Goal: Information Seeking & Learning: Learn about a topic

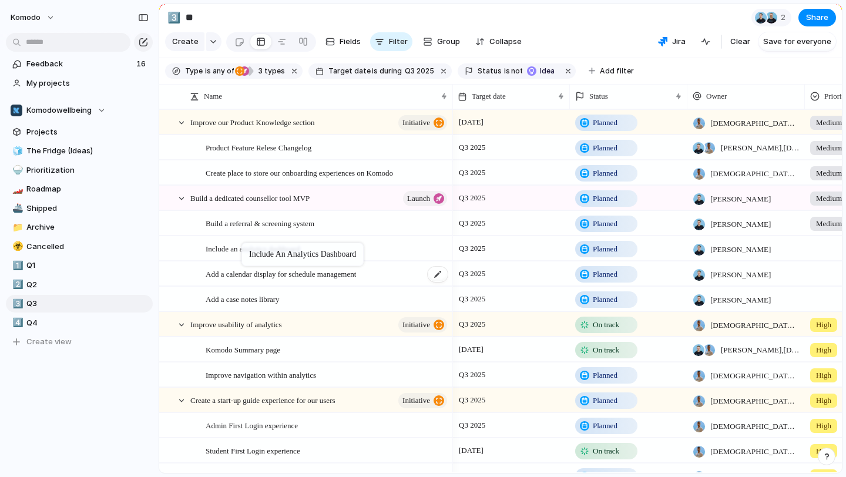
drag, startPoint x: 297, startPoint y: 275, endPoint x: 246, endPoint y: 242, distance: 60.3
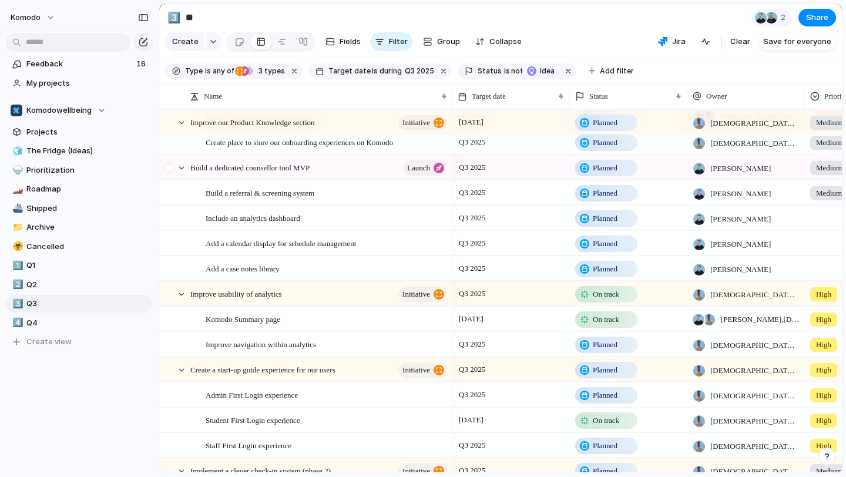
click at [186, 172] on div at bounding box center [176, 168] width 32 height 24
click at [186, 170] on div at bounding box center [181, 168] width 11 height 11
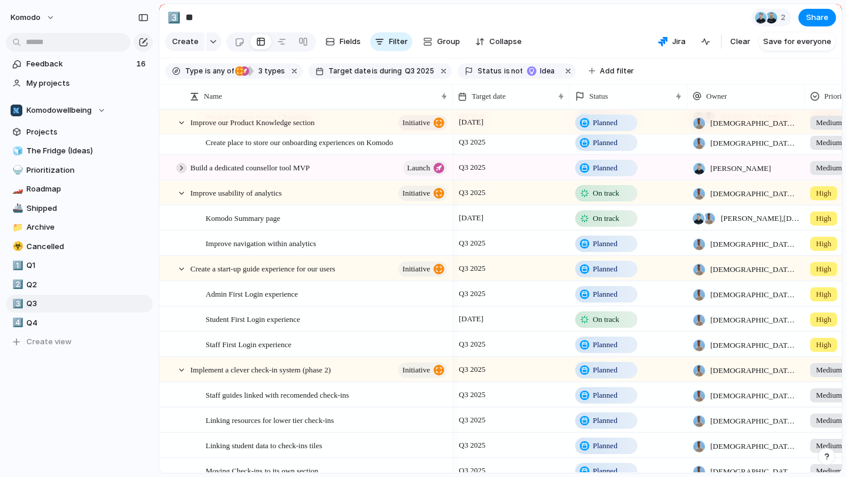
click at [186, 170] on div at bounding box center [181, 168] width 11 height 11
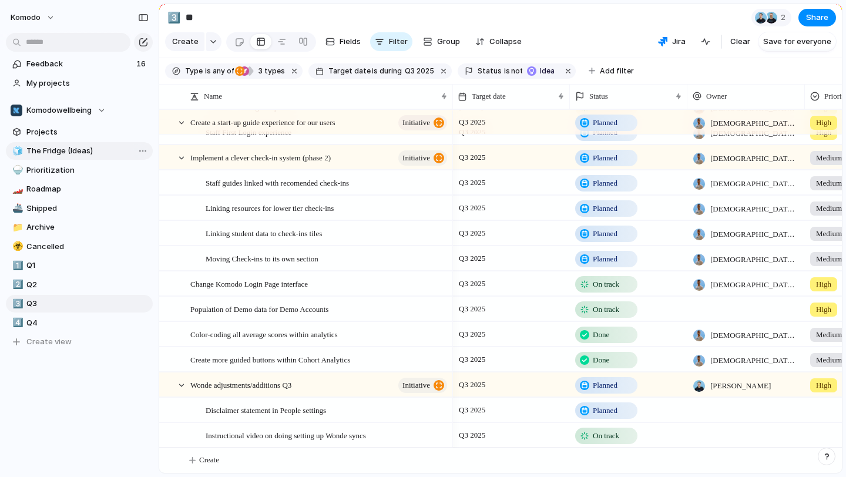
click at [71, 146] on span "The Fridge (Ideas)" at bounding box center [87, 151] width 122 height 12
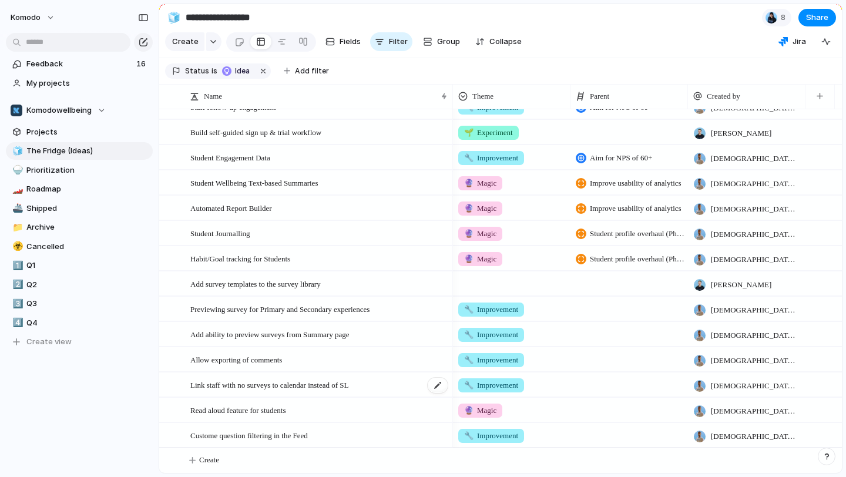
click at [293, 386] on div "Link staff with no surveys to calendar instead of SL" at bounding box center [319, 385] width 259 height 24
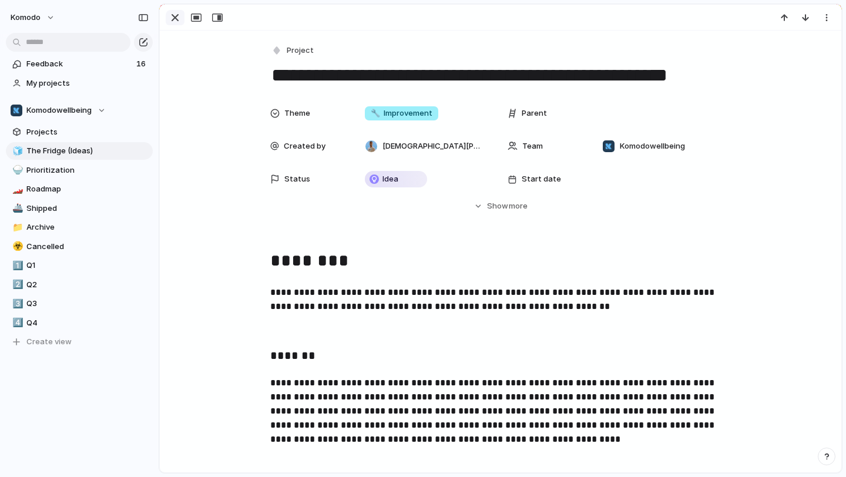
click at [177, 15] on div "button" at bounding box center [175, 18] width 14 height 14
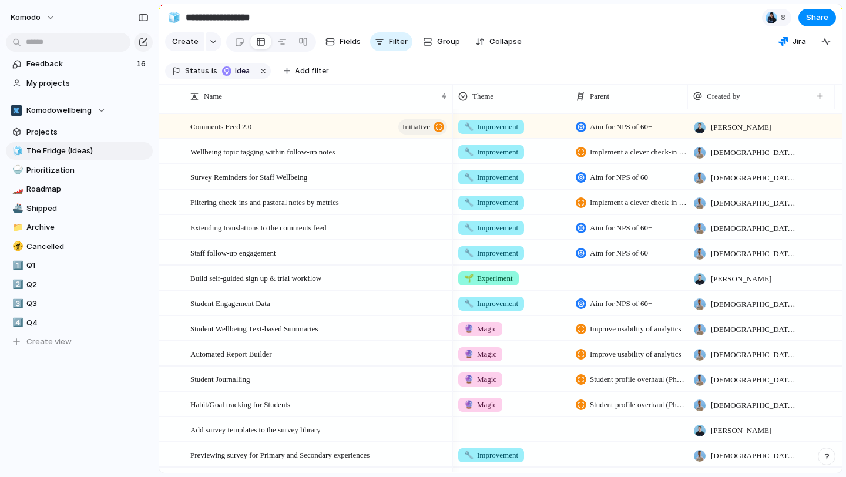
scroll to position [370, 0]
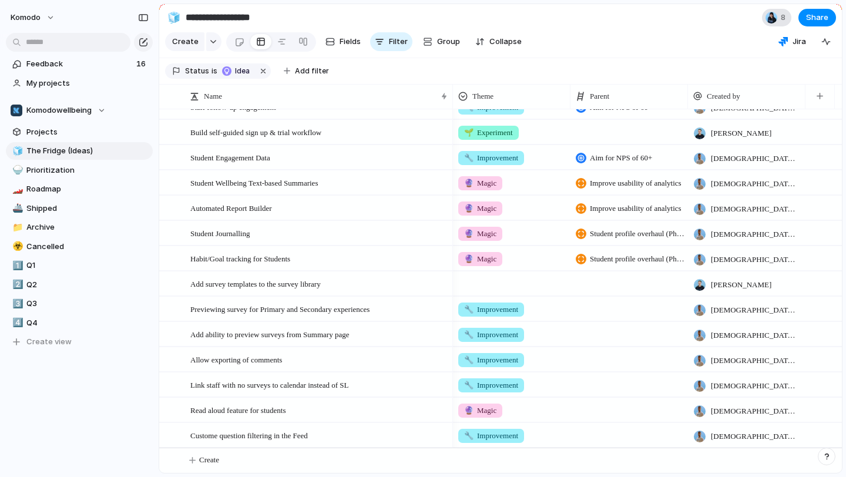
click at [293, 16] on span "8" at bounding box center [785, 18] width 8 height 12
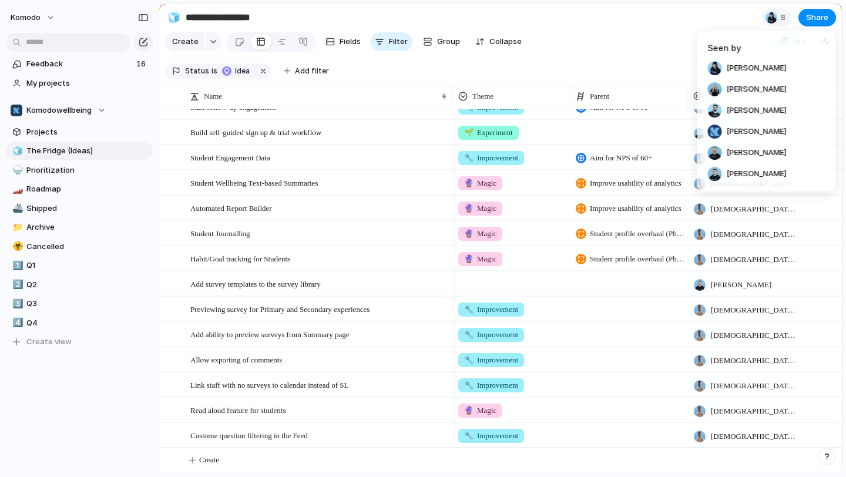
click at [293, 29] on div "Seen by Aisha Price Ilia Lindsay Zach Lang Murray Tait Chris Bacon Jack Wood" at bounding box center [423, 238] width 846 height 477
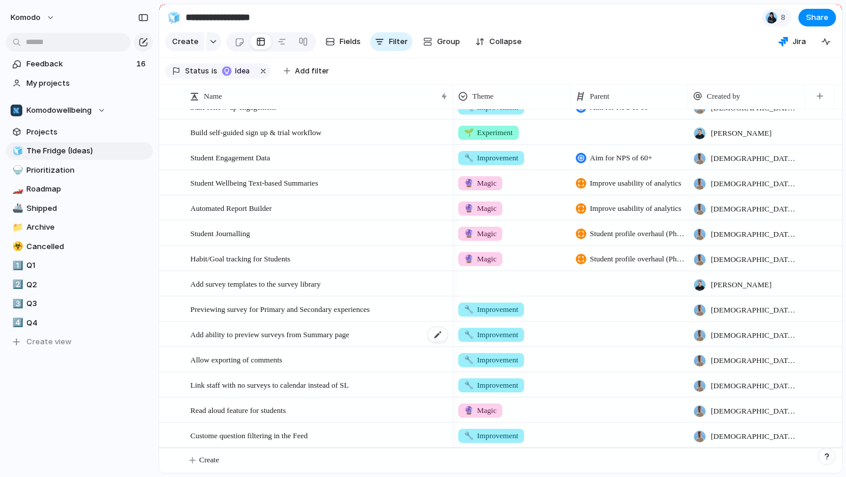
click at [293, 335] on div "Add ability to preview surveys from Summary page" at bounding box center [319, 335] width 259 height 24
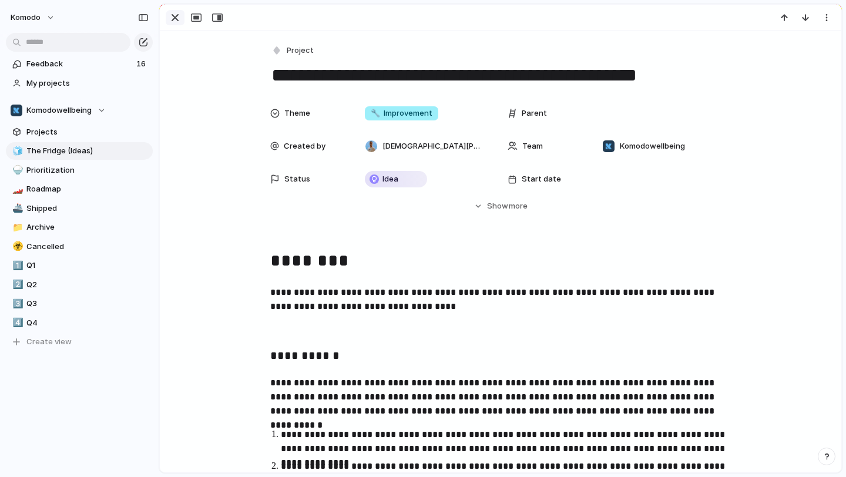
click at [172, 13] on div "button" at bounding box center [175, 18] width 14 height 14
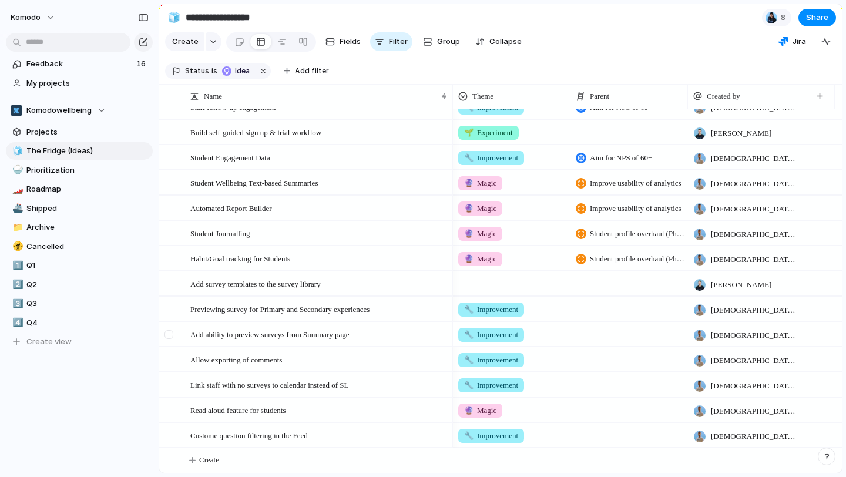
click at [170, 332] on div at bounding box center [169, 334] width 9 height 9
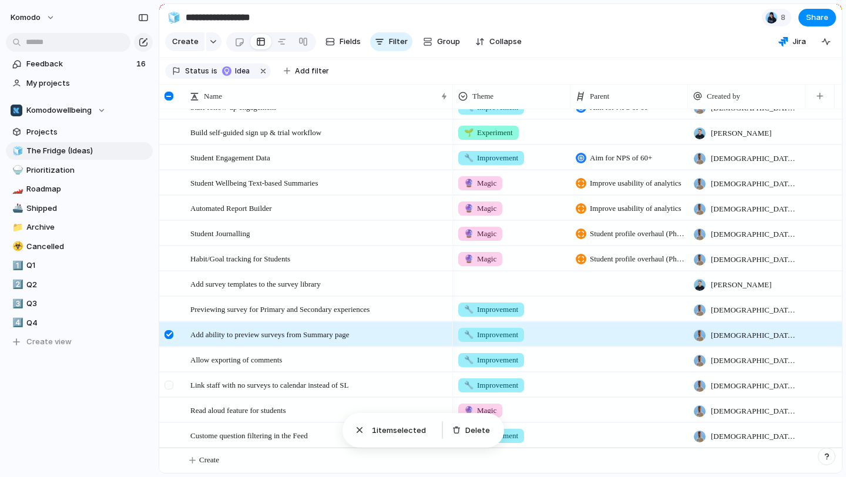
click at [170, 384] on div at bounding box center [169, 385] width 9 height 9
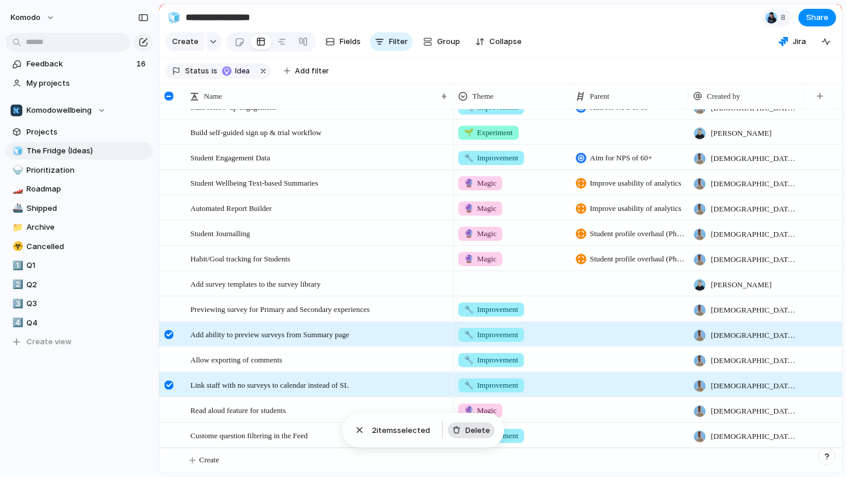
click at [293, 410] on button "Delete" at bounding box center [471, 431] width 47 height 16
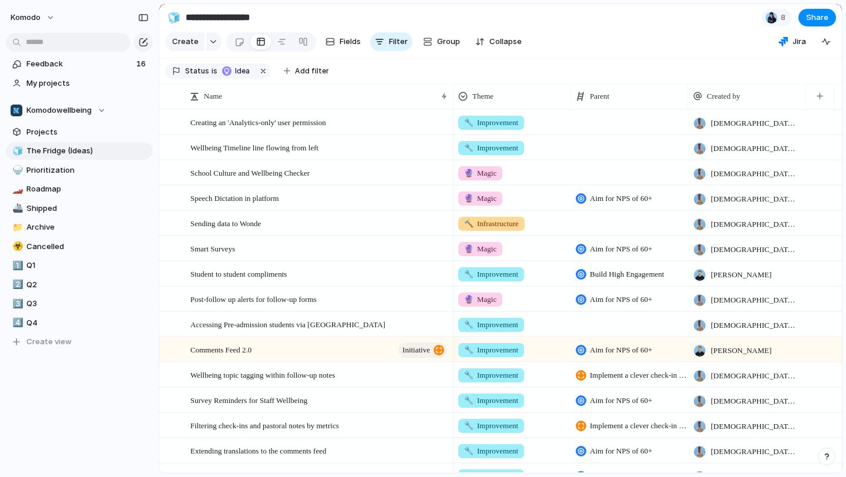
scroll to position [319, 0]
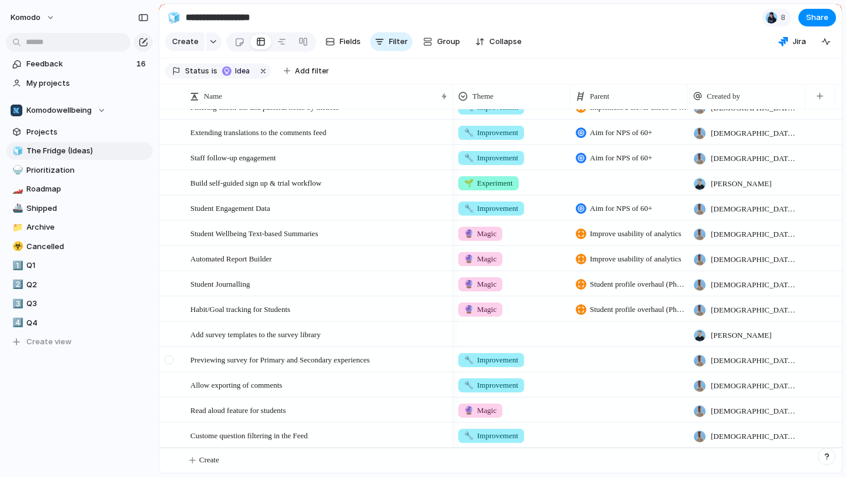
click at [182, 357] on div at bounding box center [176, 360] width 32 height 24
click at [293, 357] on div at bounding box center [438, 360] width 20 height 15
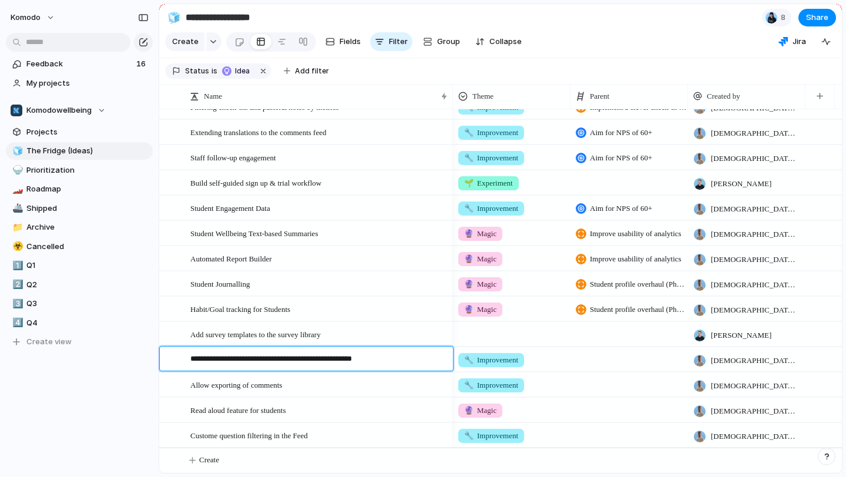
click at [293, 366] on textarea "**********" at bounding box center [317, 360] width 255 height 15
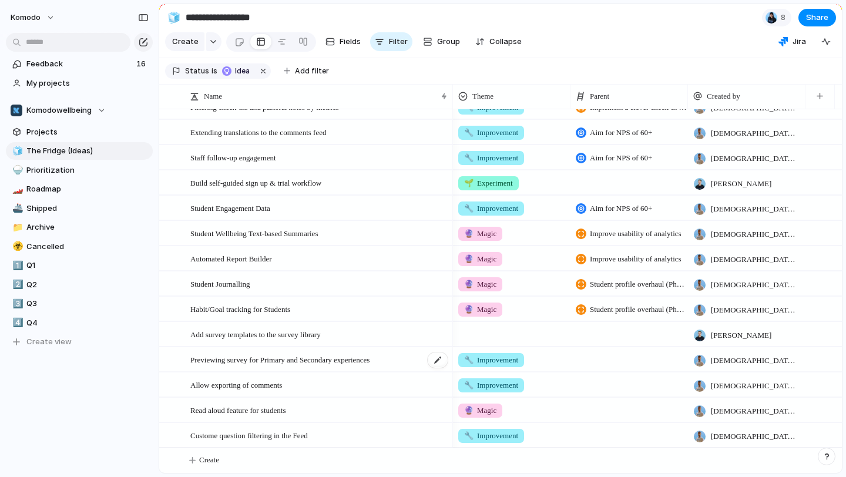
click at [293, 361] on div "Previewing survey for Primary and Secondary experiences" at bounding box center [319, 360] width 259 height 24
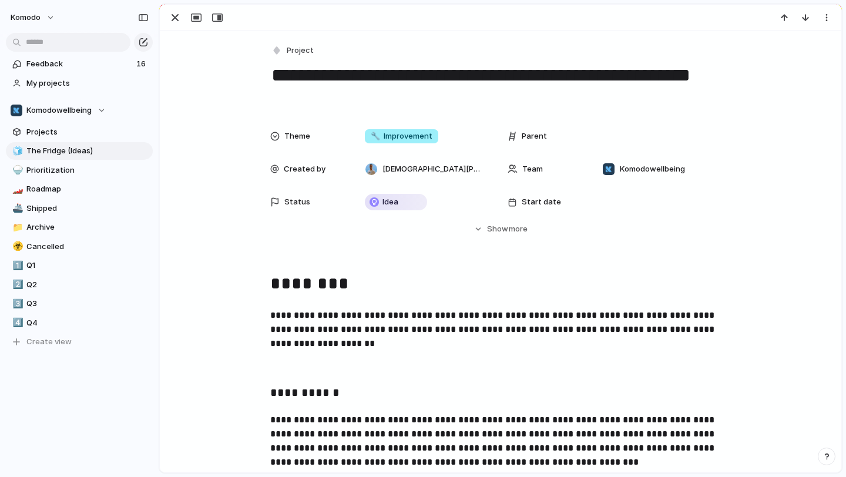
click at [293, 361] on div "**********" at bounding box center [500, 238] width 683 height 469
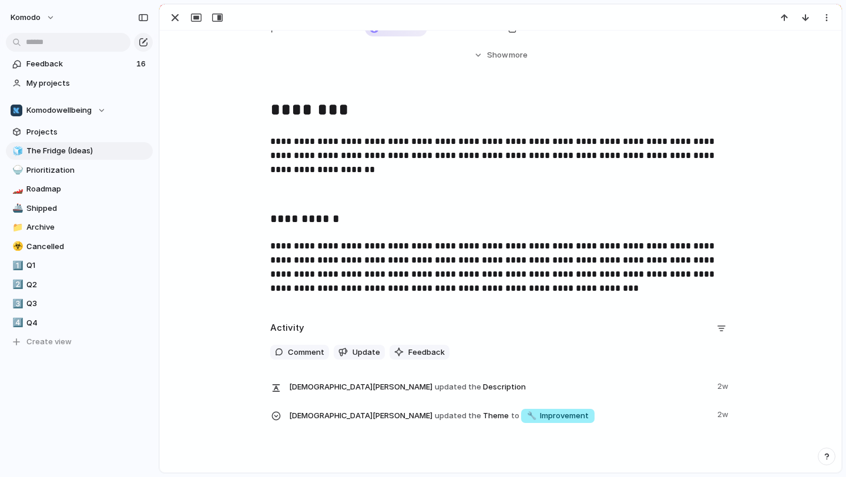
scroll to position [179, 0]
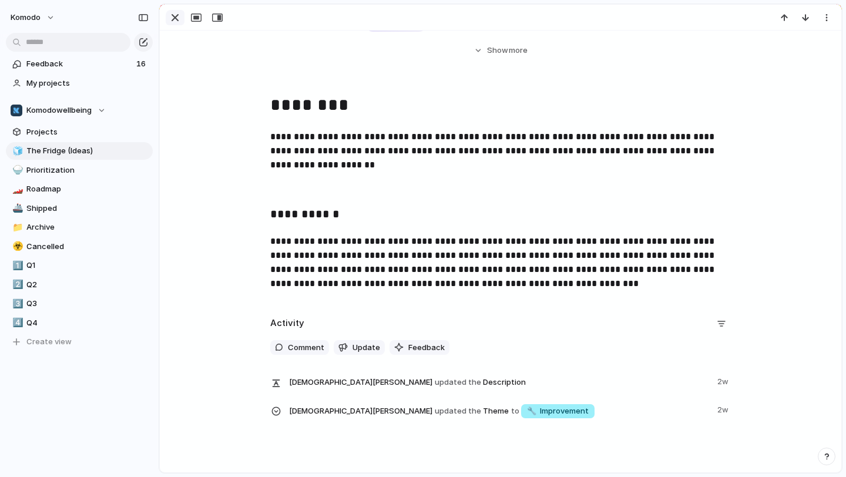
click at [179, 15] on div "button" at bounding box center [175, 18] width 14 height 14
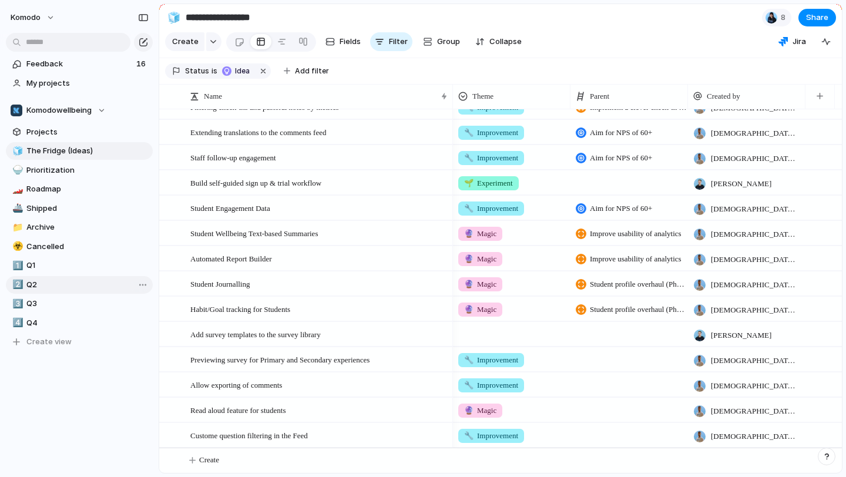
click at [61, 288] on span "Q2" at bounding box center [87, 285] width 122 height 12
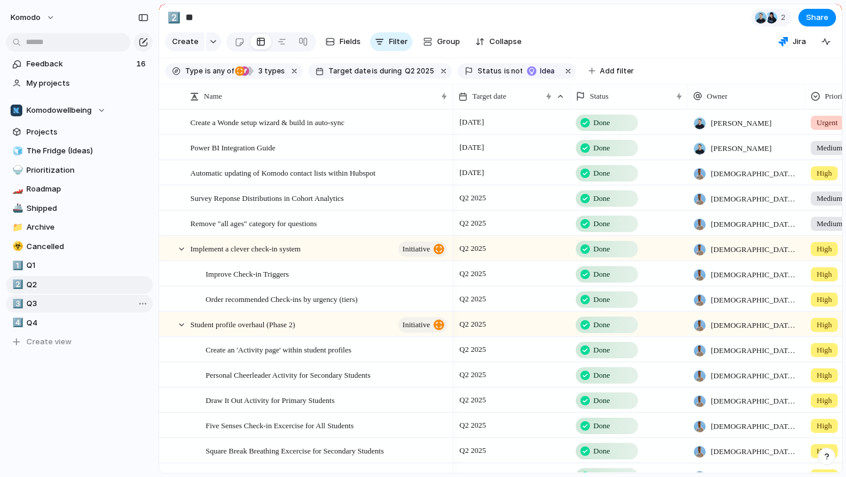
click at [68, 297] on link "3️⃣ Q3" at bounding box center [79, 304] width 147 height 18
type input "**"
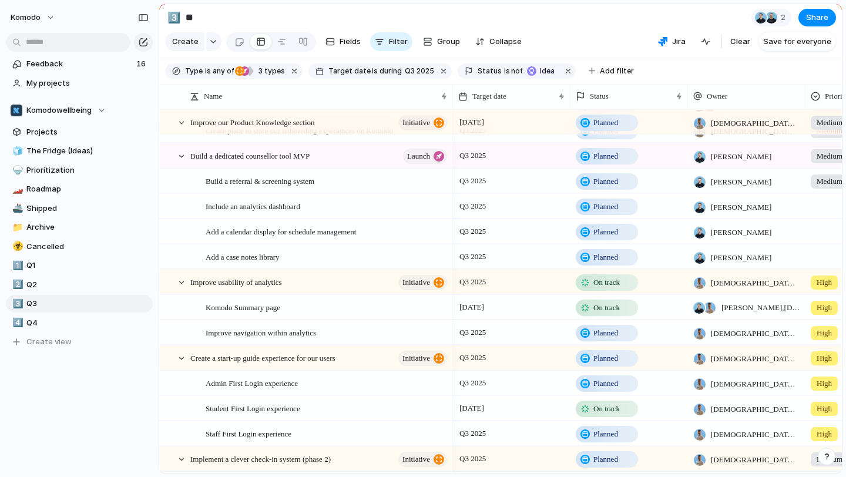
scroll to position [29, 0]
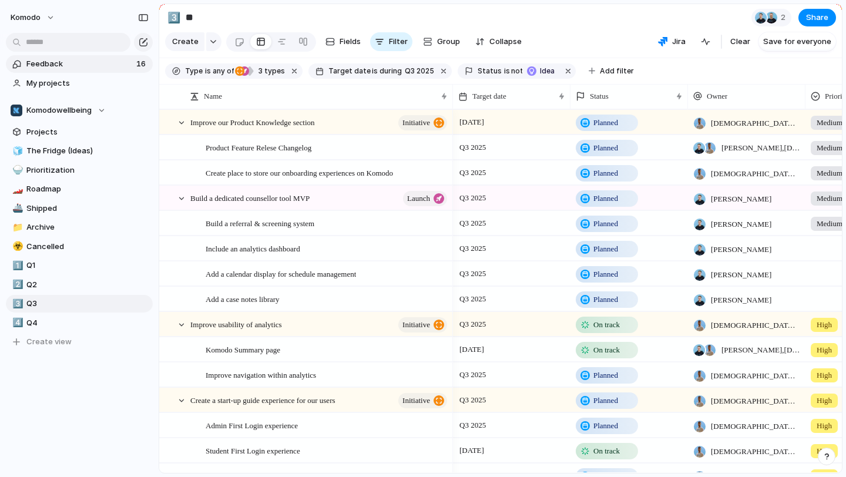
click at [83, 64] on span "Feedback" at bounding box center [79, 64] width 106 height 12
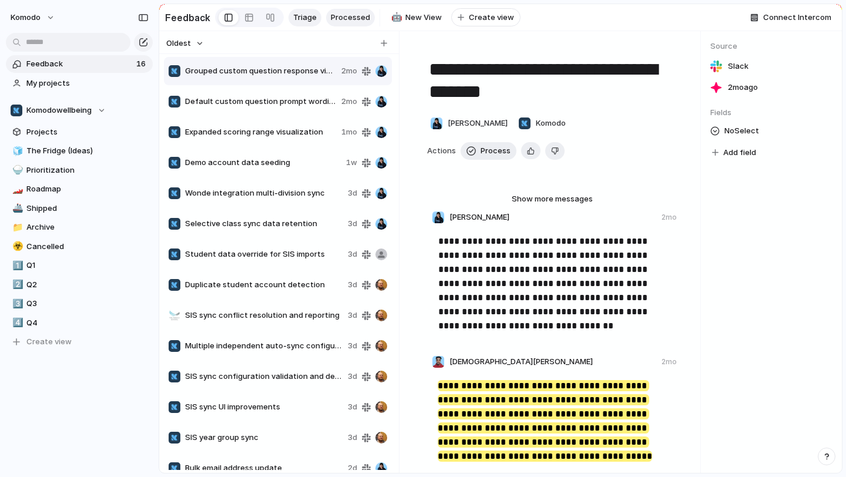
click at [293, 16] on span "Processed" at bounding box center [350, 18] width 39 height 12
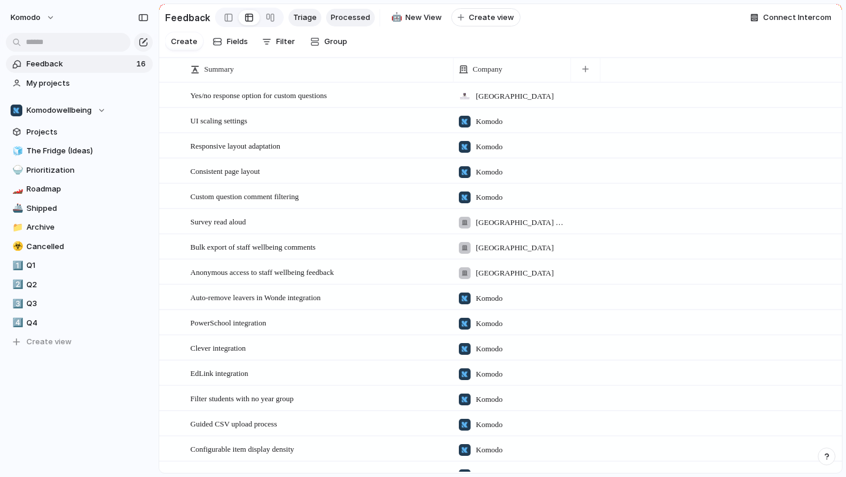
click at [293, 18] on span "Triage" at bounding box center [305, 18] width 24 height 12
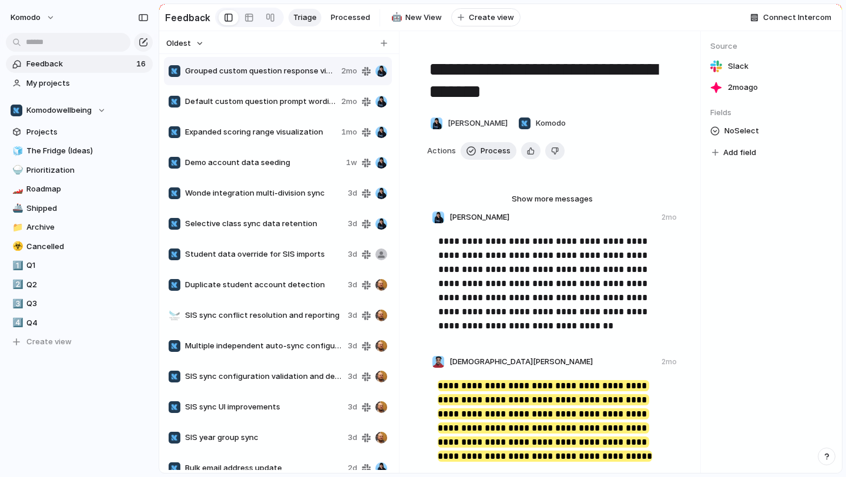
click at [120, 65] on span "Feedback" at bounding box center [79, 64] width 106 height 12
click at [283, 196] on span "Wonde integration multi-division sync" at bounding box center [264, 194] width 158 height 12
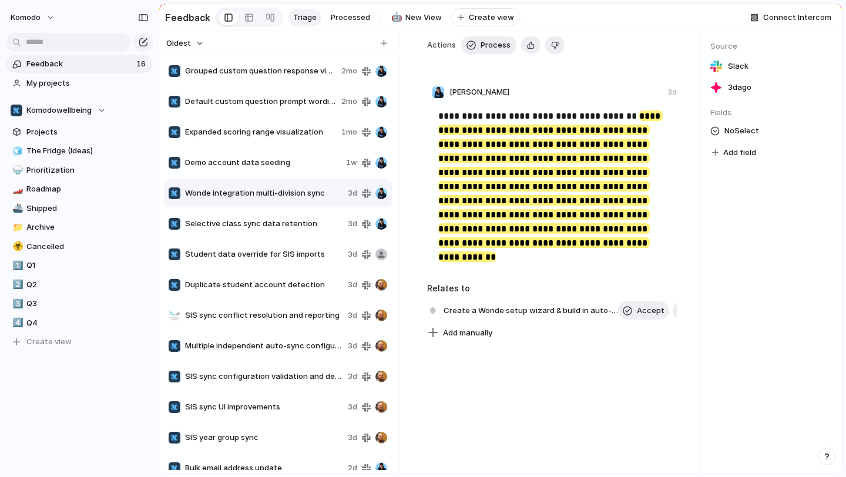
scroll to position [98, 0]
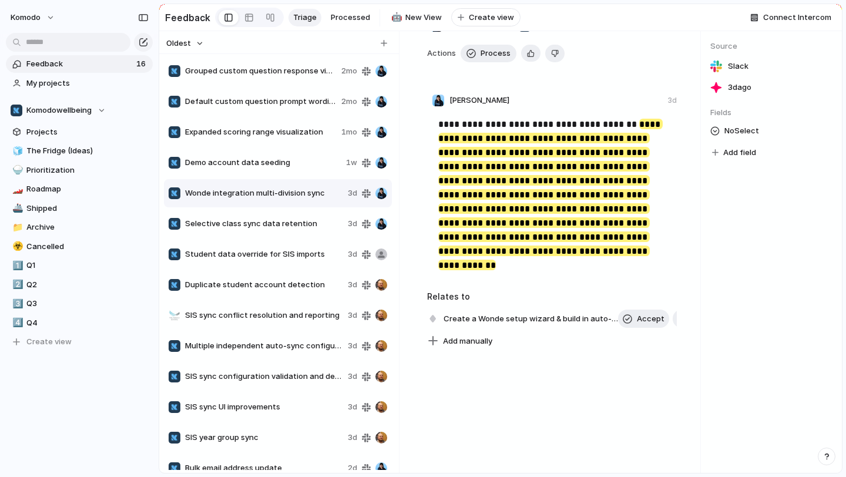
click at [239, 230] on div "Selective class sync data retention 3d" at bounding box center [278, 224] width 228 height 28
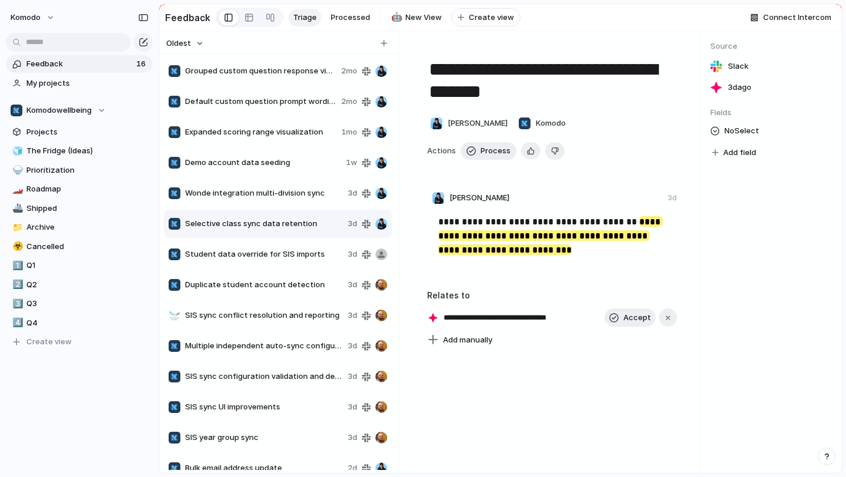
click at [257, 202] on div "Wonde integration multi-division sync 3d" at bounding box center [278, 193] width 228 height 28
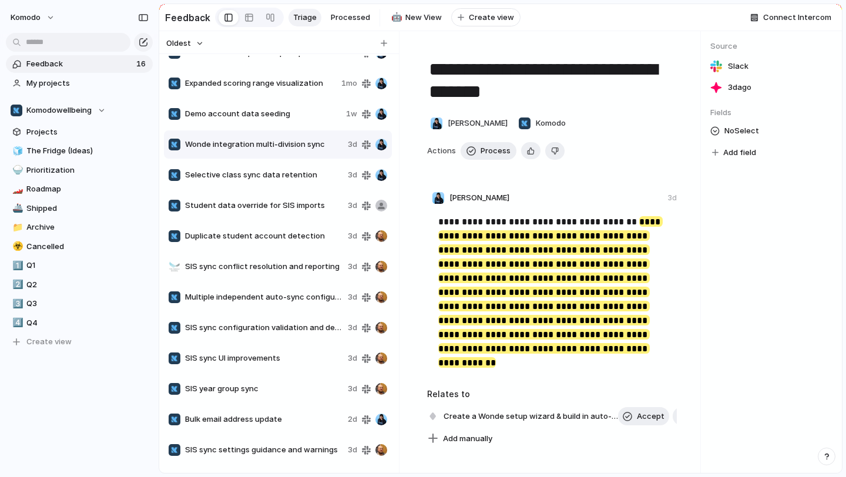
scroll to position [75, 0]
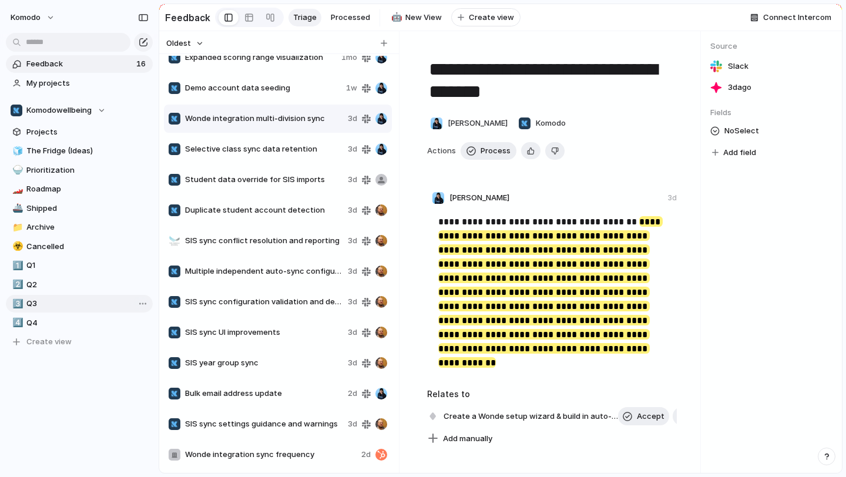
click at [76, 303] on span "Q3" at bounding box center [87, 304] width 122 height 12
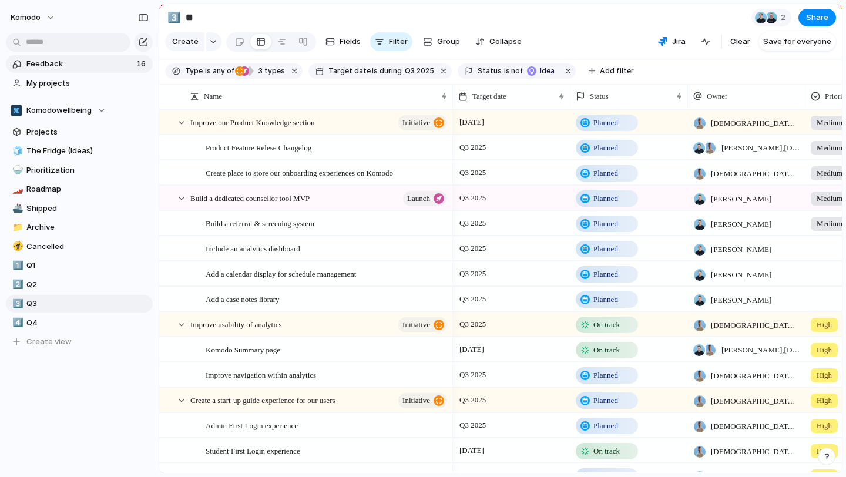
click at [79, 70] on link "Feedback 16" at bounding box center [79, 64] width 147 height 18
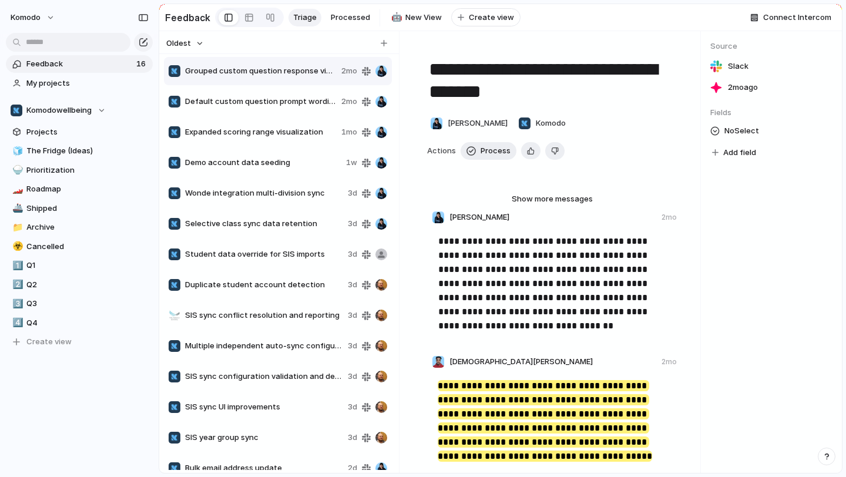
click at [271, 200] on div "Wonde integration multi-division sync 3d" at bounding box center [278, 193] width 228 height 28
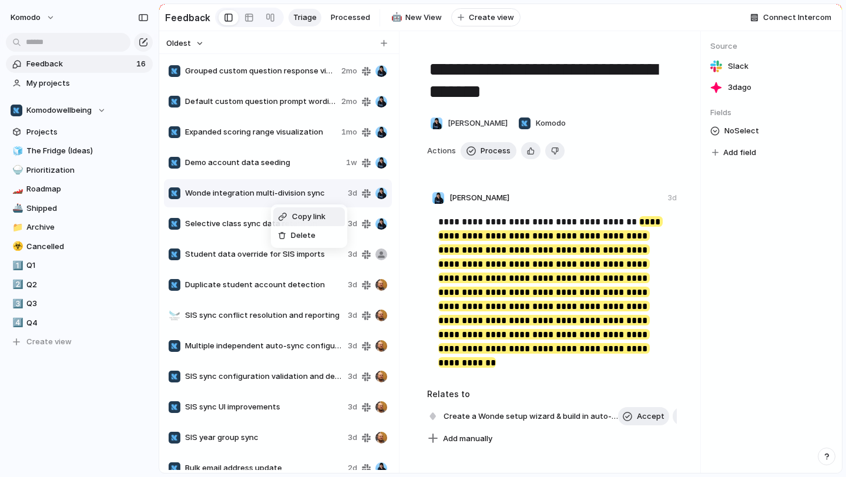
click at [144, 205] on div "Copy link Delete" at bounding box center [423, 238] width 846 height 477
click at [86, 410] on div "Copy link Delete" at bounding box center [423, 238] width 846 height 477
click at [194, 46] on button "Oldest" at bounding box center [185, 43] width 41 height 15
click at [194, 46] on div "Newest Oldest" at bounding box center [423, 238] width 846 height 477
click at [196, 45] on button "Oldest" at bounding box center [185, 43] width 41 height 15
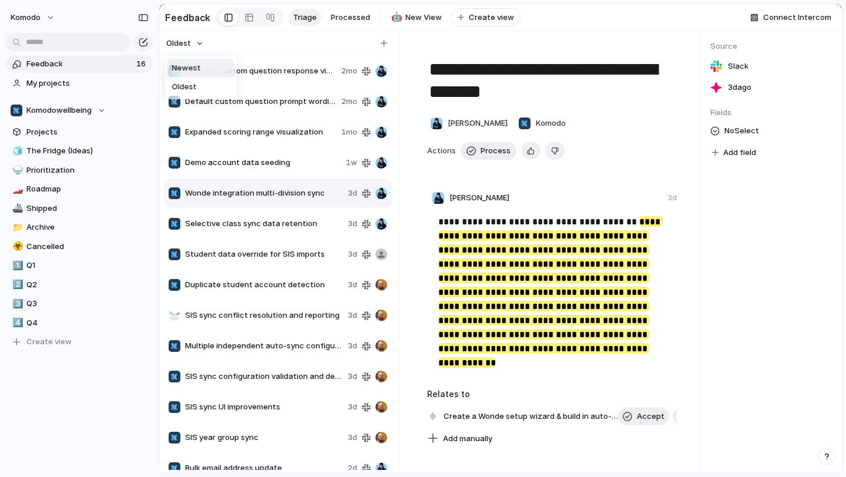
click at [200, 71] on li "Newest" at bounding box center [201, 68] width 67 height 19
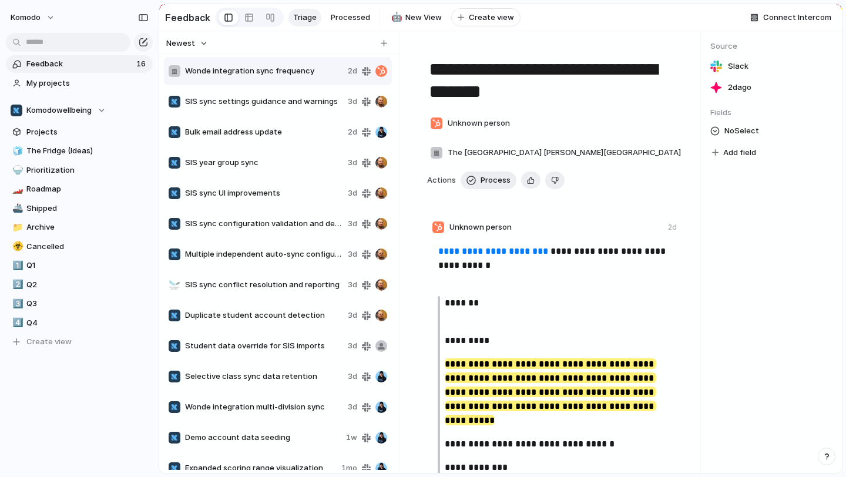
click at [198, 45] on button "Newest" at bounding box center [187, 43] width 45 height 15
click at [197, 83] on li "Oldest" at bounding box center [201, 87] width 67 height 19
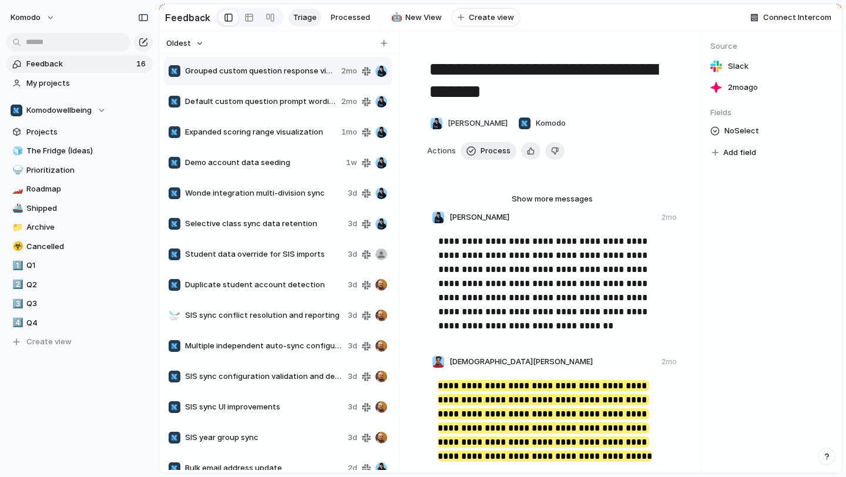
click at [224, 158] on span "Demo account data seeding" at bounding box center [263, 163] width 156 height 12
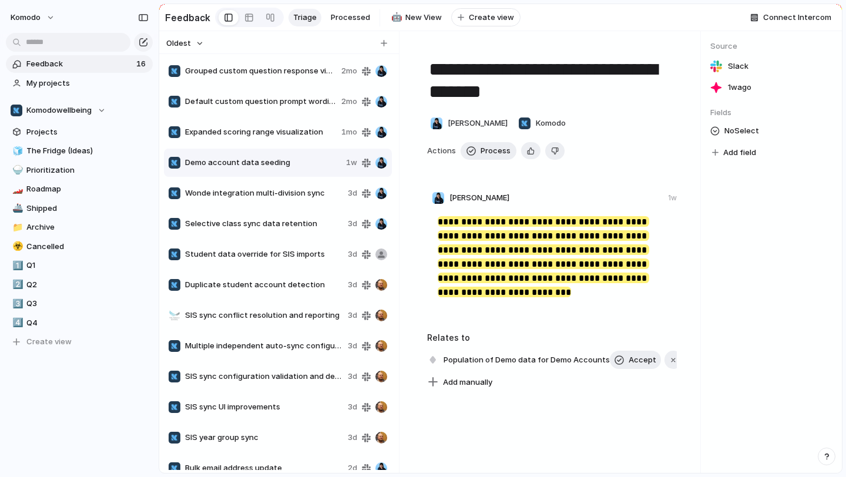
click at [277, 201] on div "Wonde integration multi-division sync 3d" at bounding box center [278, 193] width 228 height 28
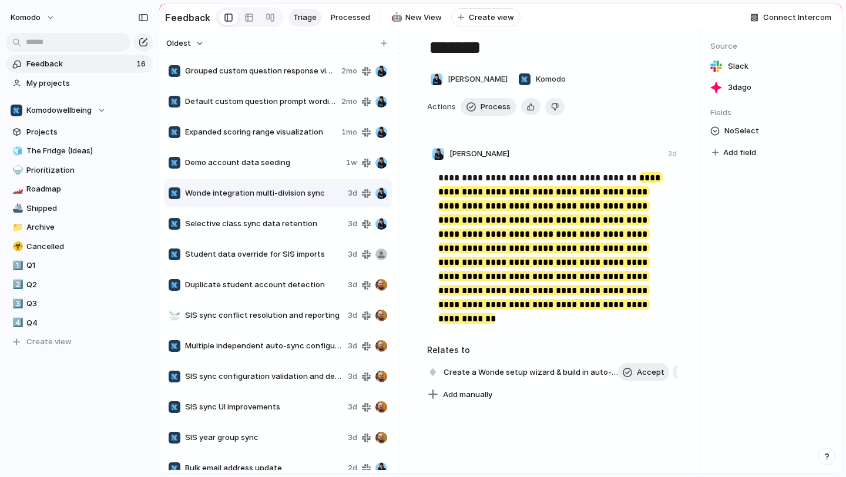
scroll to position [54, 0]
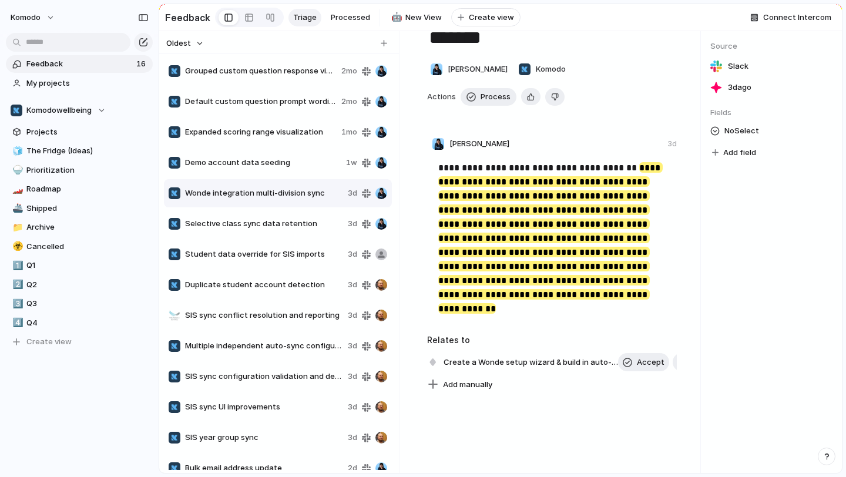
click at [293, 226] on span "Selective class sync data retention" at bounding box center [264, 224] width 158 height 12
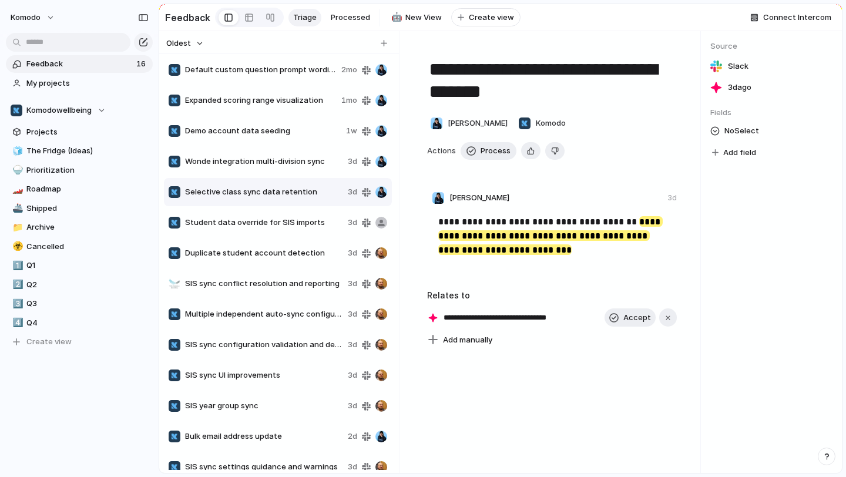
scroll to position [37, 0]
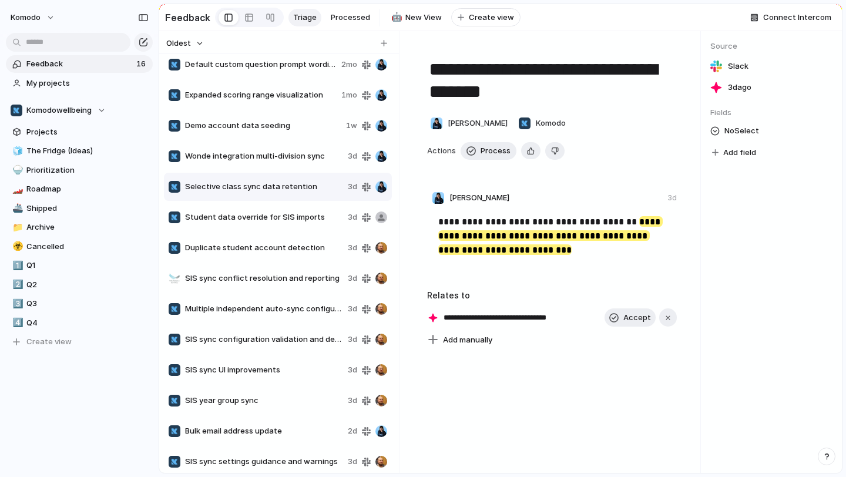
click at [293, 219] on span "Student data override for SIS imports" at bounding box center [264, 218] width 158 height 12
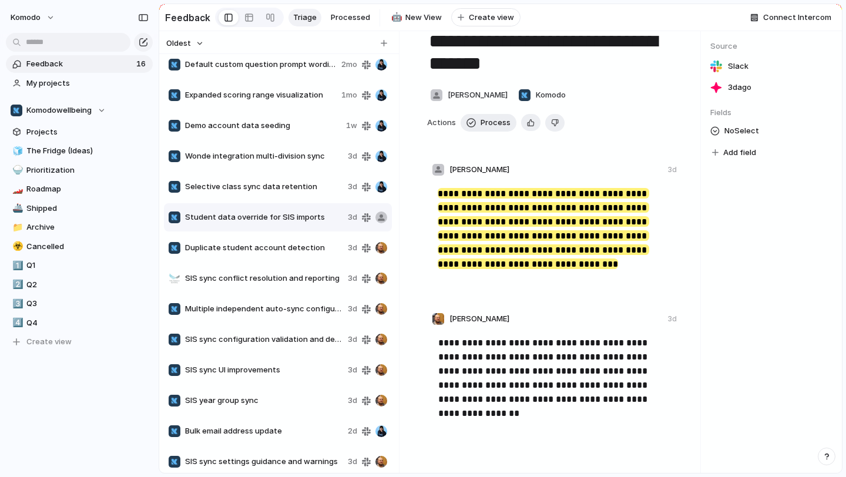
scroll to position [29, 0]
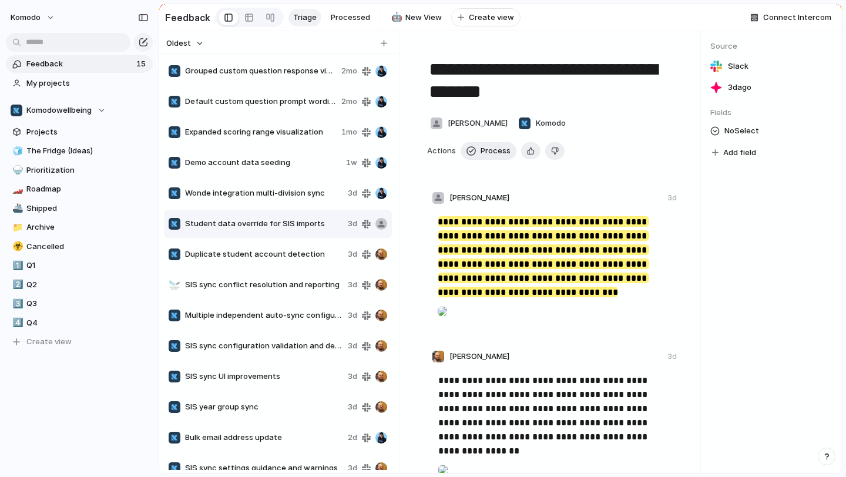
click at [310, 198] on span "Wonde integration multi-division sync" at bounding box center [264, 194] width 158 height 12
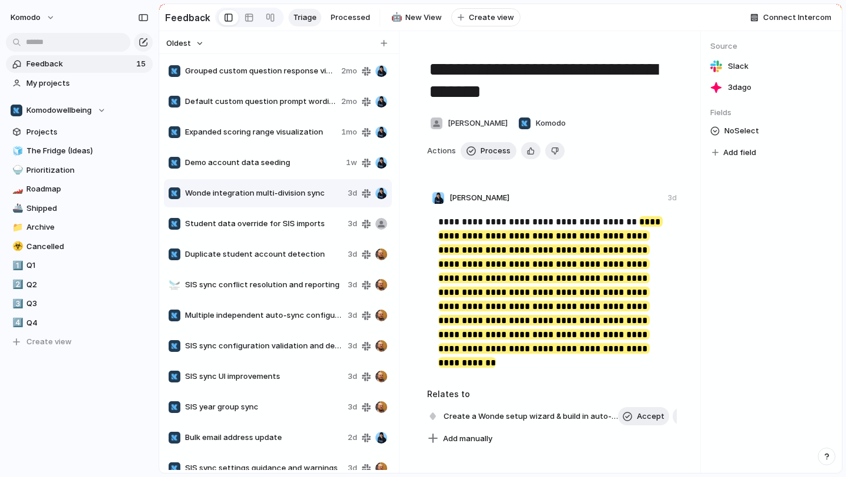
click at [312, 223] on span "Student data override for SIS imports" at bounding box center [264, 224] width 158 height 12
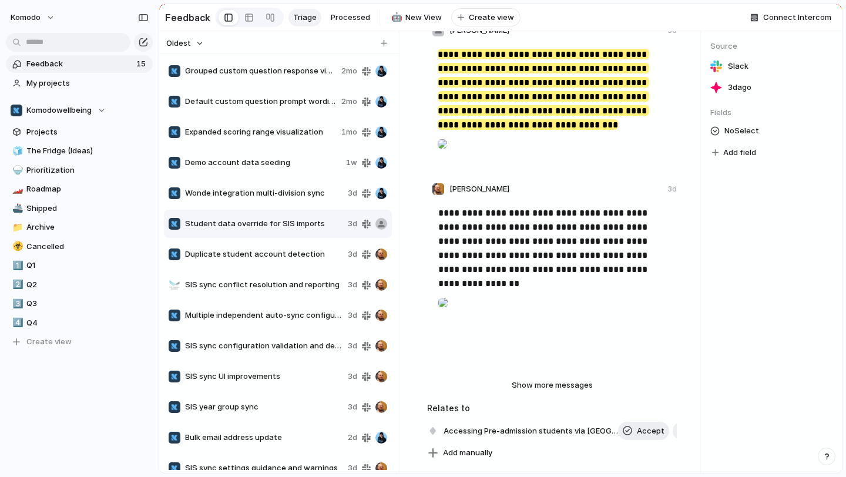
scroll to position [169, 0]
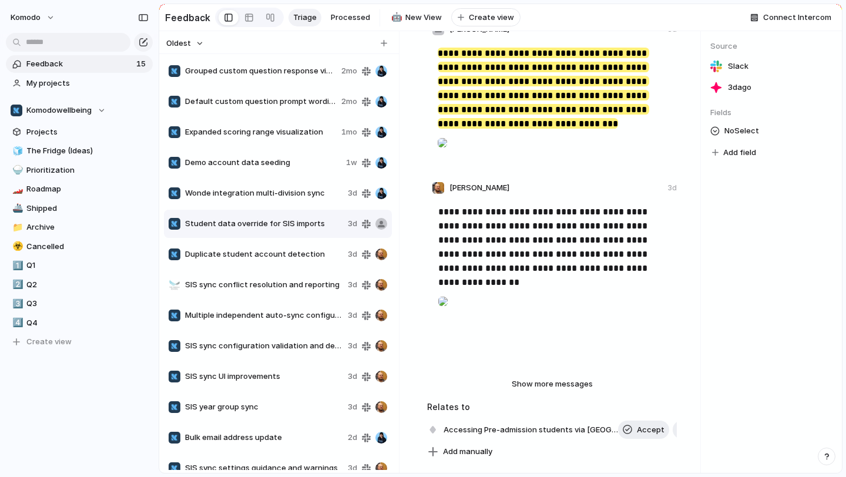
click at [323, 263] on div "Duplicate student account detection 3d" at bounding box center [278, 254] width 228 height 28
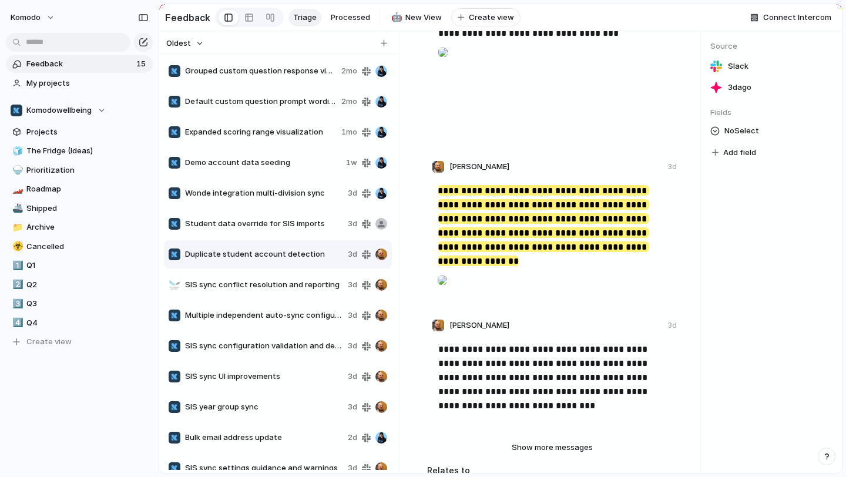
scroll to position [263, 0]
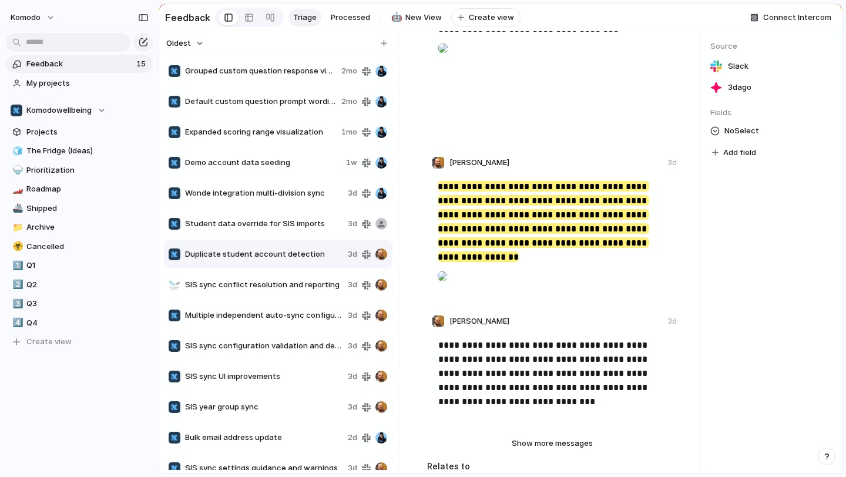
click at [282, 279] on span "SIS sync conflict resolution and reporting" at bounding box center [264, 285] width 158 height 12
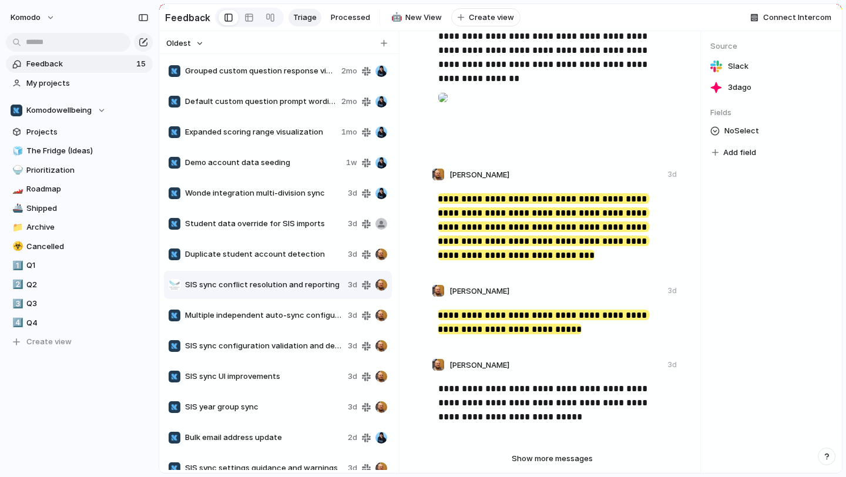
scroll to position [237, 0]
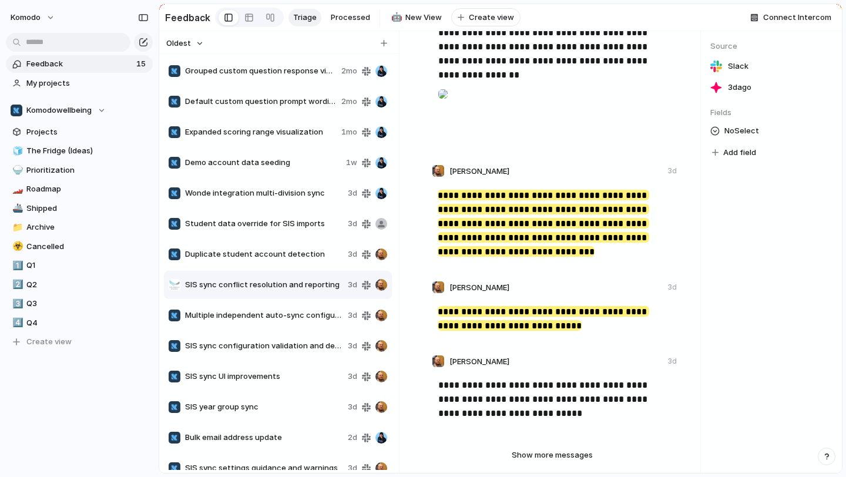
click at [280, 313] on span "Multiple independent auto-sync configurations" at bounding box center [264, 316] width 158 height 12
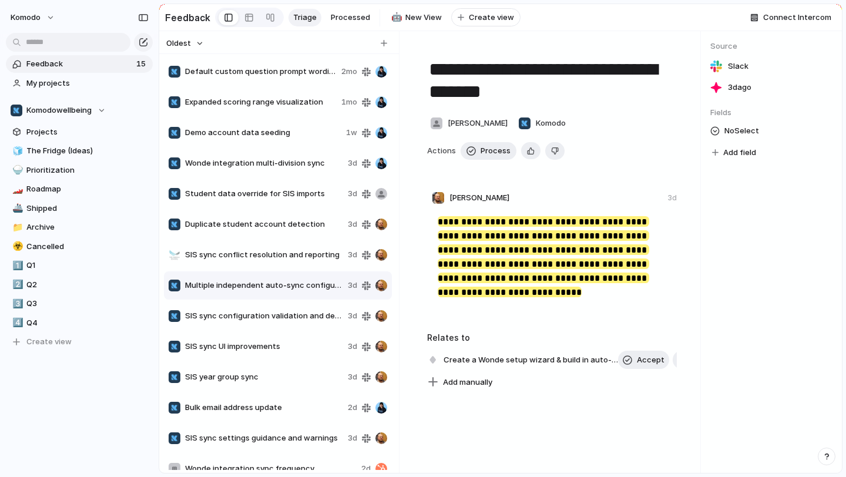
scroll to position [33, 0]
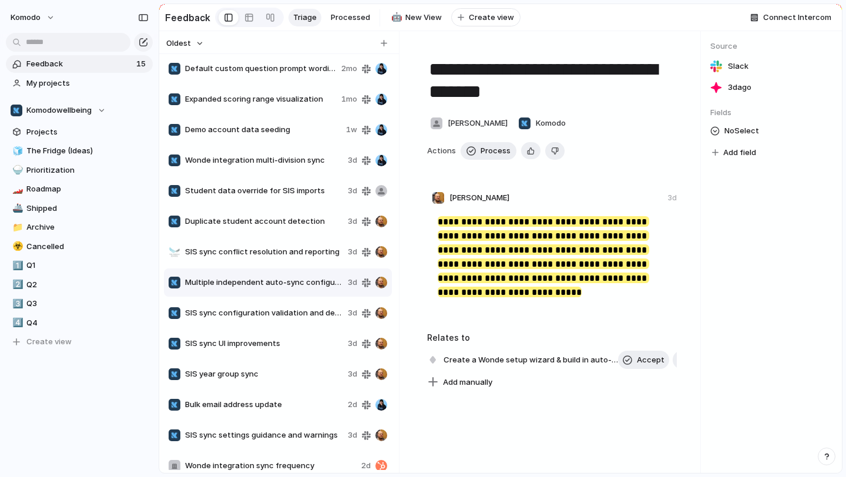
click at [292, 313] on span "SIS sync configuration validation and defaults" at bounding box center [264, 313] width 158 height 12
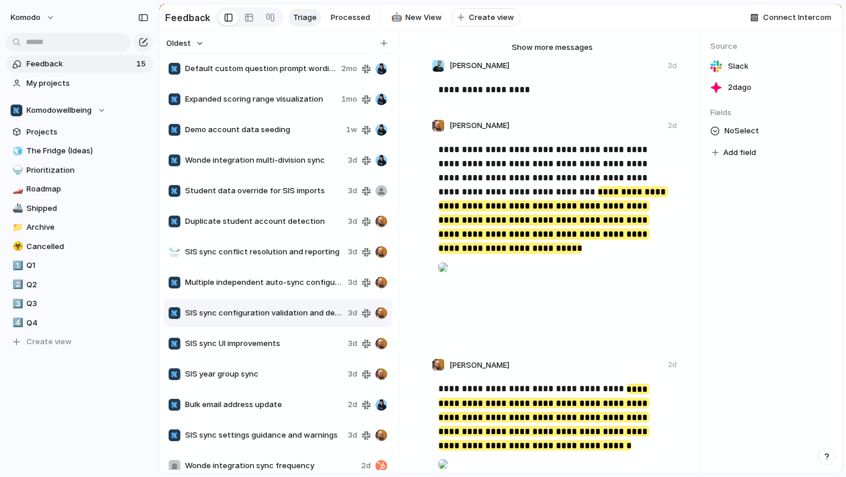
scroll to position [44, 0]
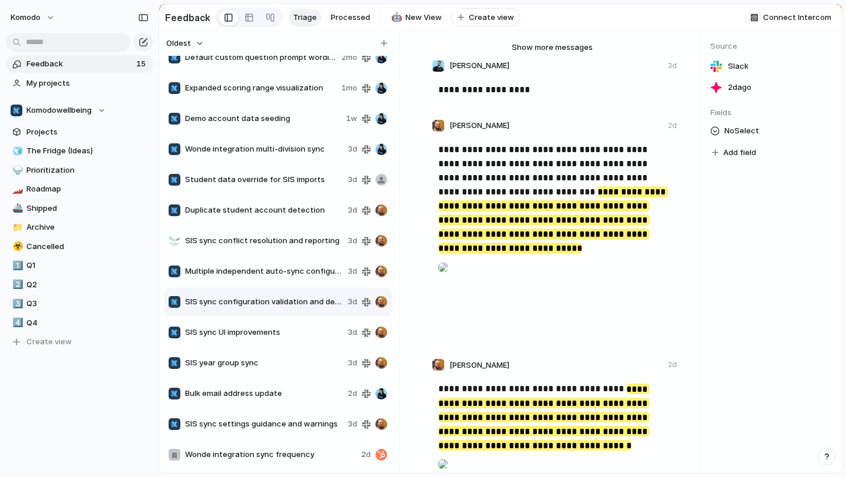
click at [279, 390] on span "Bulk email address update" at bounding box center [264, 394] width 158 height 12
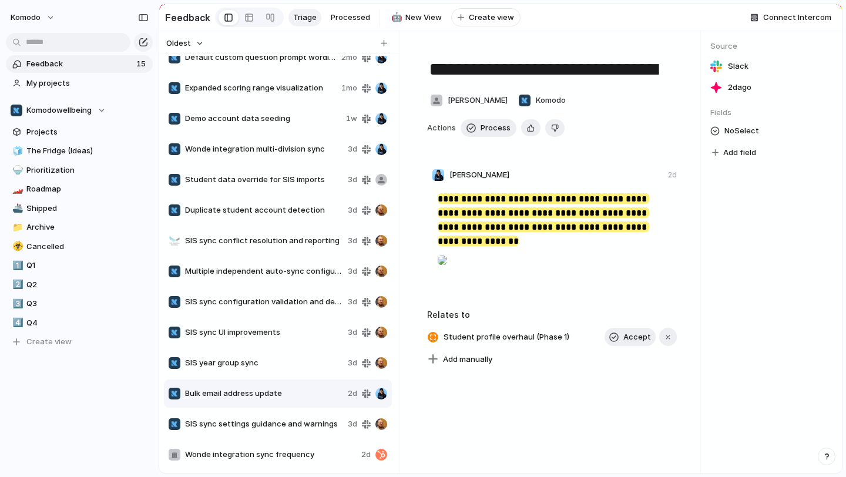
click at [287, 360] on span "SIS year group sync" at bounding box center [264, 363] width 158 height 12
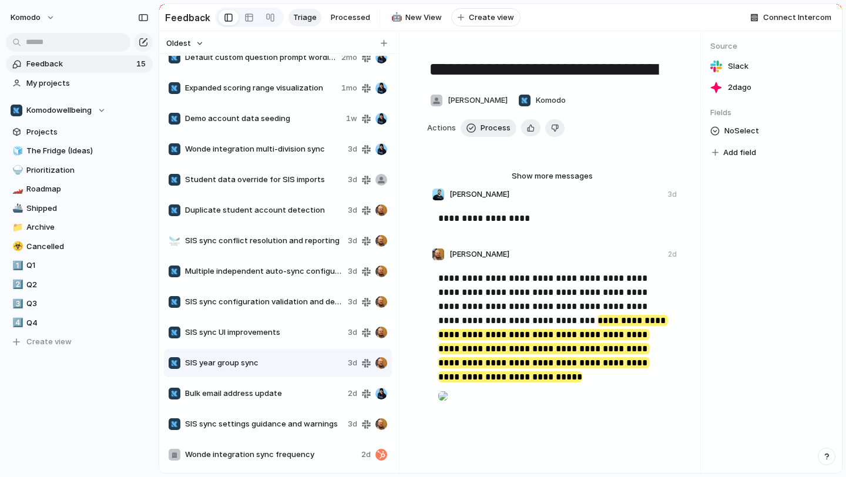
click at [282, 399] on span "Bulk email address update" at bounding box center [264, 394] width 158 height 12
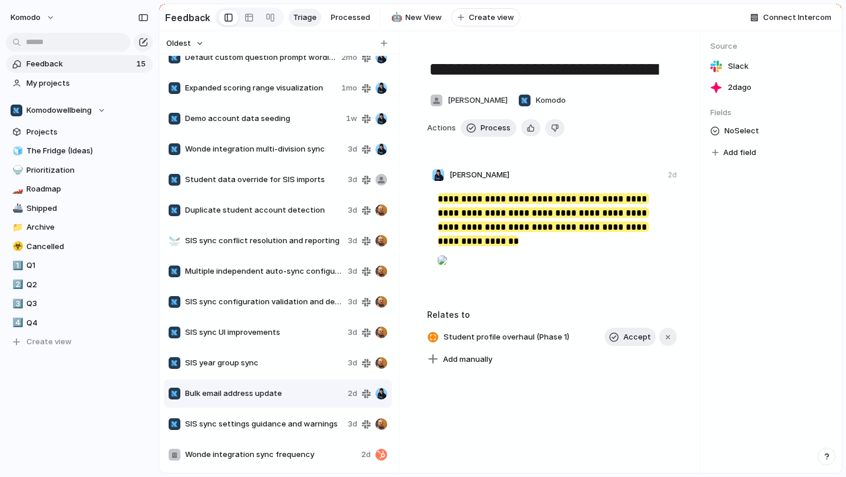
click at [287, 438] on div "SIS sync settings guidance and warnings 3d" at bounding box center [278, 424] width 228 height 28
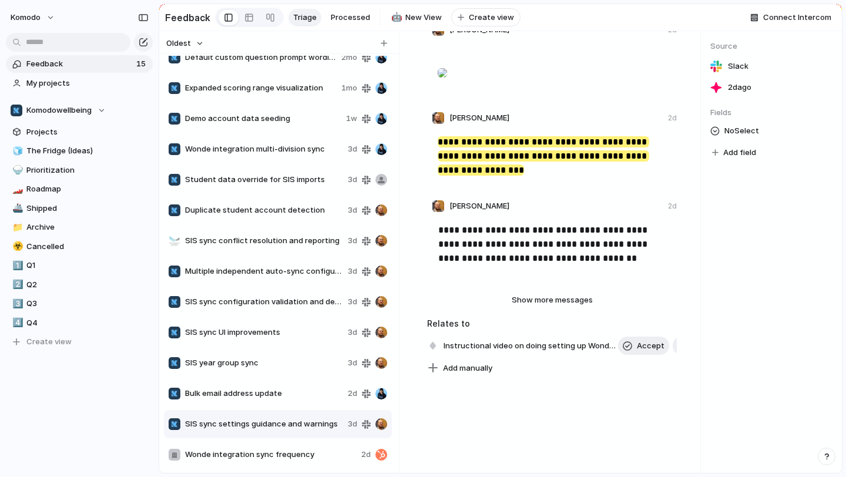
scroll to position [164, 0]
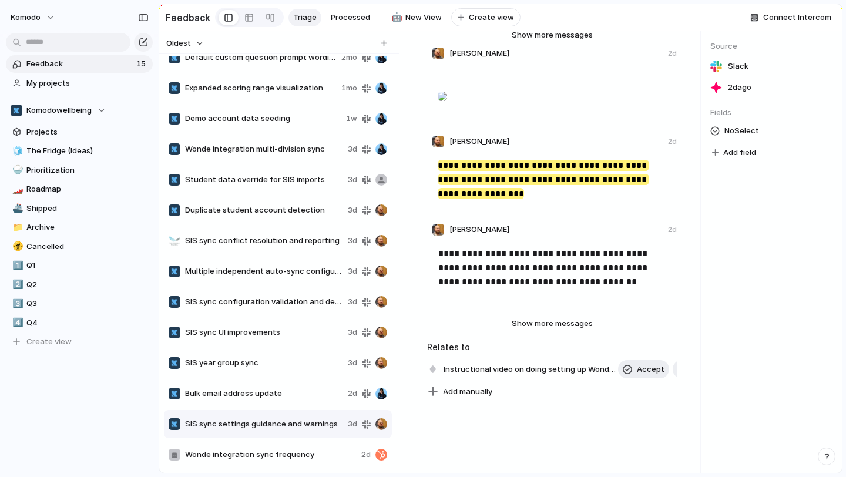
click at [267, 306] on span "SIS sync configuration validation and defaults" at bounding box center [264, 302] width 158 height 12
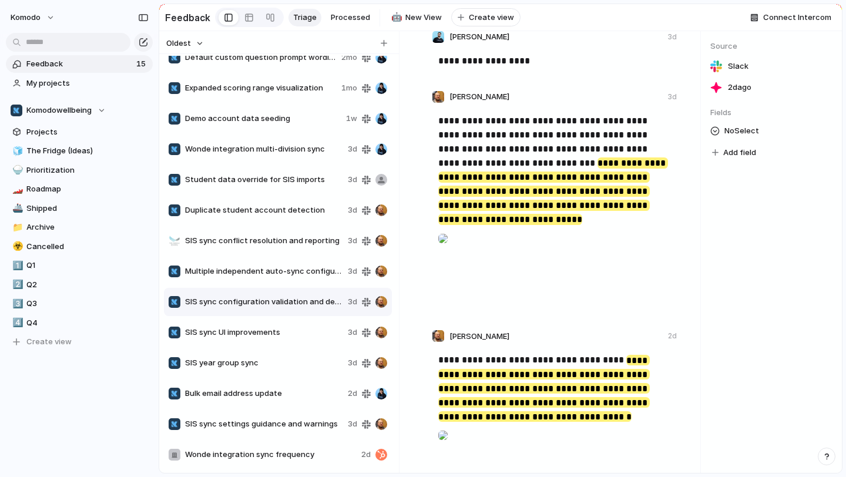
scroll to position [183, 0]
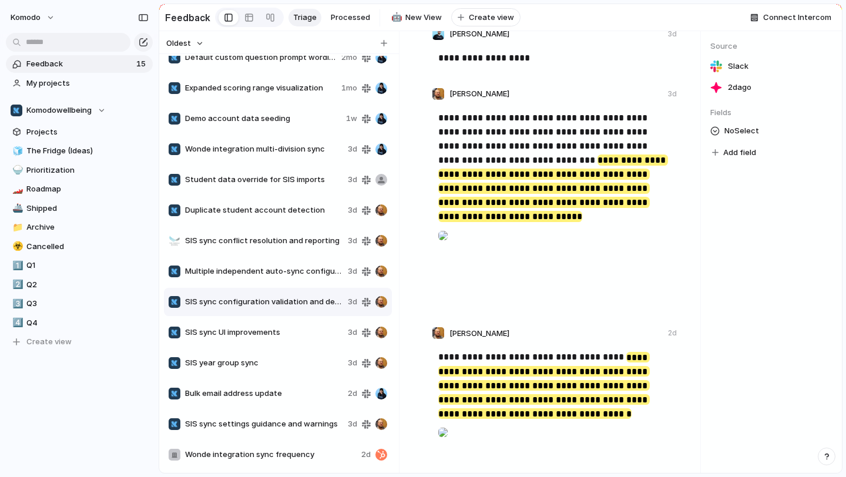
click at [274, 450] on span "Wonde integration sync frequency" at bounding box center [271, 455] width 172 height 12
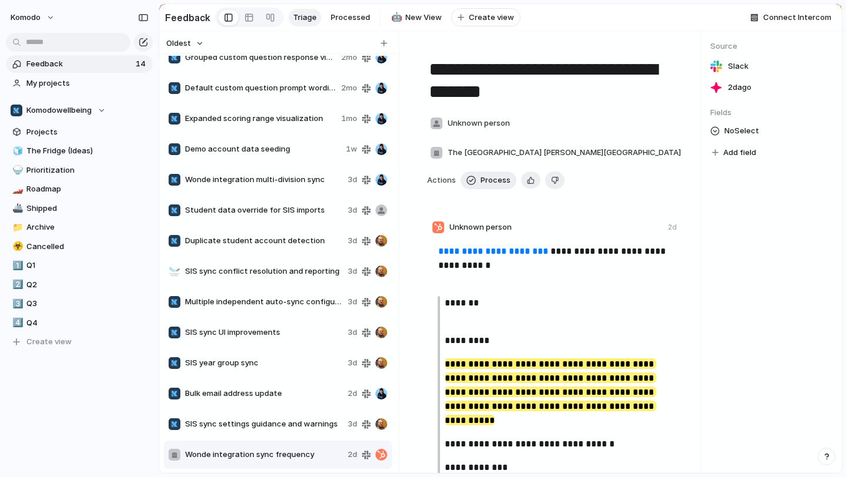
scroll to position [14, 0]
click at [263, 423] on span "SIS sync settings guidance and warnings" at bounding box center [264, 425] width 158 height 12
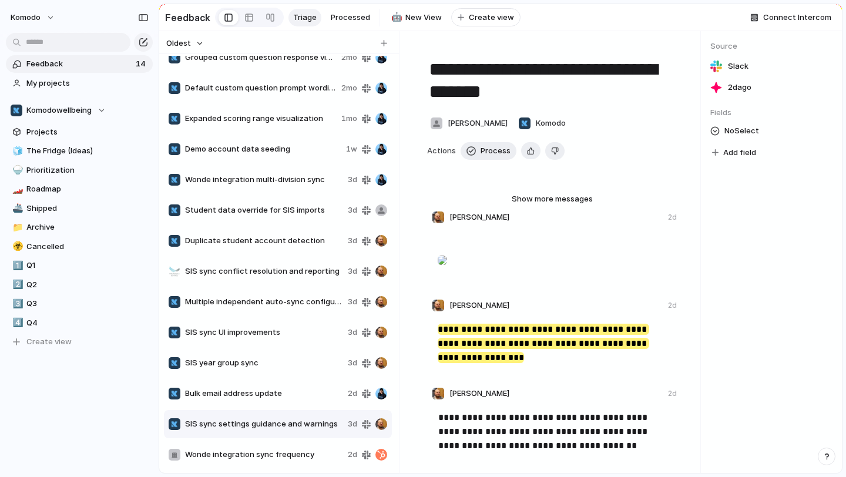
click at [297, 332] on span "SIS sync UI improvements" at bounding box center [264, 333] width 158 height 12
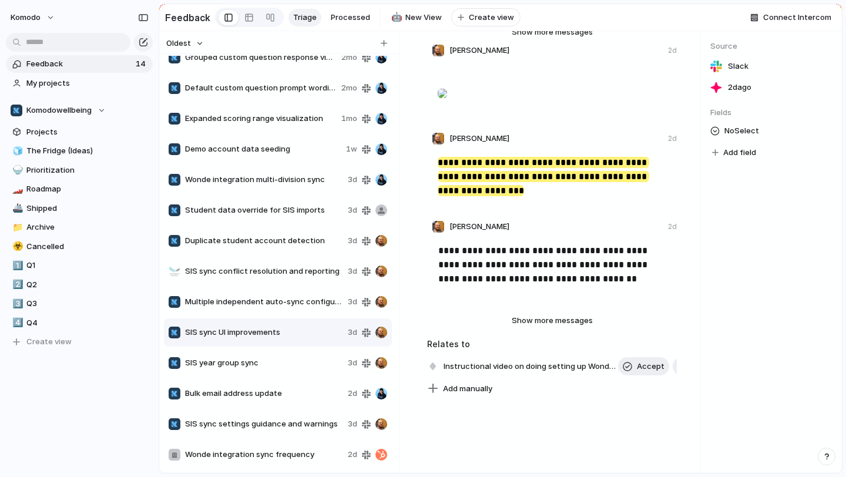
scroll to position [164, 0]
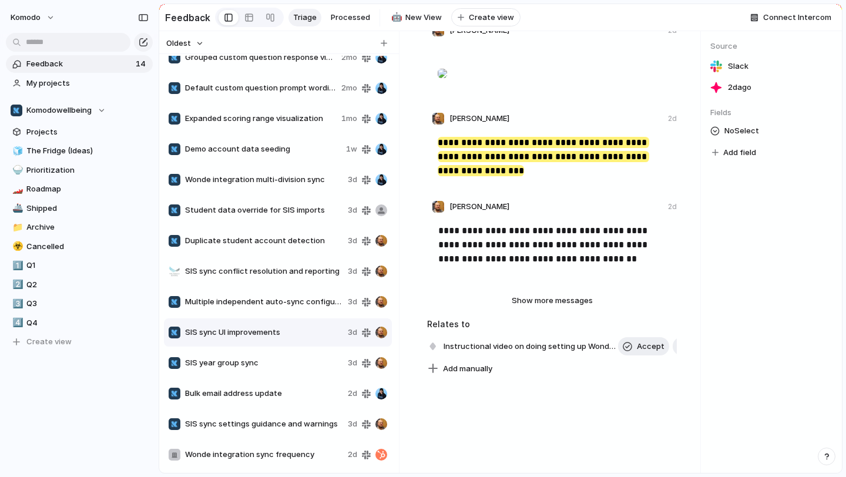
click at [267, 374] on div "SIS year group sync 3d" at bounding box center [278, 363] width 228 height 28
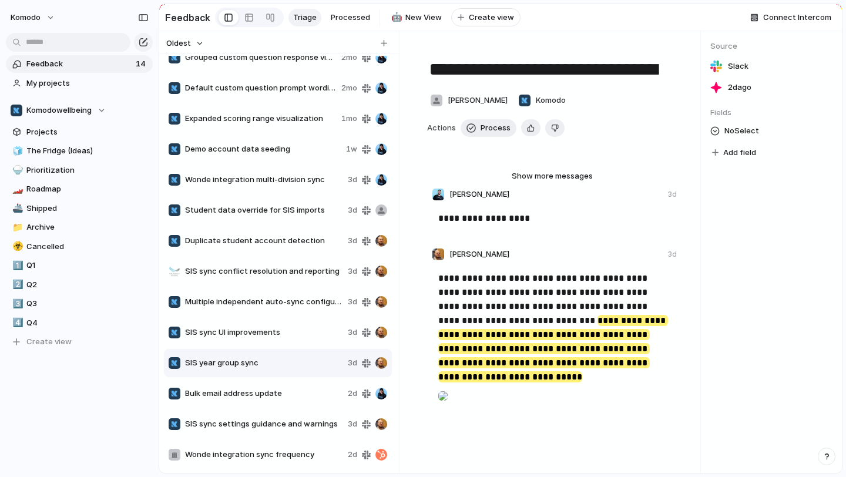
click at [274, 346] on div "SIS sync UI improvements 3d" at bounding box center [278, 333] width 228 height 28
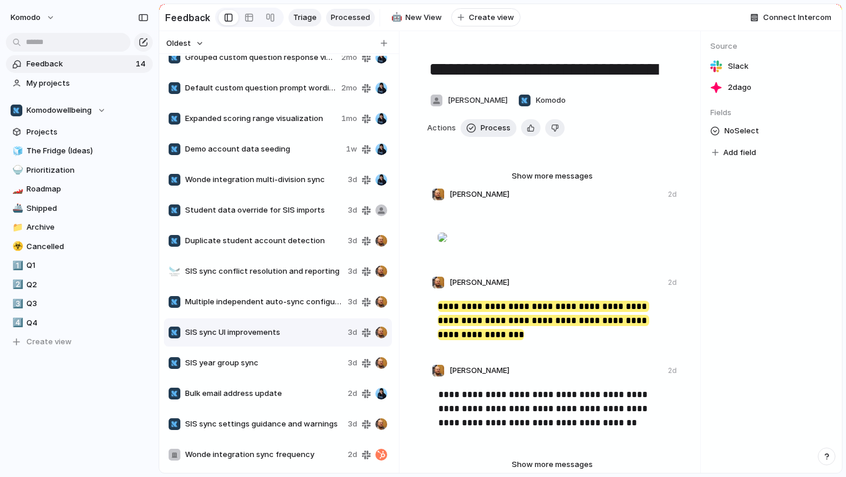
click at [353, 18] on span "Processed" at bounding box center [350, 18] width 39 height 12
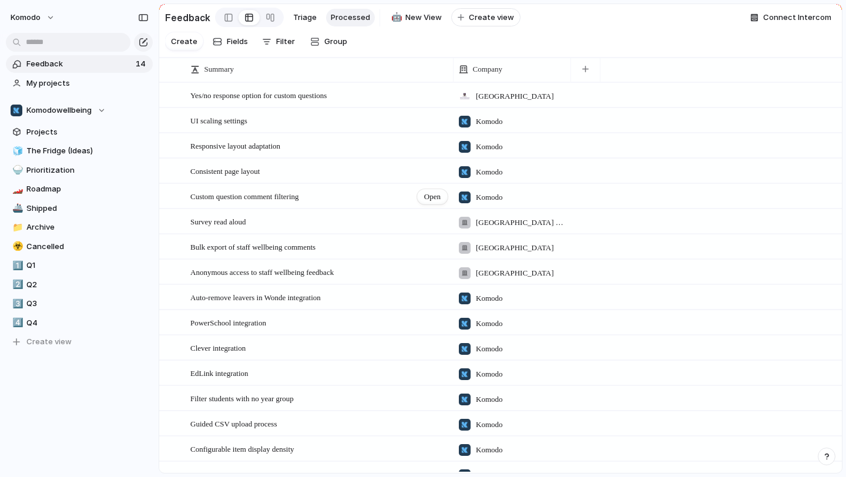
scroll to position [65, 0]
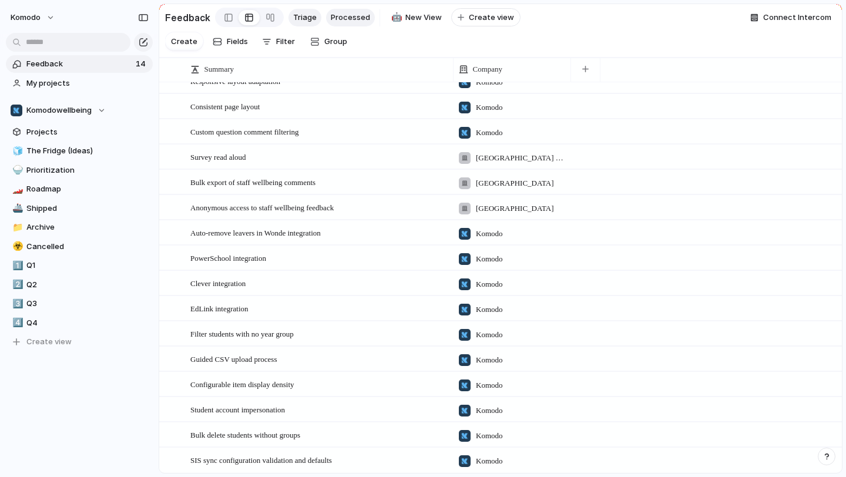
click at [310, 21] on span "Triage" at bounding box center [305, 18] width 24 height 12
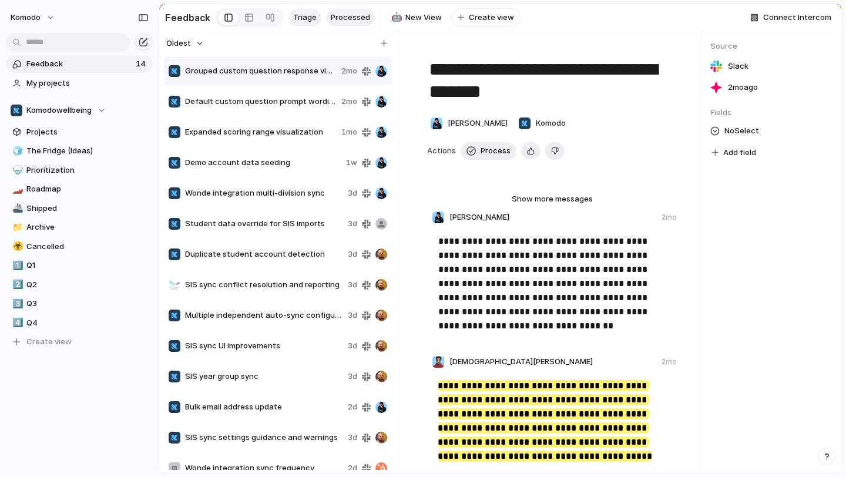
click at [337, 17] on span "Processed" at bounding box center [350, 18] width 39 height 12
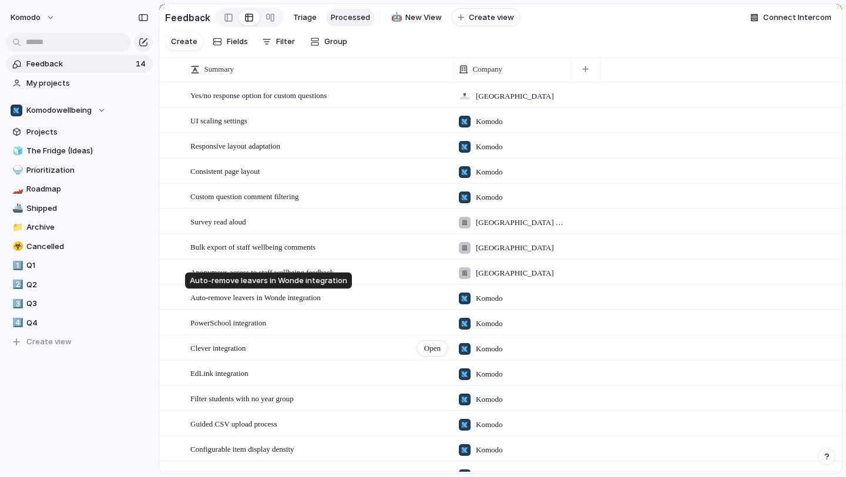
scroll to position [65, 0]
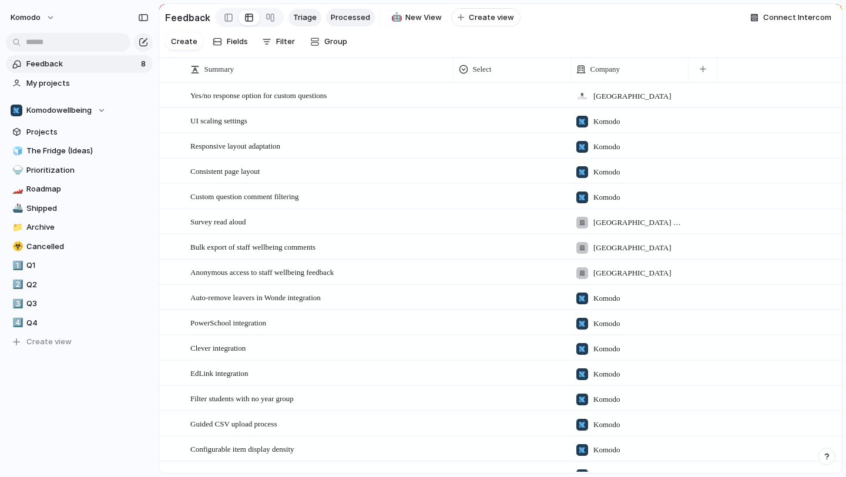
click at [312, 19] on span "Triage" at bounding box center [305, 18] width 24 height 12
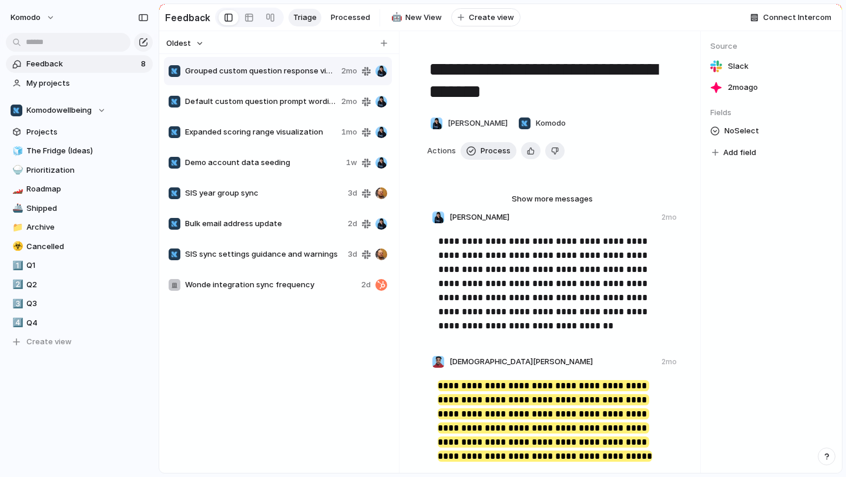
click at [294, 229] on span "Bulk email address update" at bounding box center [264, 224] width 158 height 12
type textarea "**********"
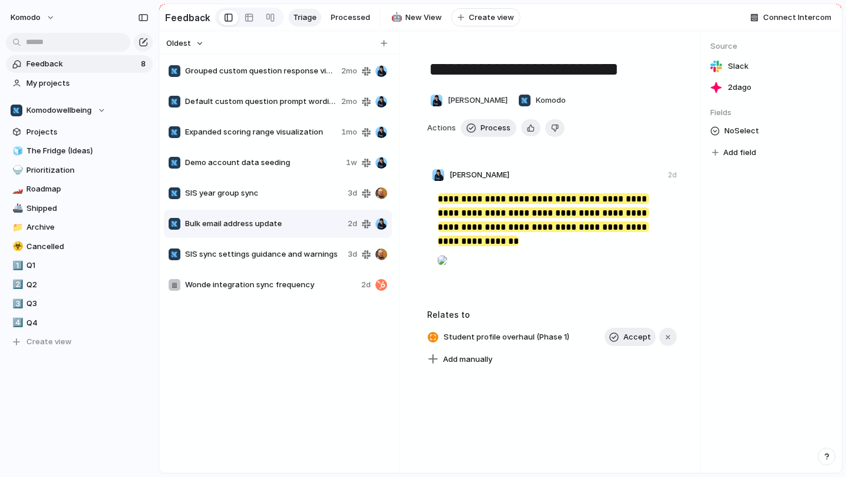
click at [447, 272] on div at bounding box center [442, 261] width 9 height 24
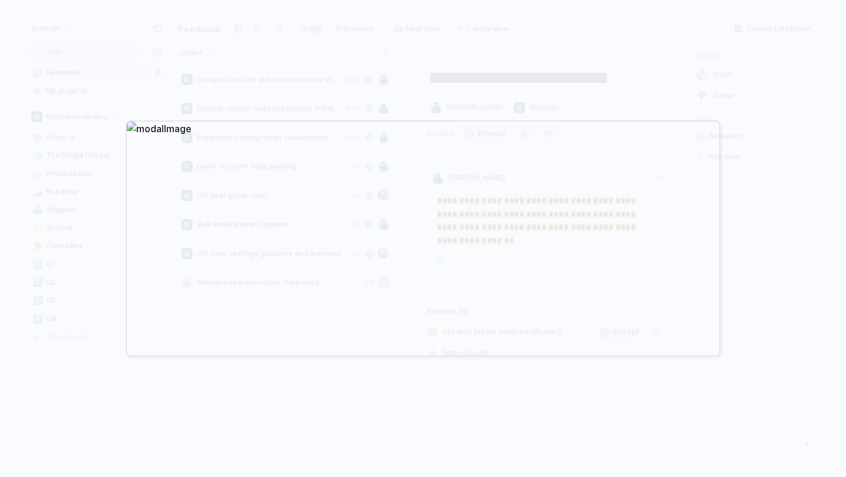
click at [422, 78] on div at bounding box center [423, 238] width 846 height 477
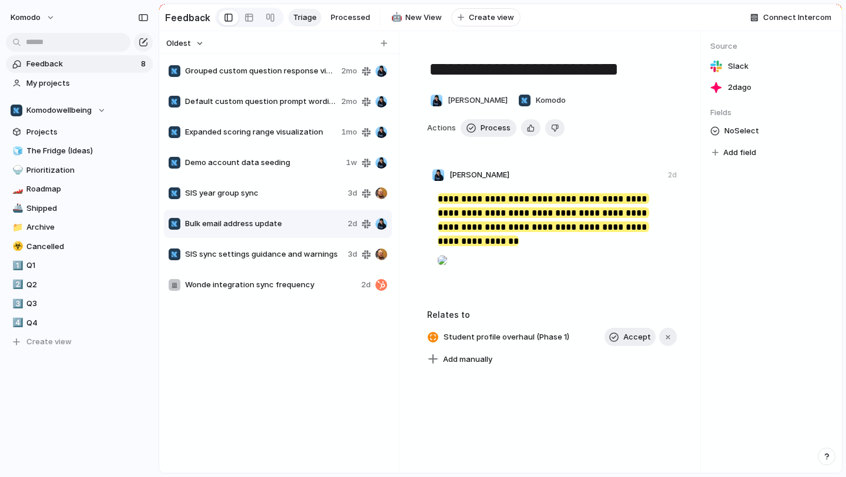
click at [447, 266] on div at bounding box center [442, 261] width 9 height 24
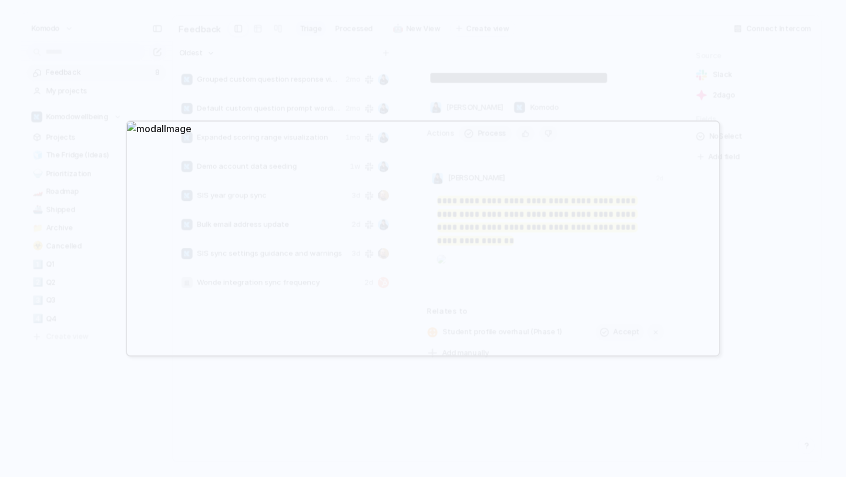
click at [578, 395] on div at bounding box center [423, 238] width 846 height 477
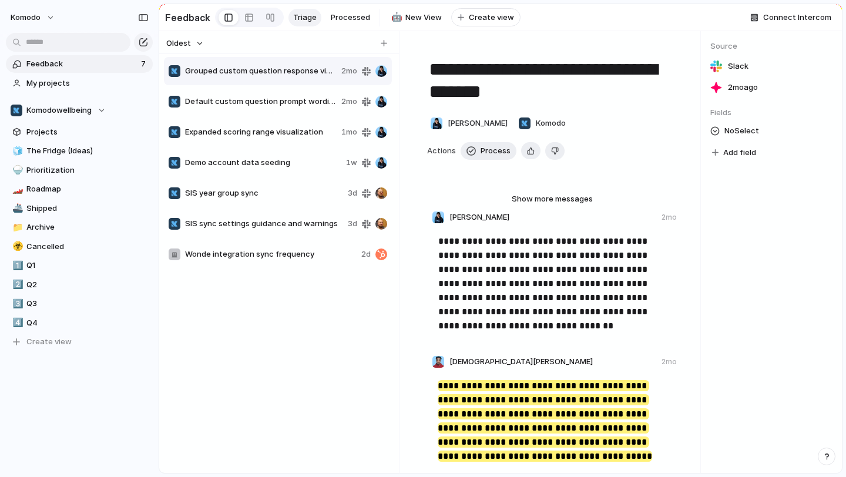
click at [322, 229] on span "SIS sync settings guidance and warnings" at bounding box center [264, 224] width 158 height 12
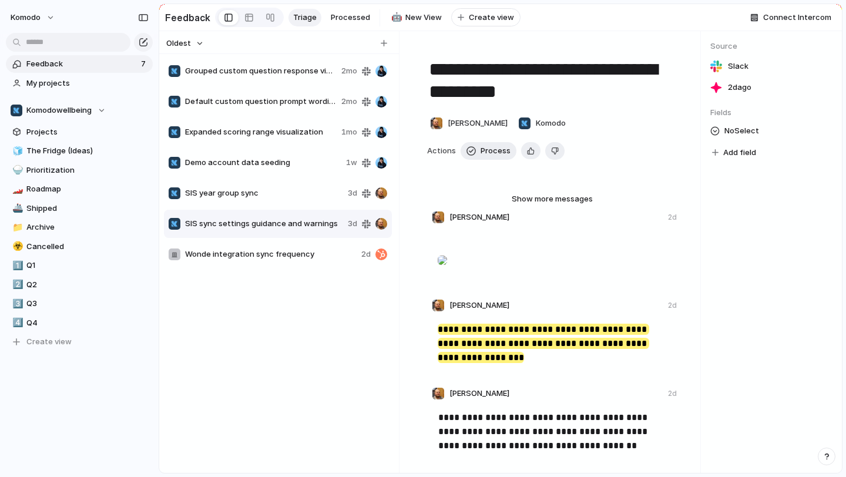
click at [324, 261] on div "Wonde integration sync frequency 2d" at bounding box center [278, 254] width 228 height 28
type textarea "**********"
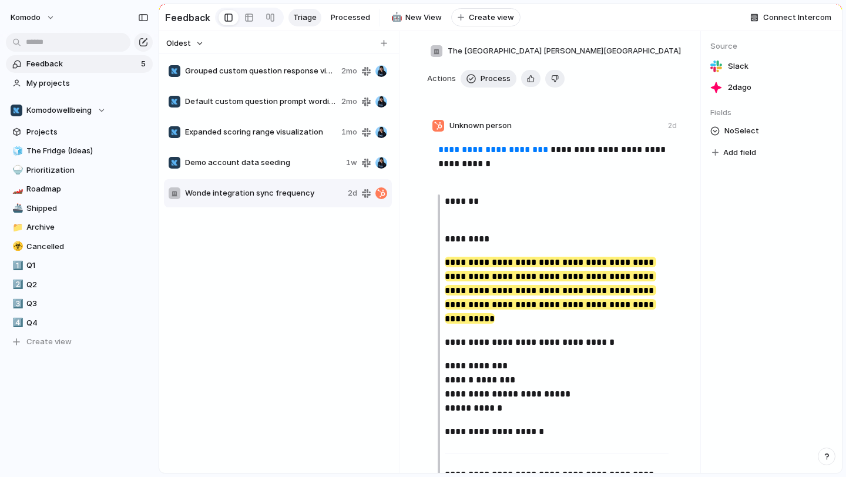
scroll to position [105, 0]
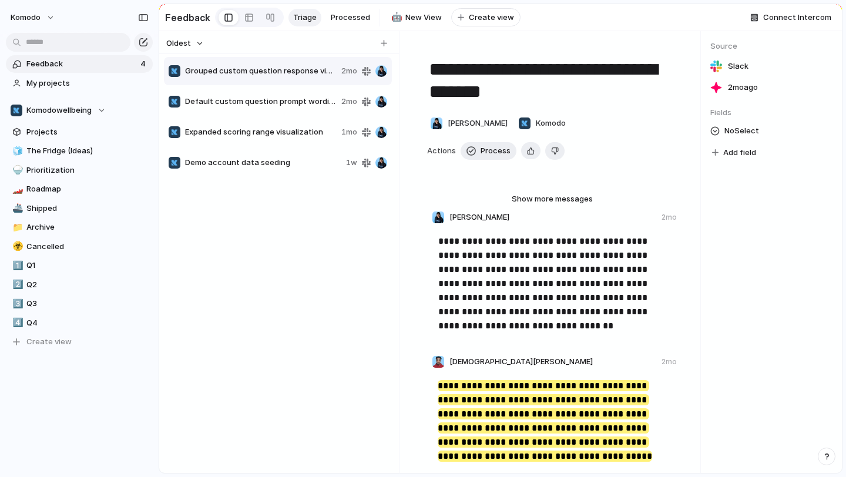
click at [111, 69] on link "Feedback 4" at bounding box center [79, 64] width 147 height 18
click at [96, 156] on link "🧊 The Fridge (Ideas)" at bounding box center [79, 151] width 147 height 18
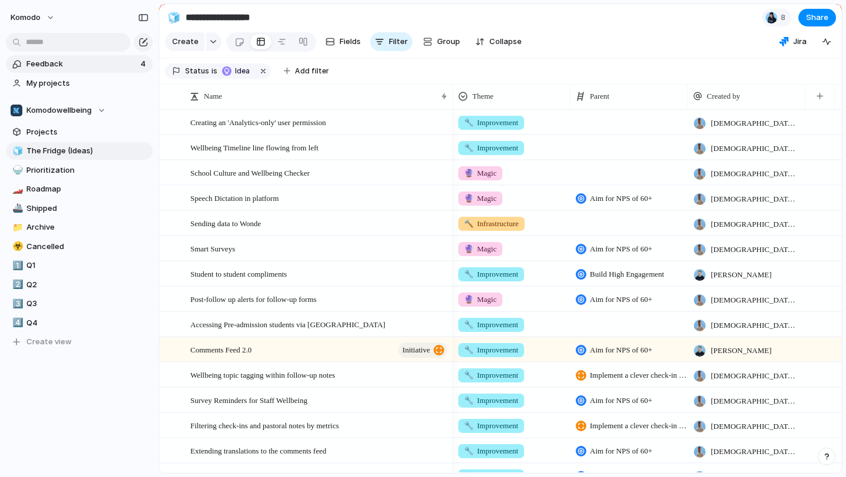
click at [97, 60] on span "Feedback" at bounding box center [81, 64] width 111 height 12
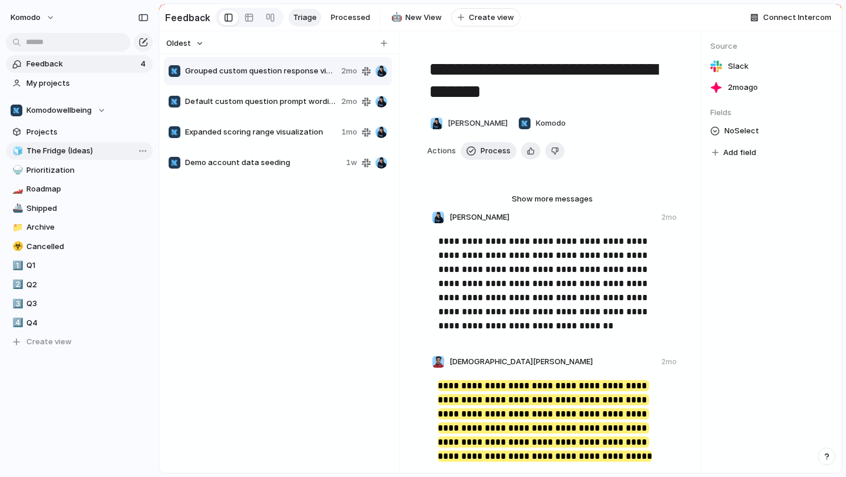
click at [85, 149] on span "The Fridge (Ideas)" at bounding box center [87, 151] width 122 height 12
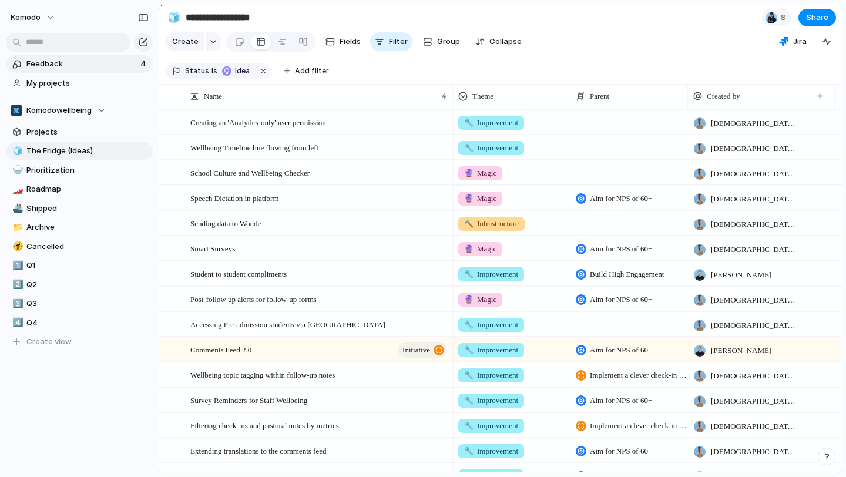
click at [92, 68] on span "Feedback" at bounding box center [81, 64] width 111 height 12
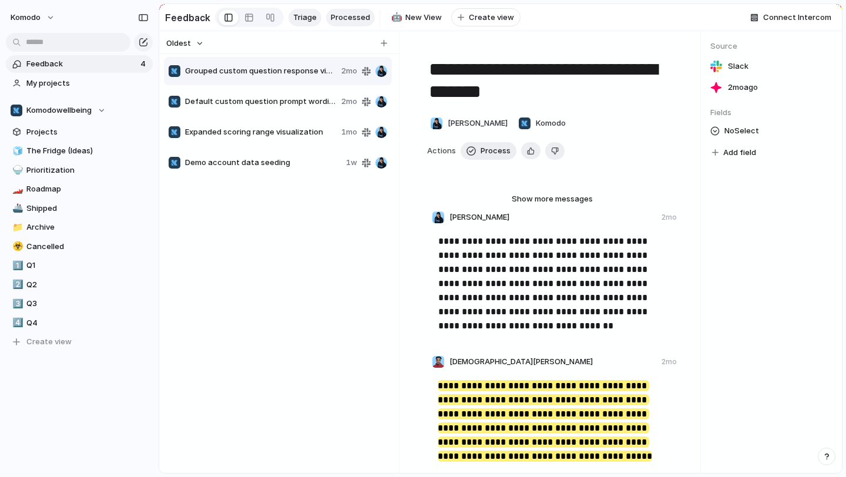
click at [331, 15] on span "Processed" at bounding box center [350, 18] width 39 height 12
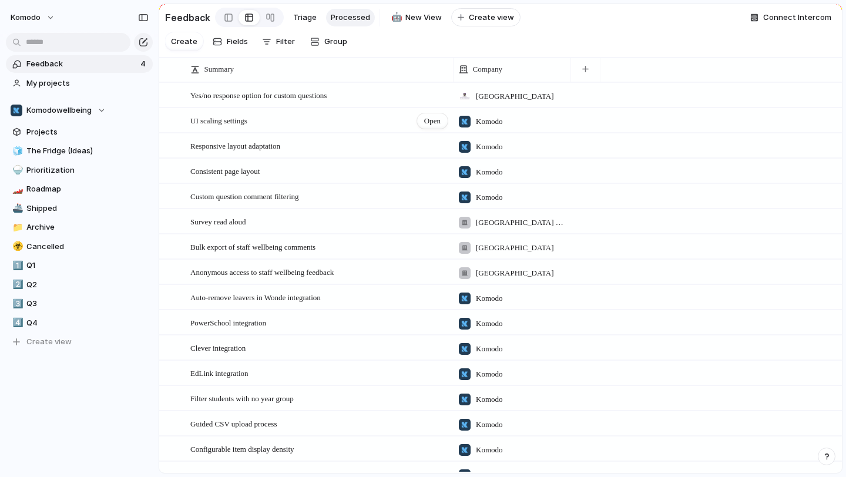
click at [387, 111] on div "UI scaling settings Open" at bounding box center [319, 121] width 259 height 25
click at [101, 156] on span "The Fridge (Ideas)" at bounding box center [87, 151] width 122 height 12
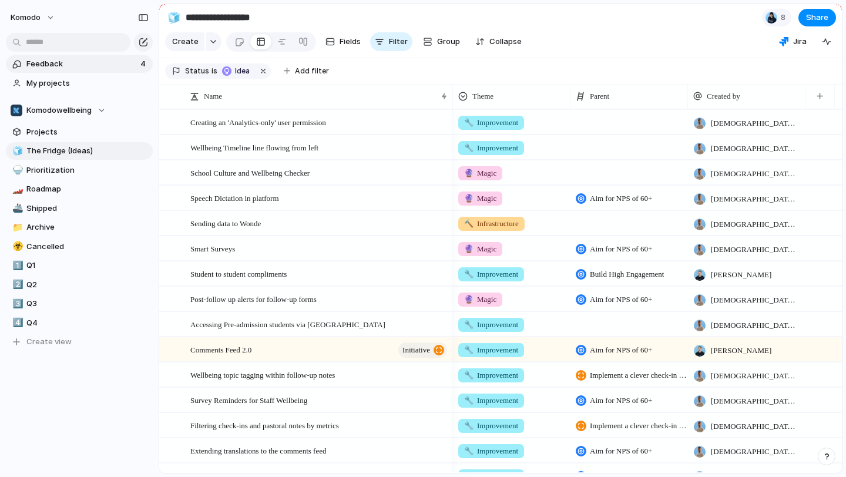
click at [99, 72] on link "Feedback 4" at bounding box center [79, 64] width 147 height 18
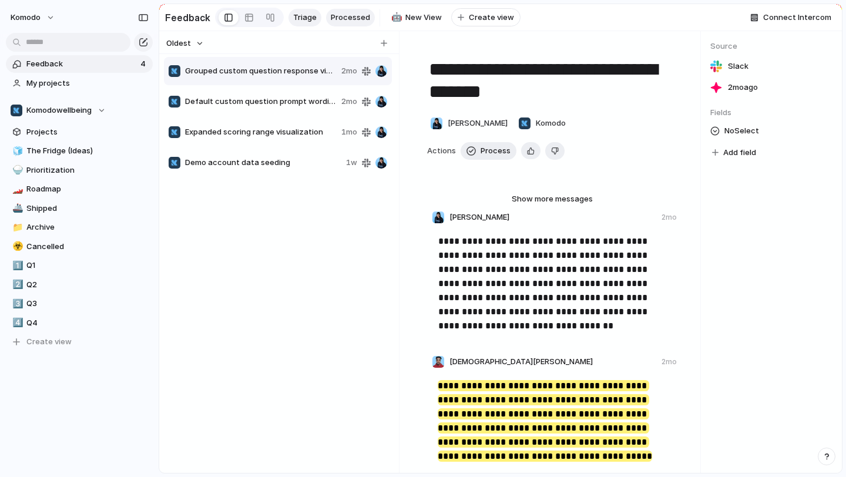
click at [354, 24] on link "Processed" at bounding box center [350, 18] width 49 height 18
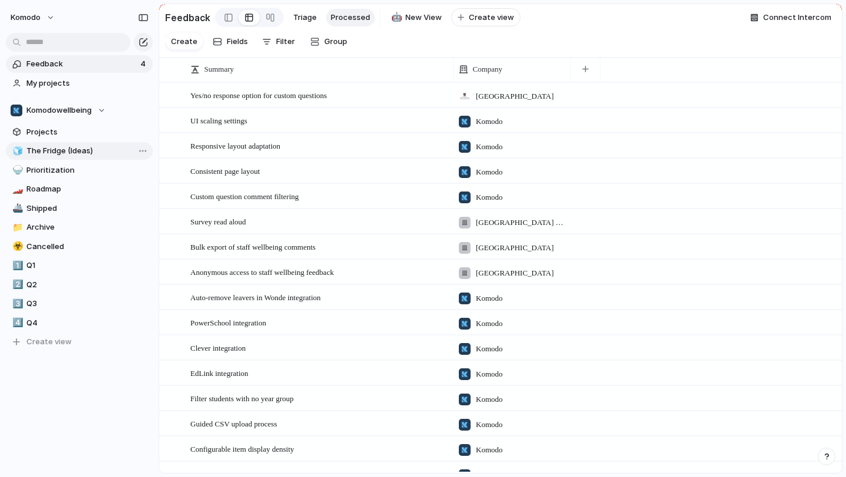
click at [106, 154] on span "The Fridge (Ideas)" at bounding box center [87, 151] width 122 height 12
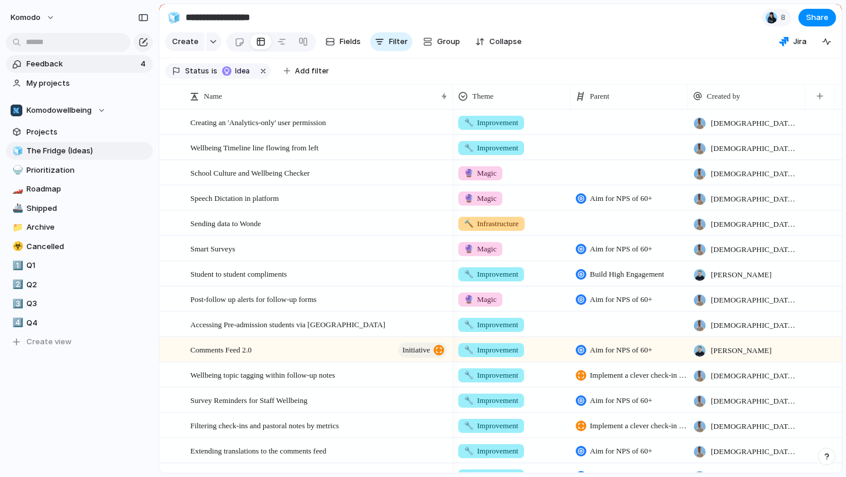
click at [89, 67] on span "Feedback" at bounding box center [81, 64] width 111 height 12
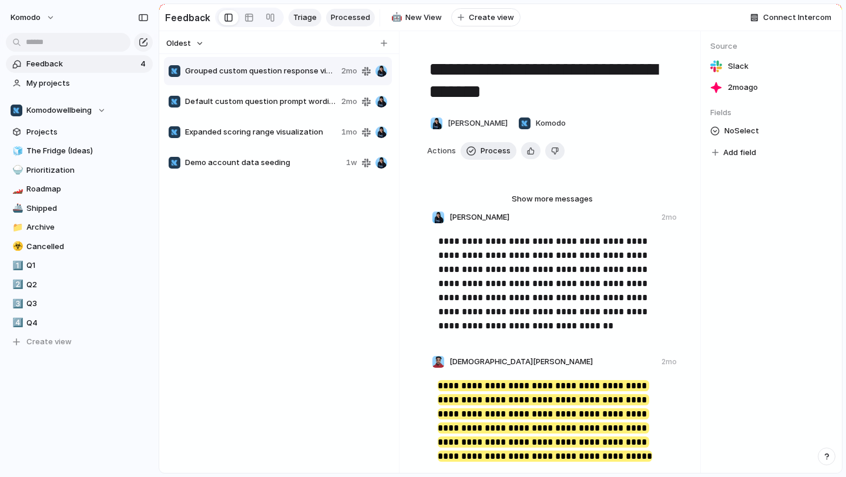
click at [353, 22] on span "Processed" at bounding box center [350, 18] width 39 height 12
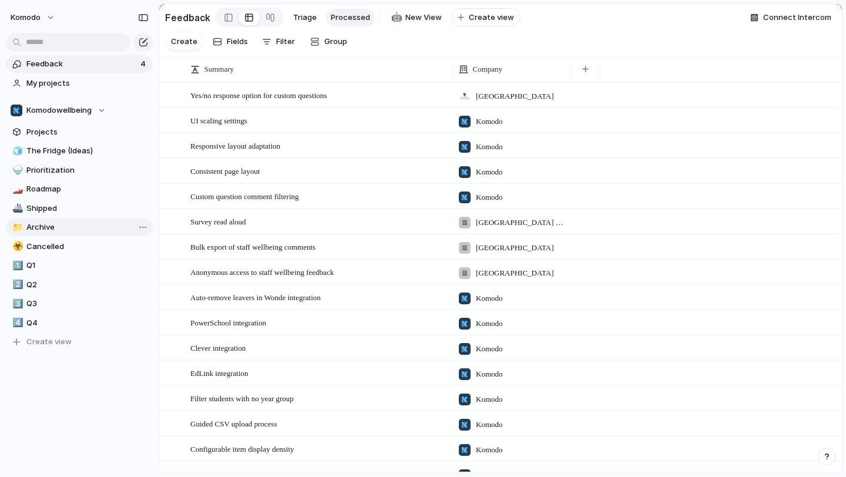
click at [39, 222] on span "Archive" at bounding box center [87, 228] width 122 height 12
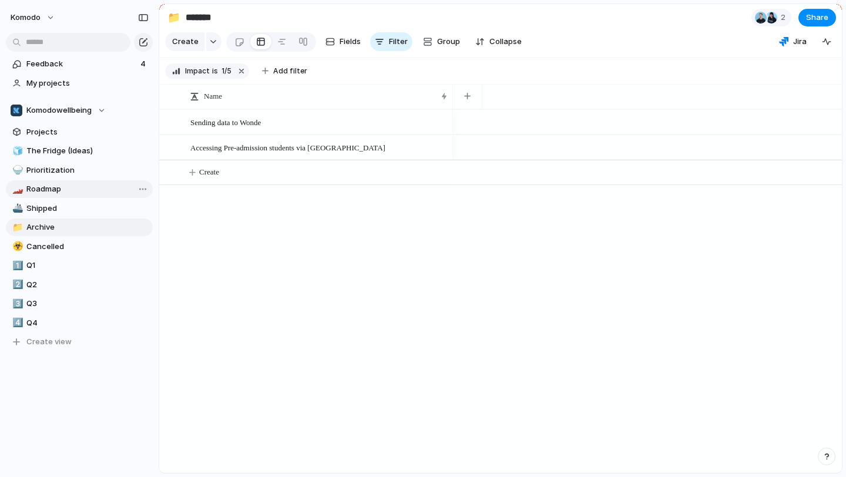
click at [75, 196] on link "🏎️ Roadmap" at bounding box center [79, 189] width 147 height 18
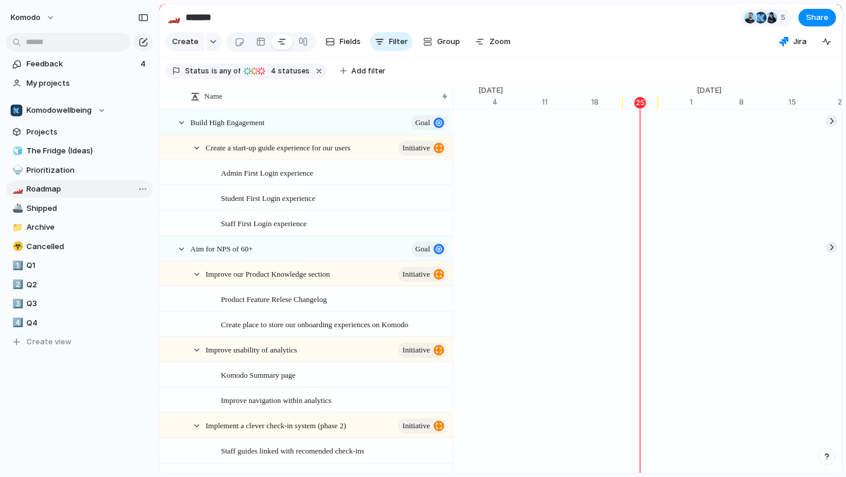
scroll to position [0, 7713]
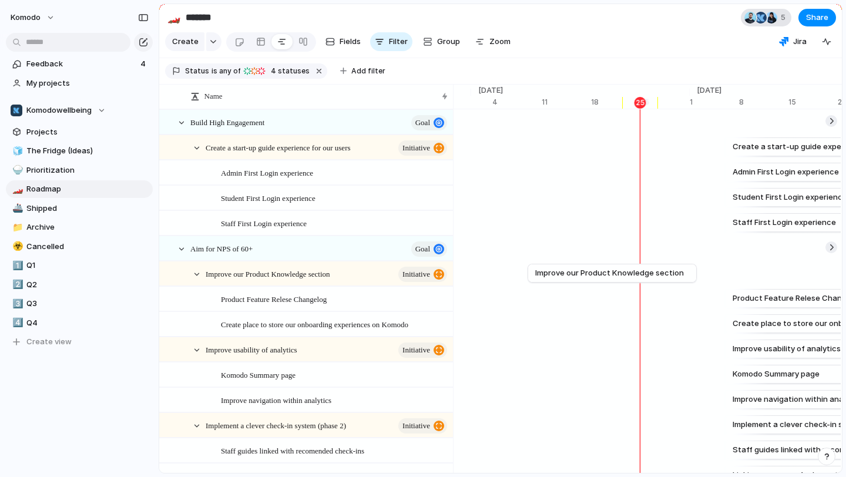
click at [779, 17] on div "5" at bounding box center [766, 18] width 51 height 18
click at [89, 204] on div "Seen by Aisha Price Murray Tait Zach Lang Chris Bacon Jack Wood" at bounding box center [423, 238] width 846 height 477
click at [71, 207] on span "Shipped" at bounding box center [87, 209] width 122 height 12
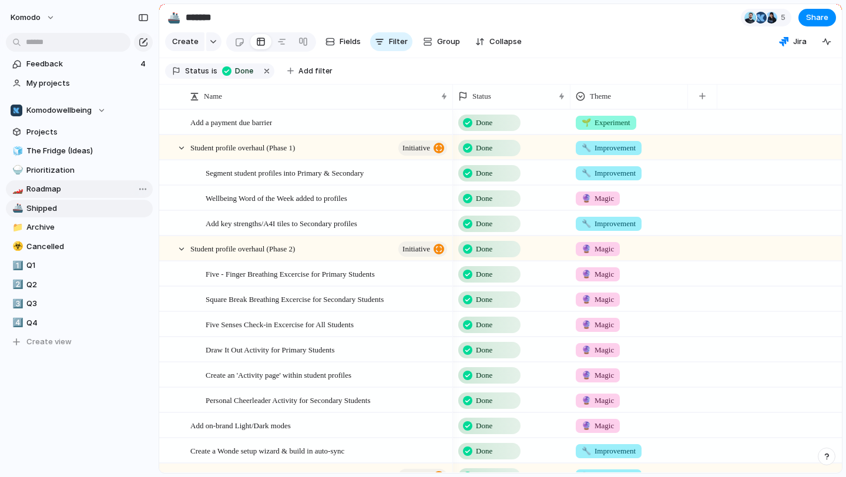
click at [73, 189] on span "Roadmap" at bounding box center [87, 189] width 122 height 12
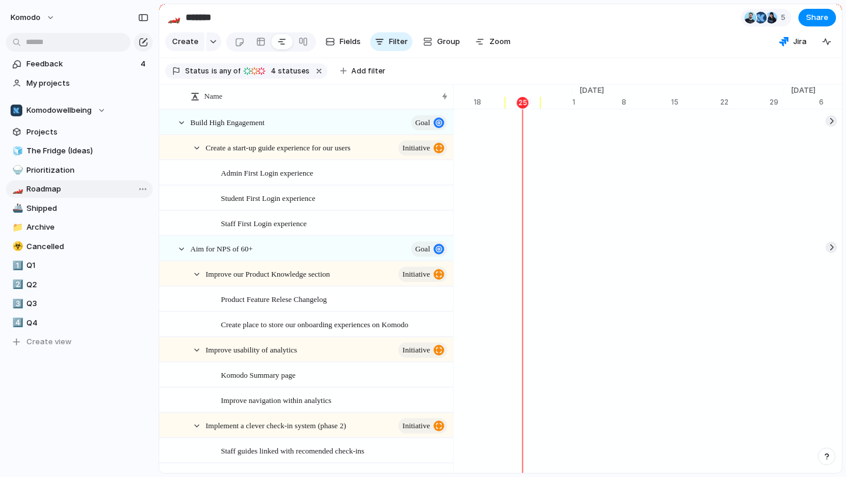
scroll to position [0, 7830]
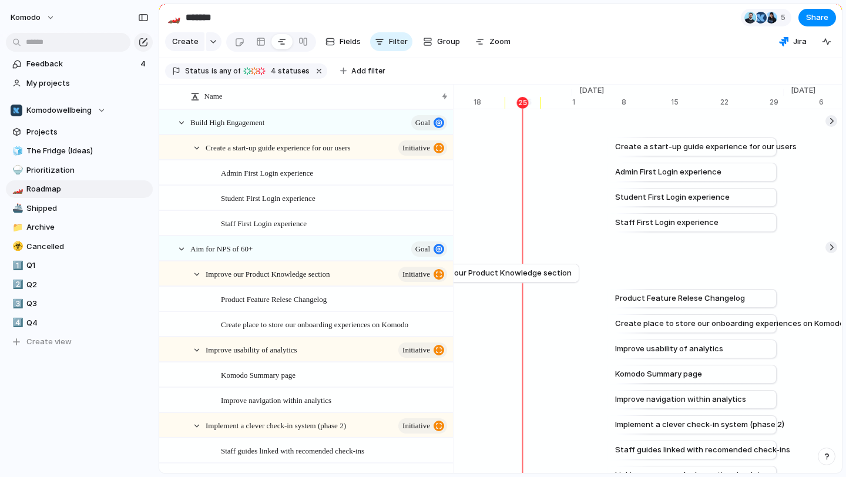
click at [42, 160] on div "🧊 The Fridge (Ideas) 🍚 Prioritization 🏎️ Roadmap 🚢 Shipped 📁 Archive ☣️ Cancell…" at bounding box center [79, 246] width 147 height 209
click at [48, 155] on span "The Fridge (Ideas)" at bounding box center [87, 151] width 122 height 12
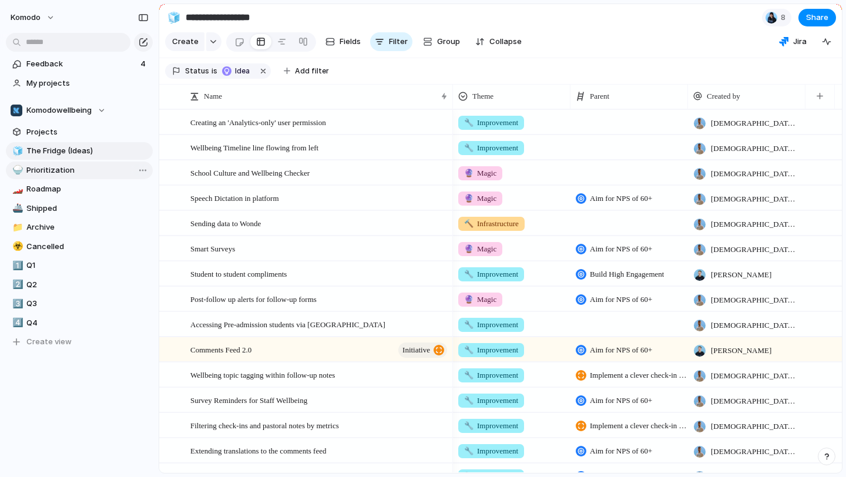
click at [78, 172] on span "Prioritization" at bounding box center [87, 171] width 122 height 12
type input "**********"
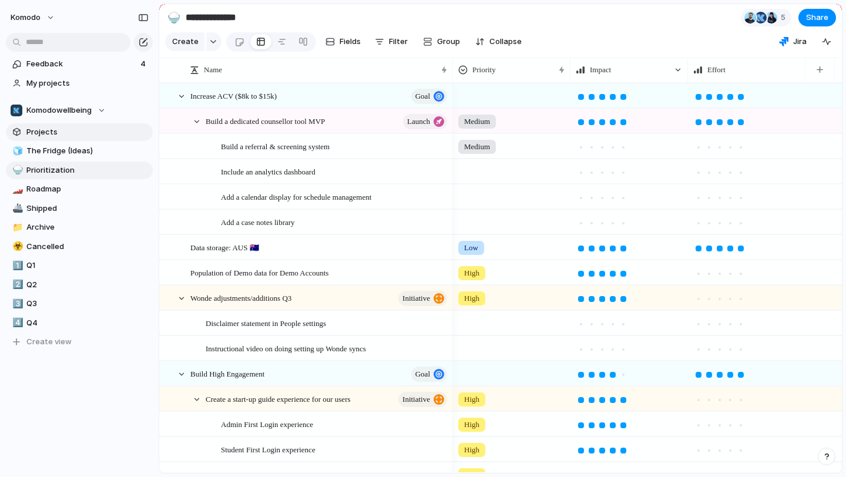
click at [71, 136] on span "Projects" at bounding box center [87, 132] width 122 height 12
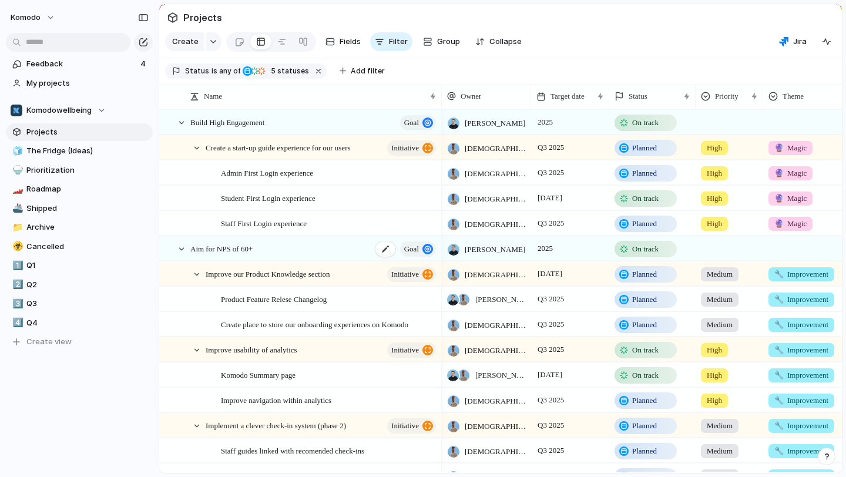
scroll to position [0, 99]
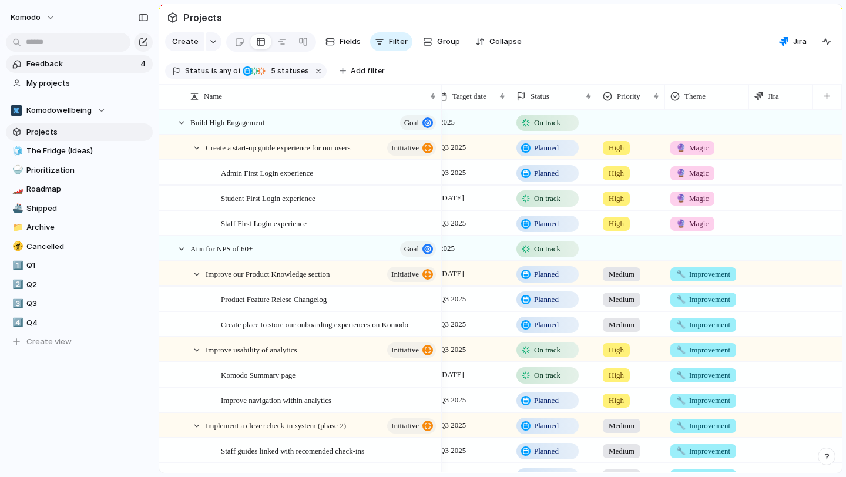
click at [75, 71] on link "Feedback 4" at bounding box center [79, 64] width 147 height 18
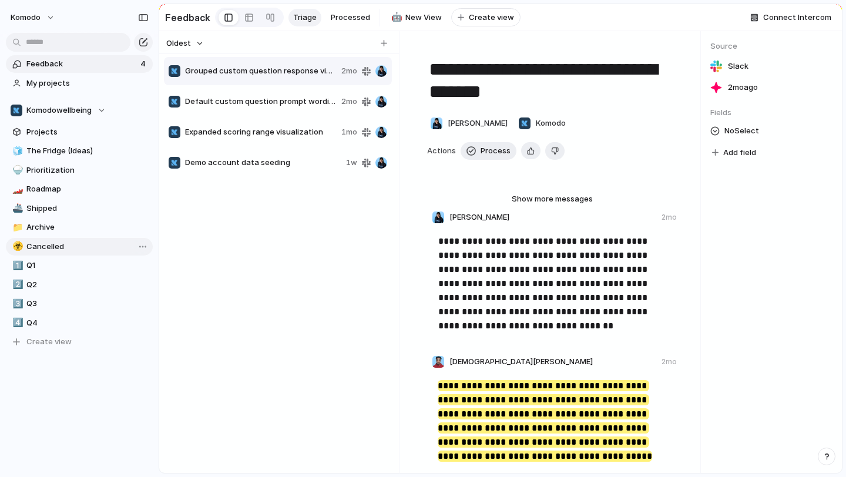
click at [92, 246] on span "Cancelled" at bounding box center [87, 247] width 122 height 12
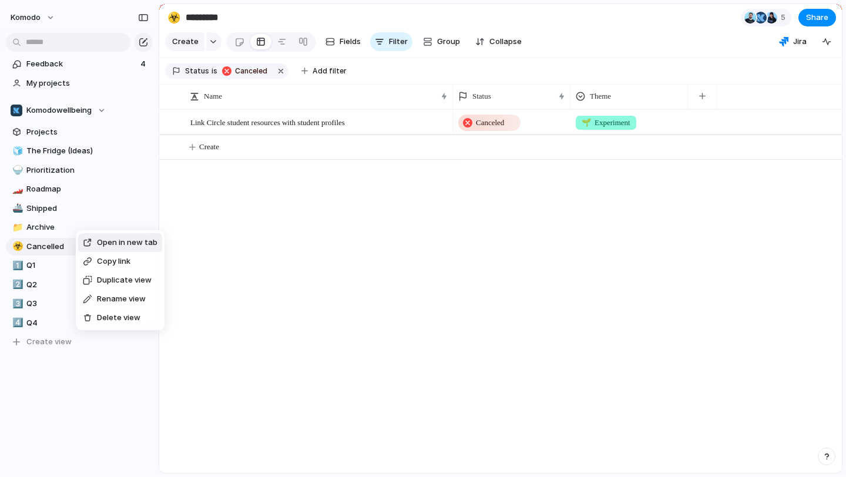
click at [286, 246] on div "Open in new tab Copy link Duplicate view Rename view Delete view" at bounding box center [423, 238] width 846 height 477
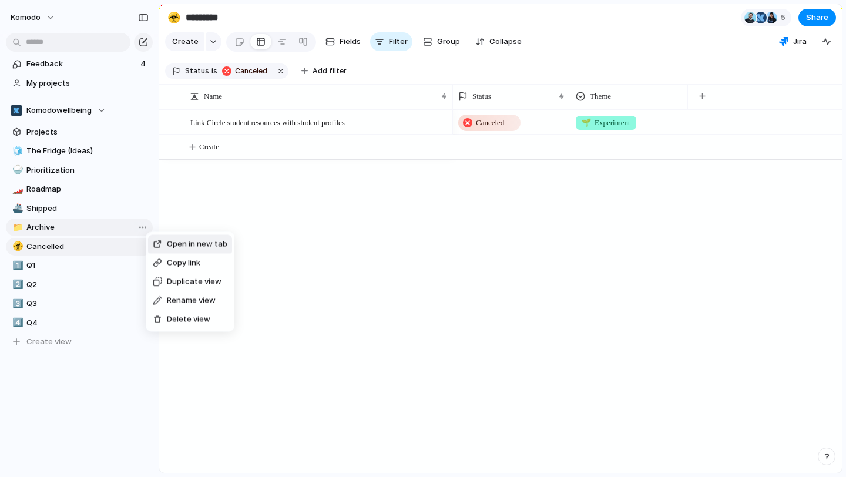
click at [336, 246] on div "Open in new tab Copy link Duplicate view Rename view Delete view" at bounding box center [423, 238] width 846 height 477
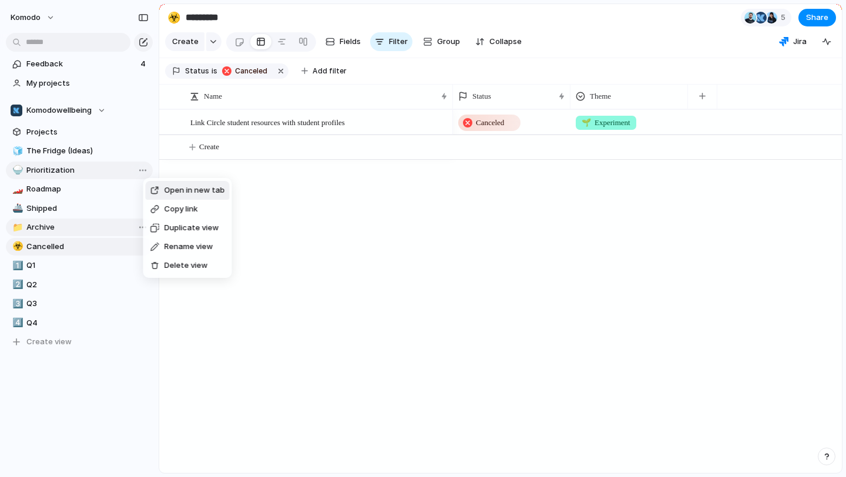
click at [331, 234] on div "Open in new tab Copy link Duplicate view Rename view Delete view" at bounding box center [423, 238] width 846 height 477
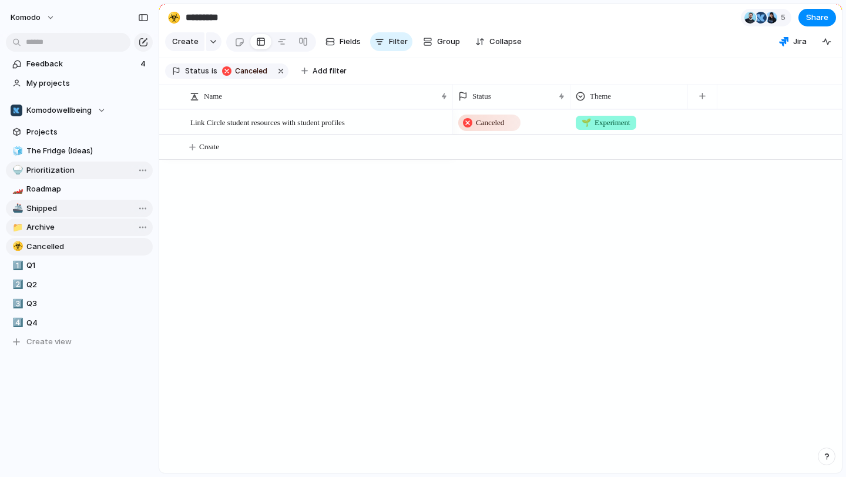
click at [97, 212] on span "Shipped" at bounding box center [87, 209] width 122 height 12
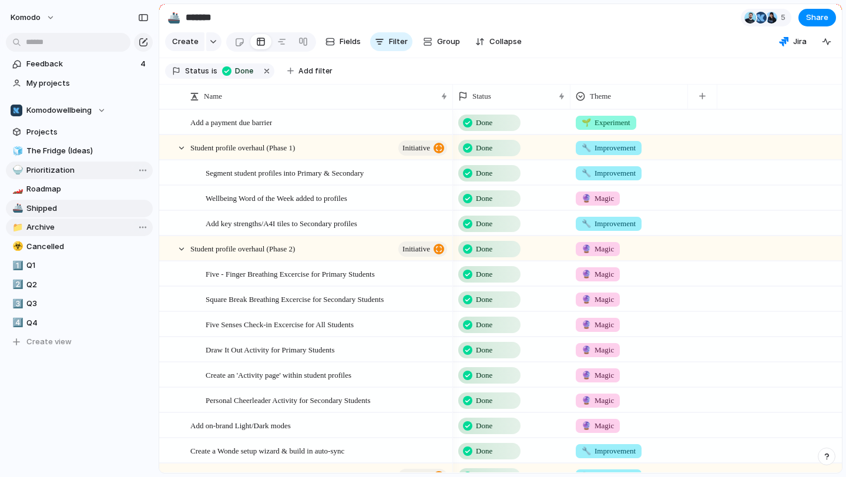
click at [98, 232] on span "Archive" at bounding box center [87, 228] width 122 height 12
type input "*******"
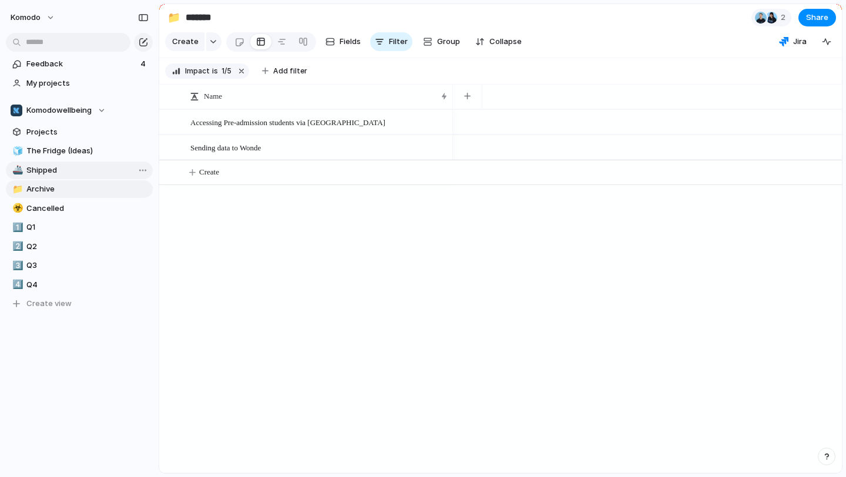
click at [104, 171] on span "Shipped" at bounding box center [87, 171] width 122 height 12
type input "*******"
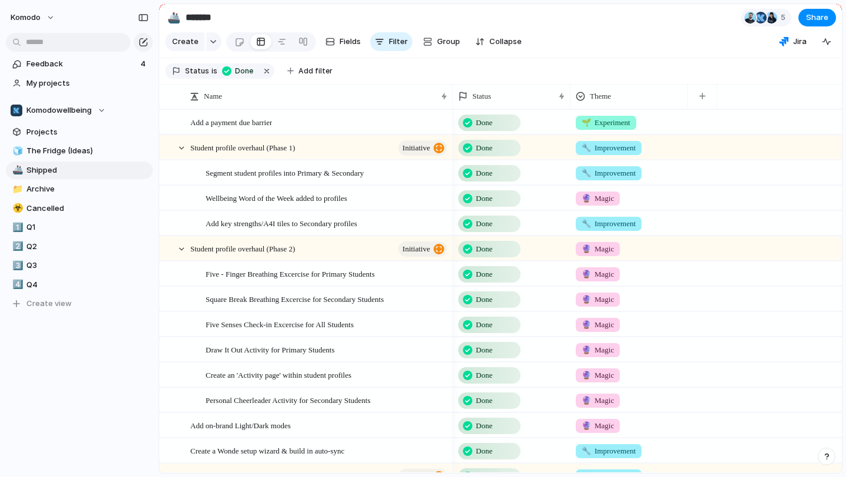
click at [96, 141] on section "Komodowellbeing Projects 🧊 The Fridge (Ideas) 🚢 Shipped 📁 Archive ☣️ Cancelled …" at bounding box center [79, 202] width 159 height 221
click at [95, 132] on span "Projects" at bounding box center [87, 132] width 122 height 12
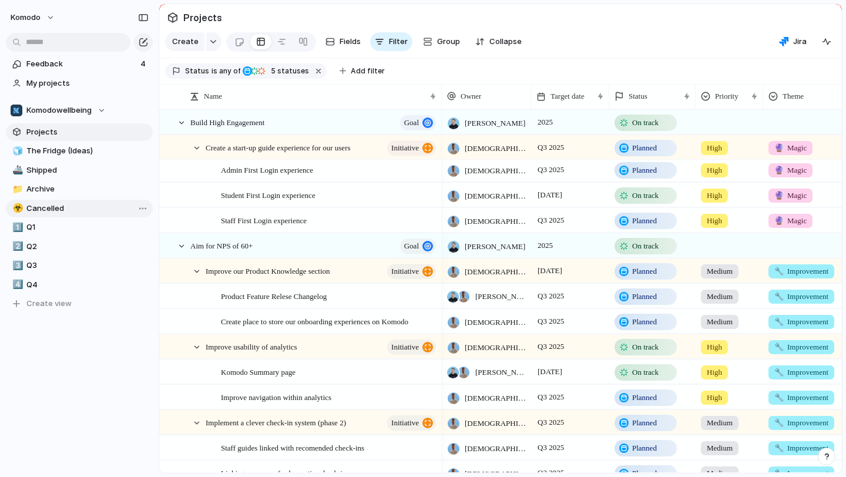
click at [43, 216] on link "☣️ Cancelled" at bounding box center [79, 209] width 147 height 18
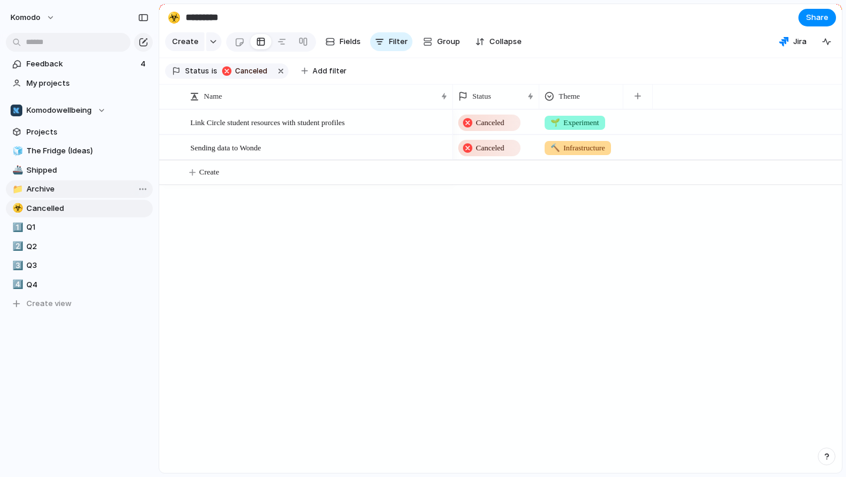
click at [53, 196] on link "📁 Archive" at bounding box center [79, 189] width 147 height 18
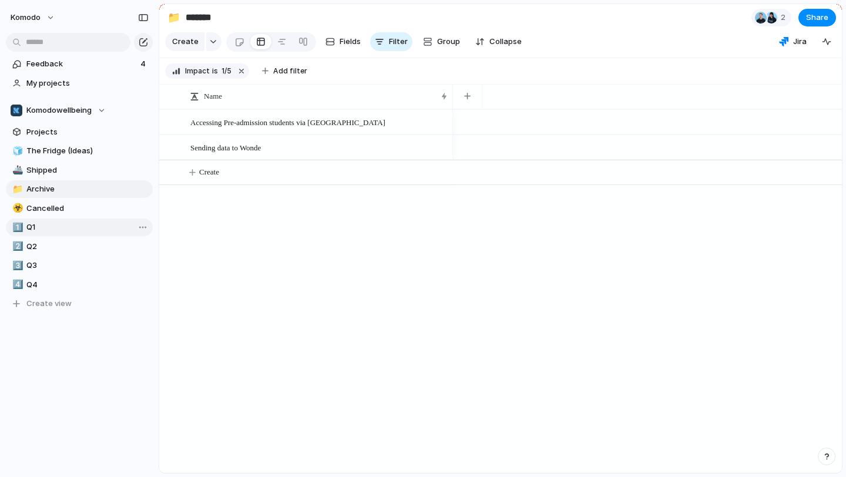
click at [58, 219] on link "1️⃣ Q1" at bounding box center [79, 228] width 147 height 18
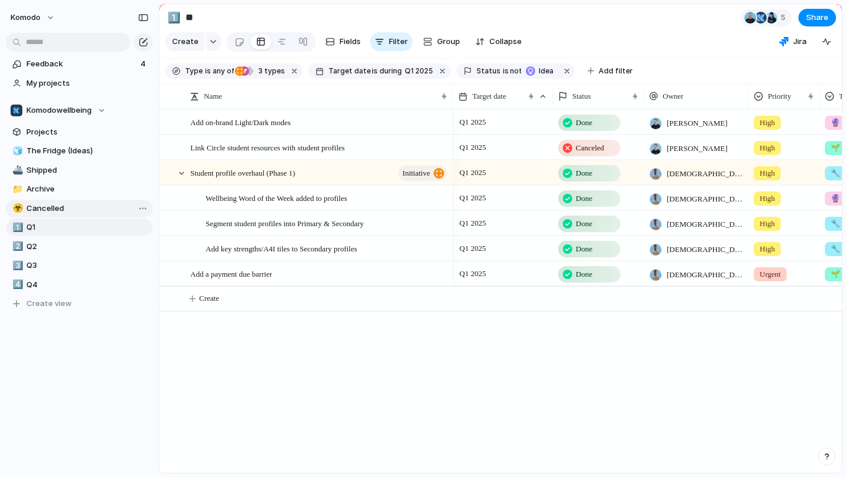
click at [67, 201] on link "☣️ Cancelled" at bounding box center [79, 209] width 147 height 18
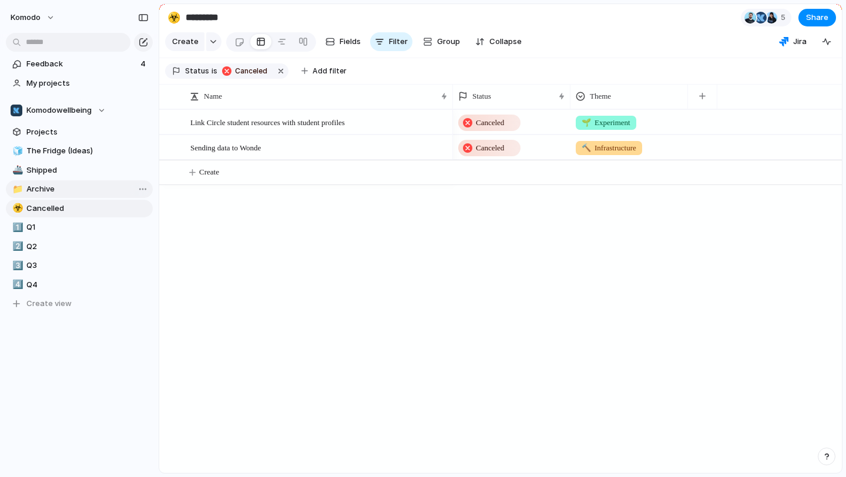
click at [116, 187] on span "Archive" at bounding box center [87, 189] width 122 height 12
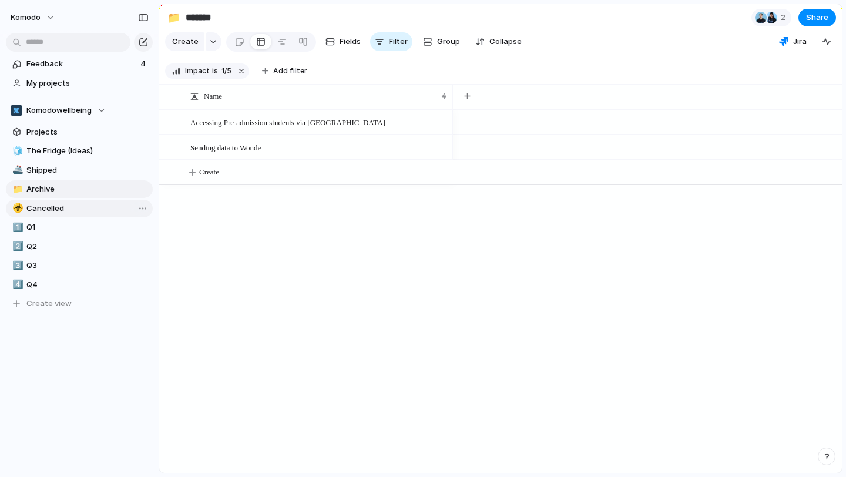
click at [91, 210] on span "Cancelled" at bounding box center [87, 209] width 122 height 12
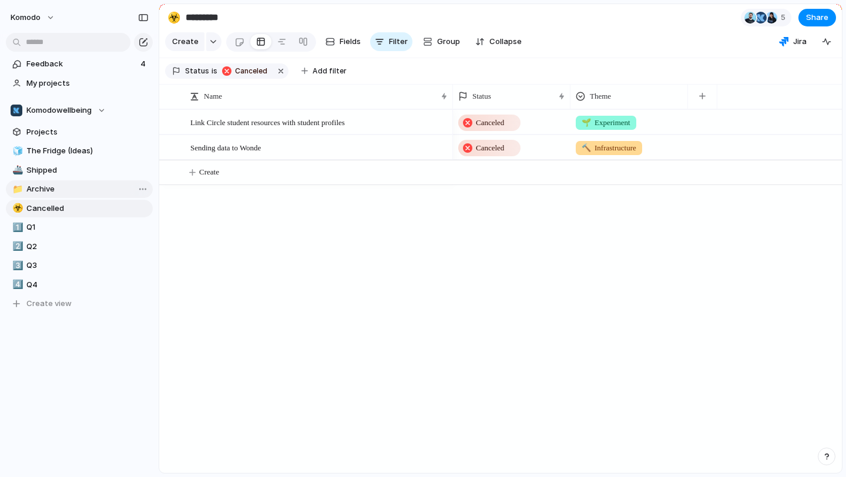
click at [105, 188] on span "Archive" at bounding box center [87, 189] width 122 height 12
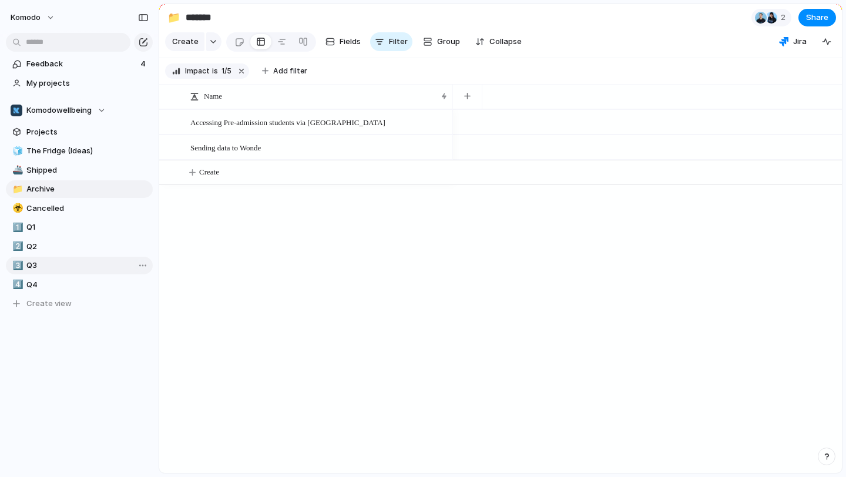
click at [76, 270] on span "Q3" at bounding box center [87, 266] width 122 height 12
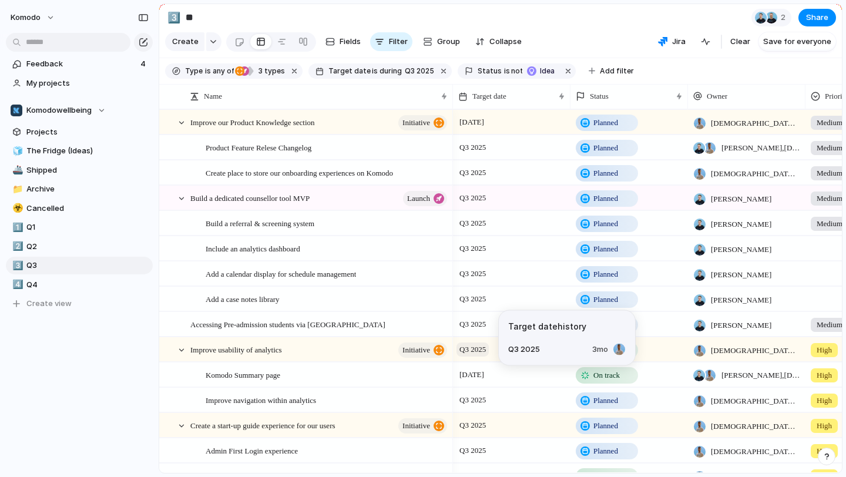
scroll to position [0, 245]
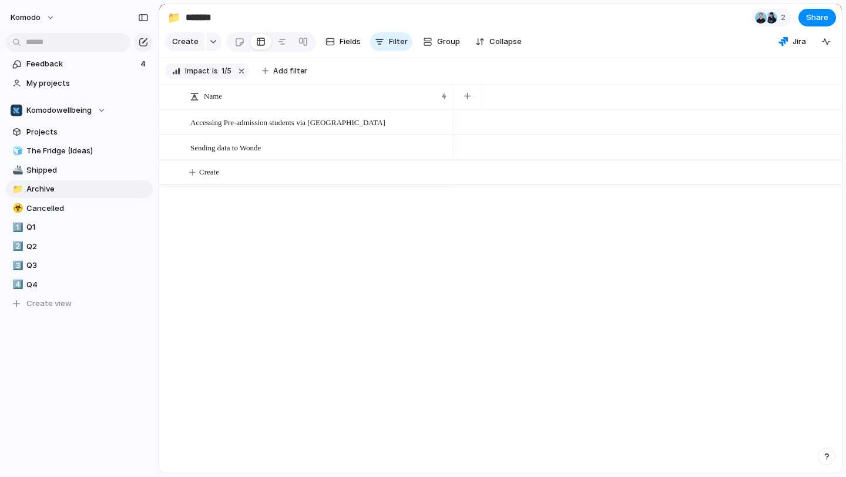
click at [58, 256] on div "🧊 The Fridge (Ideas) 🚢 Shipped 📁 Archive ☣️ Cancelled 1️⃣ Q1 2️⃣ Q2 3️⃣ Q3 4️⃣ …" at bounding box center [79, 227] width 147 height 170
click at [53, 266] on span "Q3" at bounding box center [87, 266] width 122 height 12
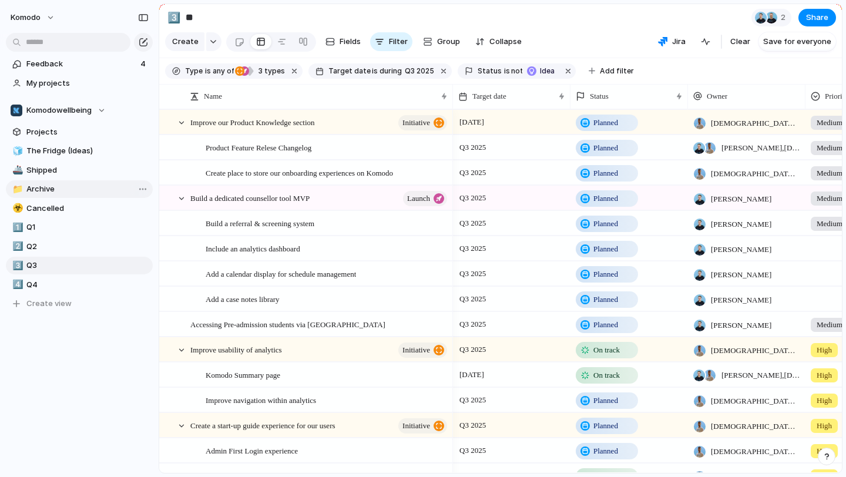
click at [67, 192] on span "Archive" at bounding box center [87, 189] width 122 height 12
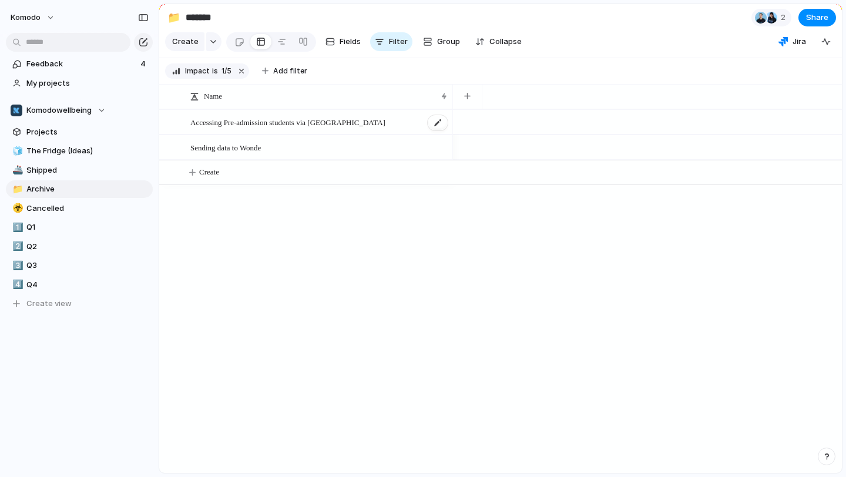
click at [391, 120] on div "Accessing Pre-admission students via [GEOGRAPHIC_DATA]" at bounding box center [319, 123] width 259 height 24
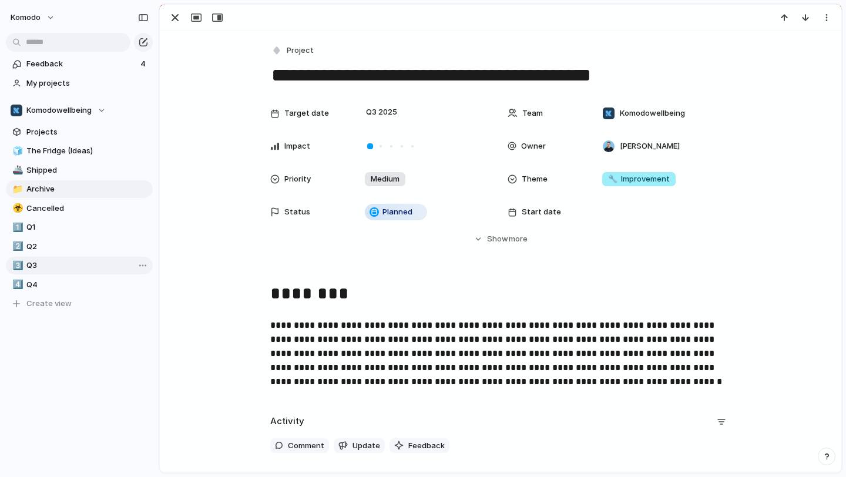
click at [38, 267] on span "Q3" at bounding box center [87, 266] width 122 height 12
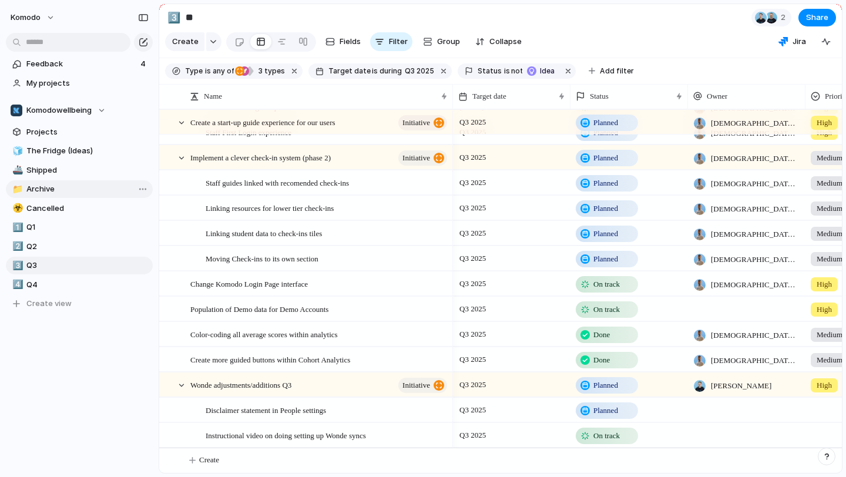
click at [59, 193] on span "Archive" at bounding box center [87, 189] width 122 height 12
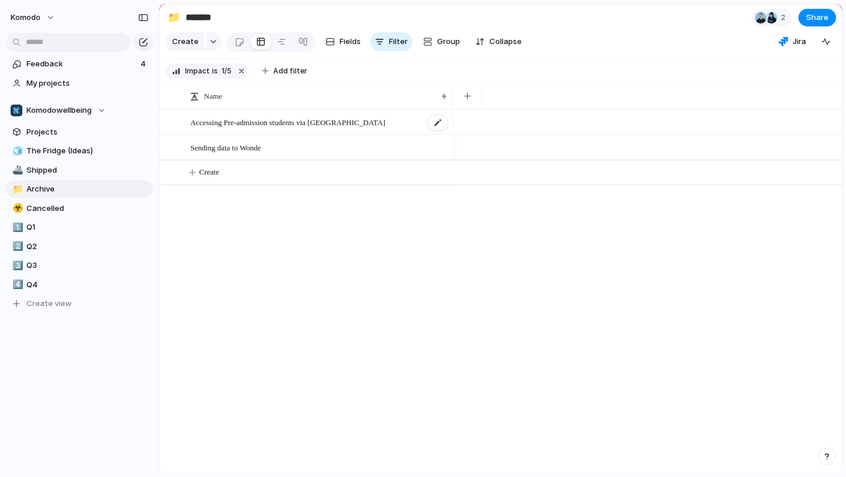
click at [377, 117] on div "Accessing Pre-admission students via [GEOGRAPHIC_DATA]" at bounding box center [319, 123] width 259 height 24
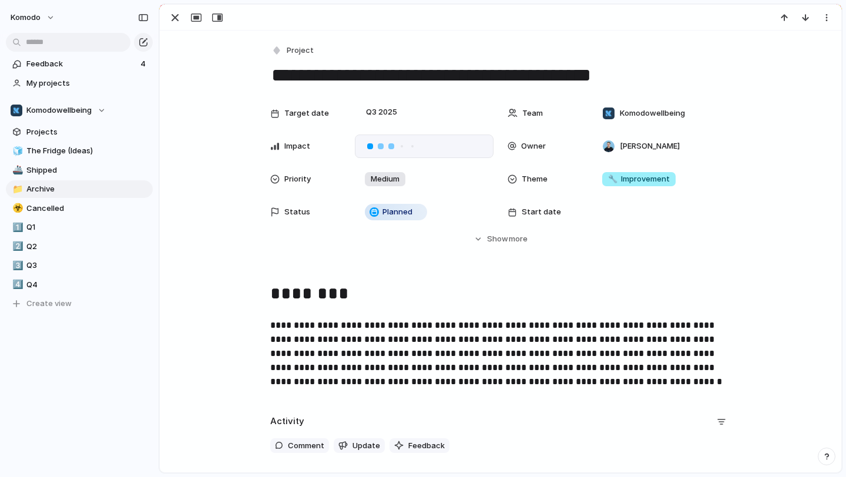
click at [392, 146] on div at bounding box center [392, 146] width 6 height 6
click at [176, 18] on div "button" at bounding box center [175, 18] width 14 height 14
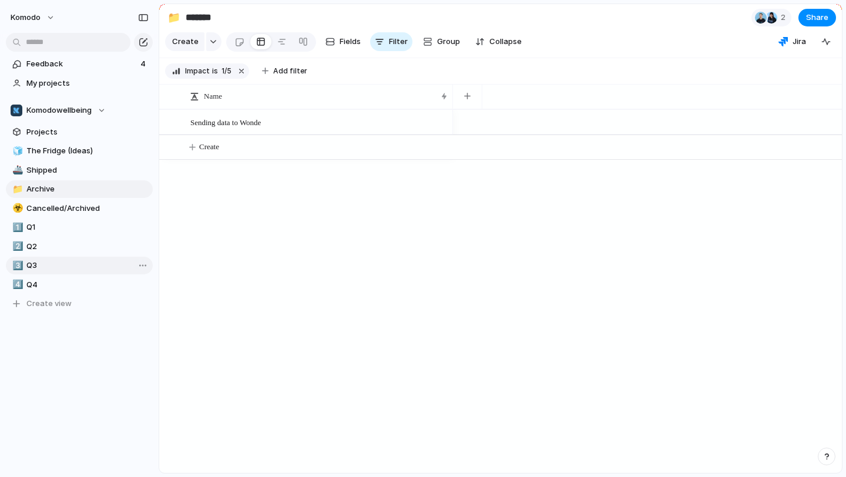
click at [80, 263] on span "Q3" at bounding box center [87, 266] width 122 height 12
type input "**"
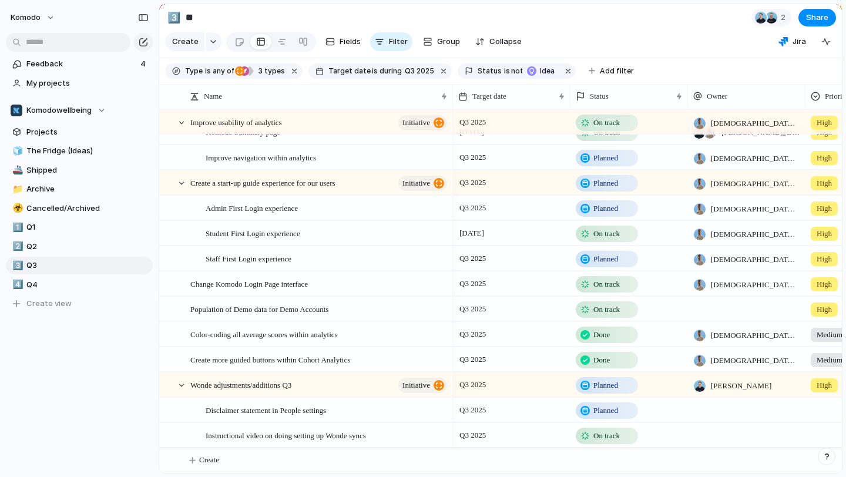
scroll to position [243, 0]
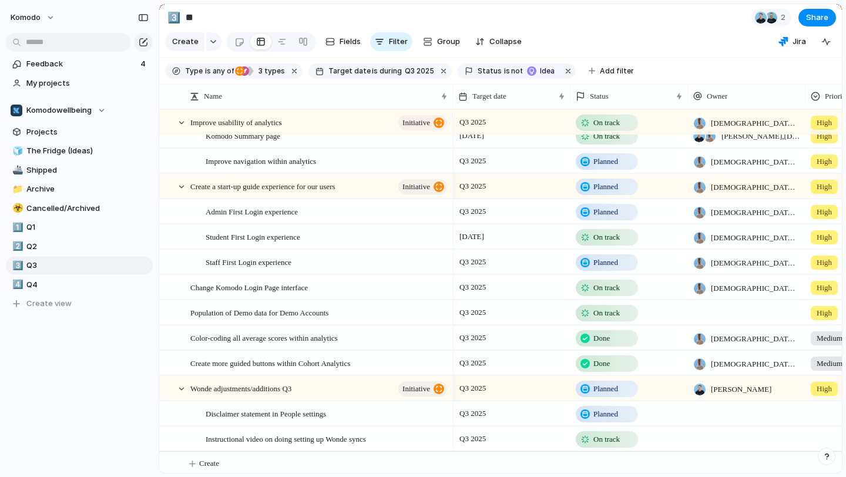
scroll to position [117, 0]
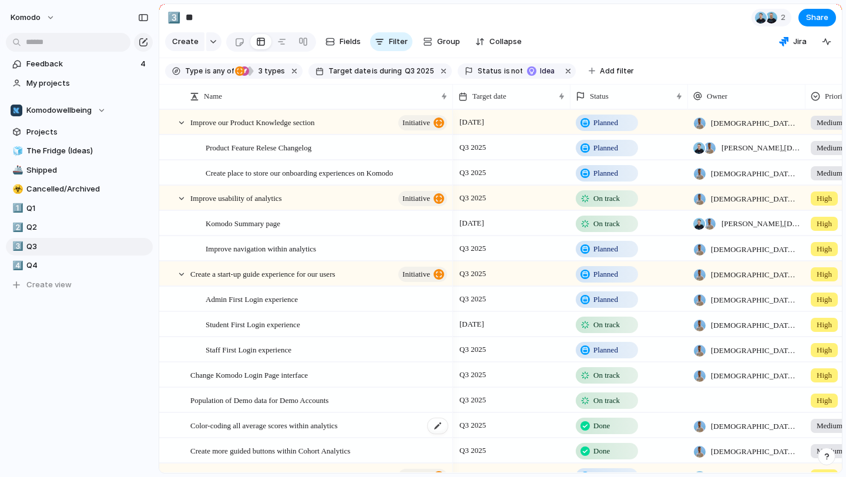
click at [397, 432] on div "Color-coding all average scores within analytics" at bounding box center [319, 426] width 259 height 24
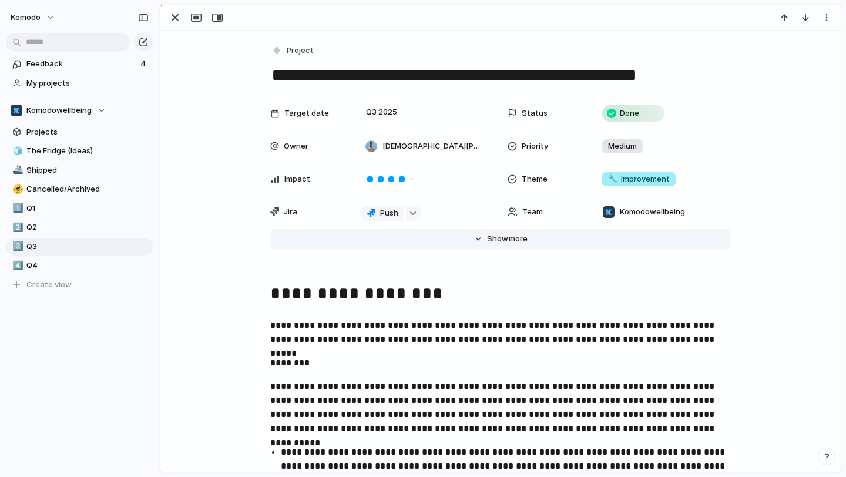
click at [496, 241] on span "Show" at bounding box center [497, 239] width 21 height 12
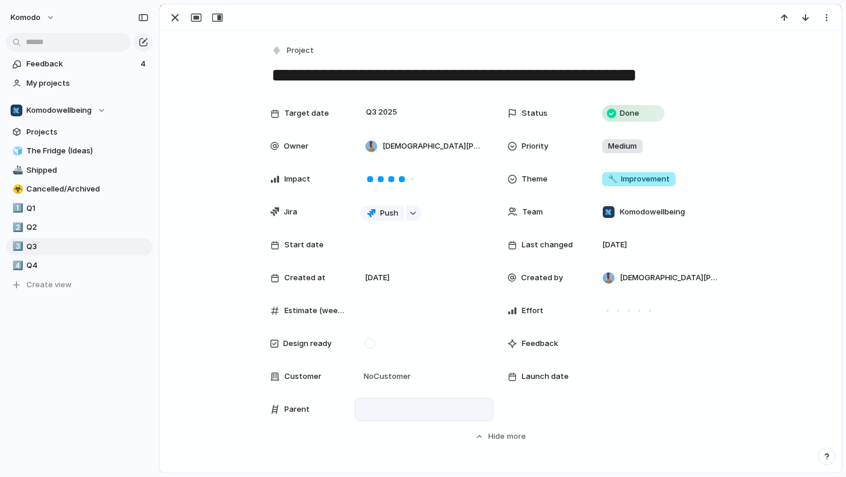
click at [381, 414] on div at bounding box center [424, 409] width 128 height 13
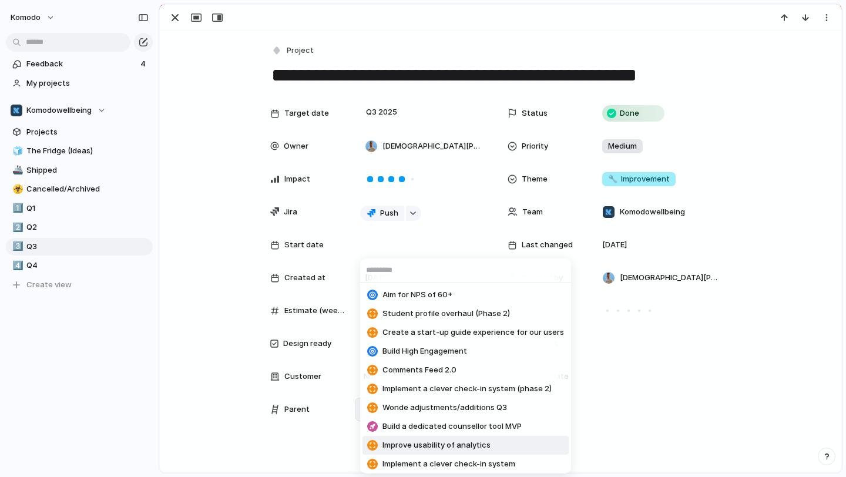
click at [497, 444] on li "Improve usability of analytics" at bounding box center [466, 445] width 206 height 19
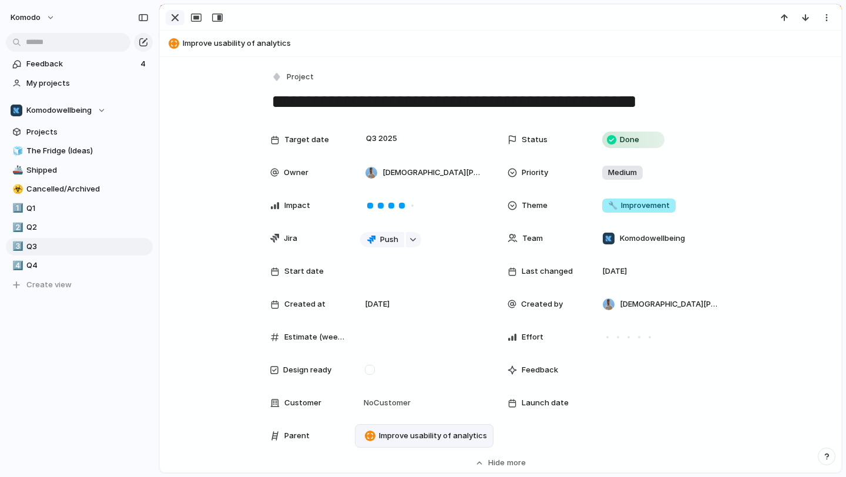
click at [179, 18] on div "button" at bounding box center [175, 18] width 14 height 14
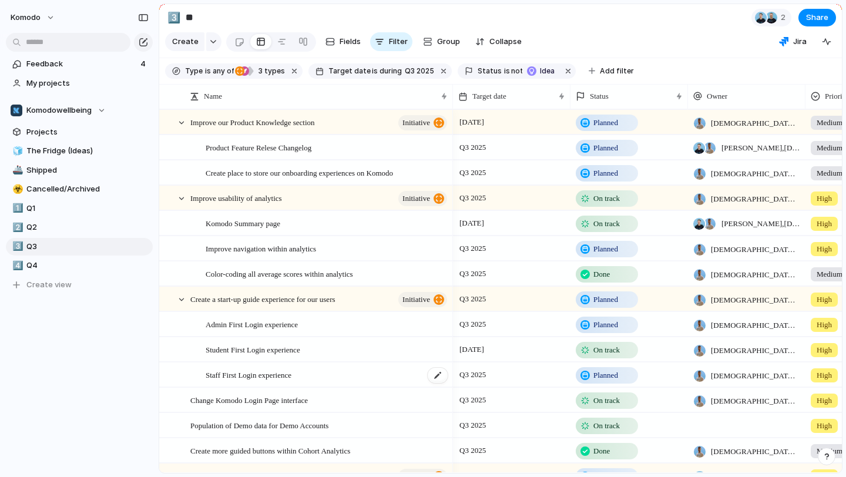
scroll to position [117, 0]
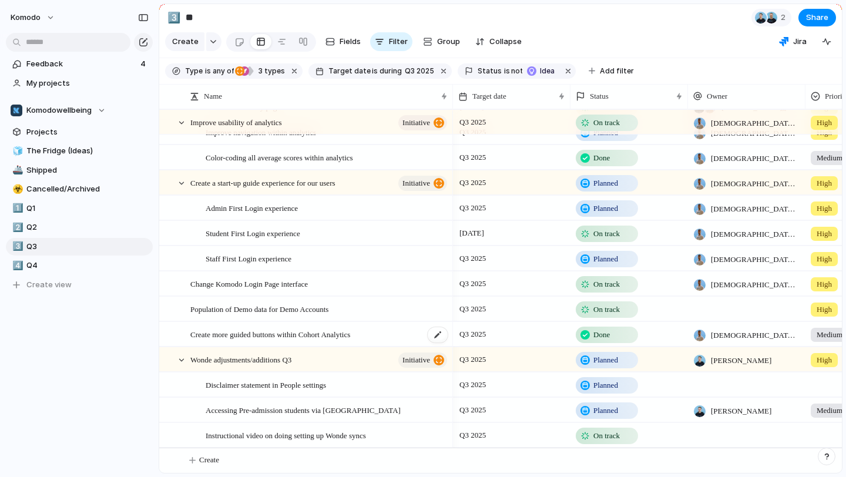
click at [401, 330] on div "Create more guided buttons within Cohort Analytics" at bounding box center [319, 335] width 259 height 24
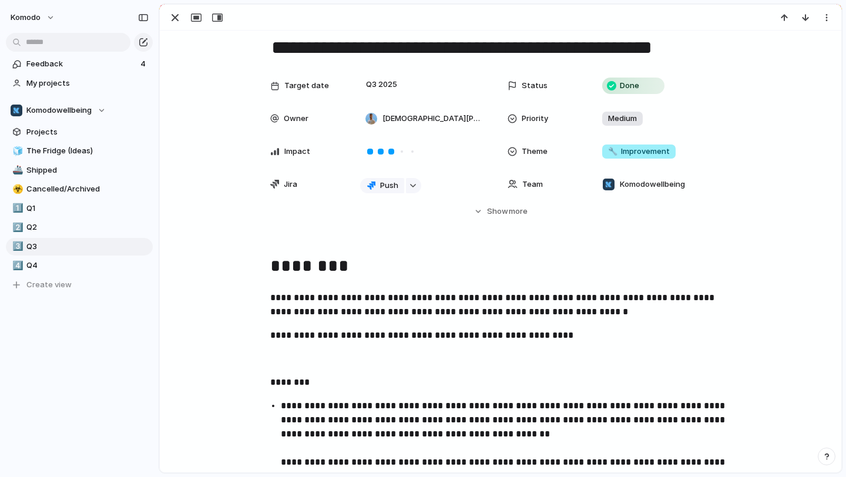
scroll to position [29, 0]
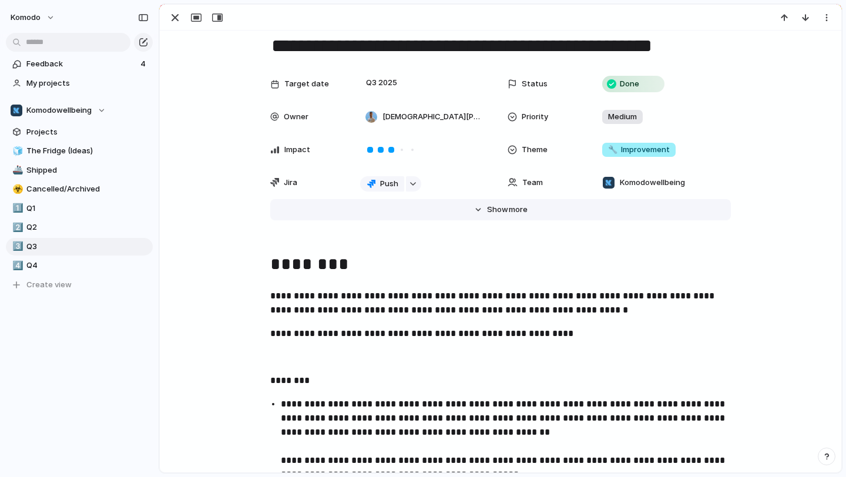
click at [470, 213] on button "Hide Show more" at bounding box center [500, 209] width 461 height 21
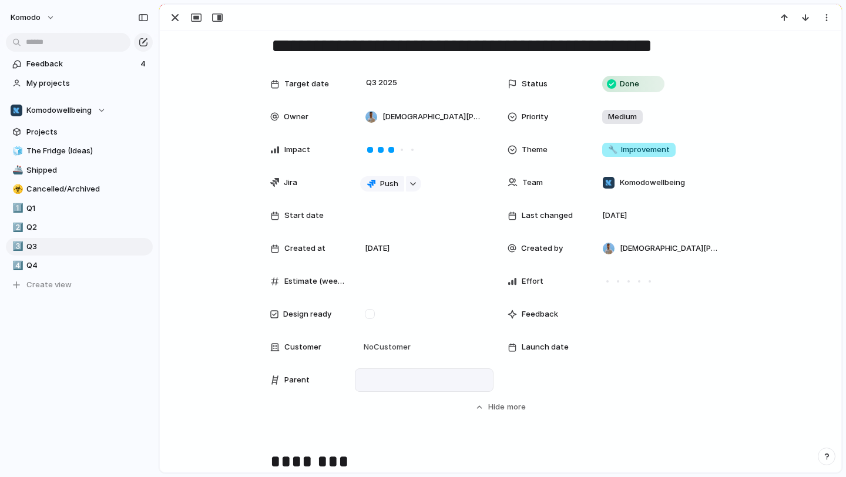
click at [410, 374] on div at bounding box center [424, 380] width 128 height 13
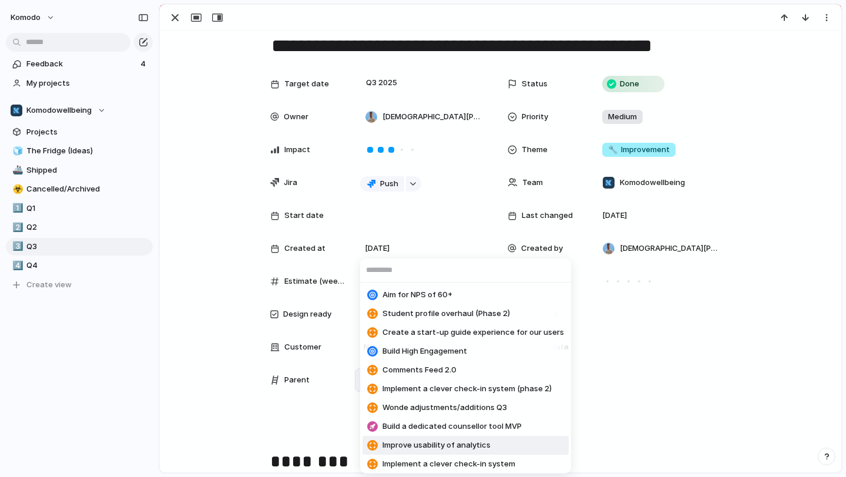
click at [479, 448] on span "Improve usability of analytics" at bounding box center [437, 446] width 108 height 12
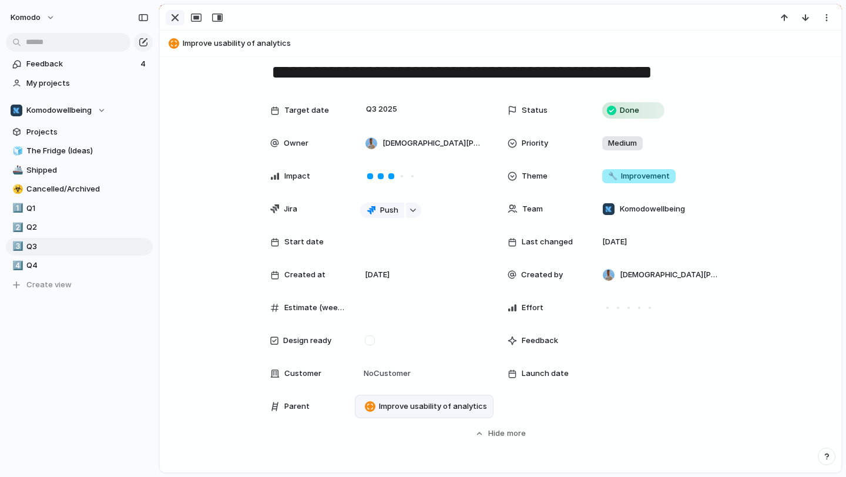
click at [174, 18] on div "button" at bounding box center [175, 18] width 14 height 14
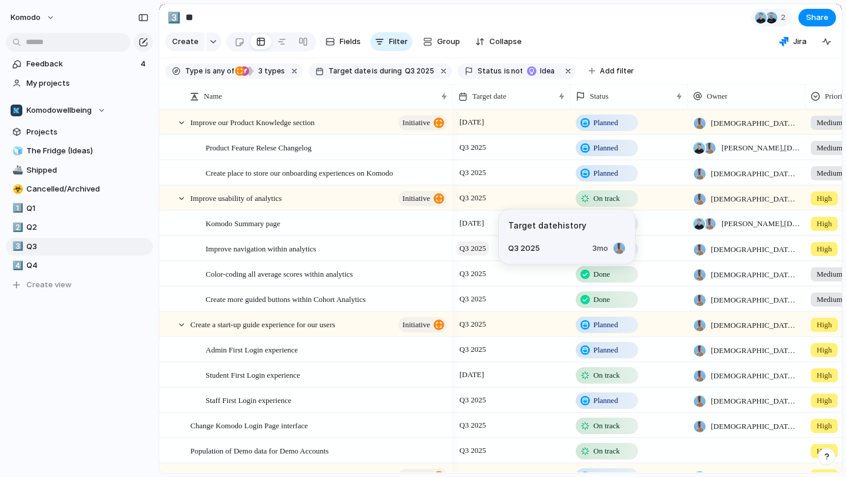
click at [480, 247] on span "Q3 2025" at bounding box center [473, 249] width 32 height 14
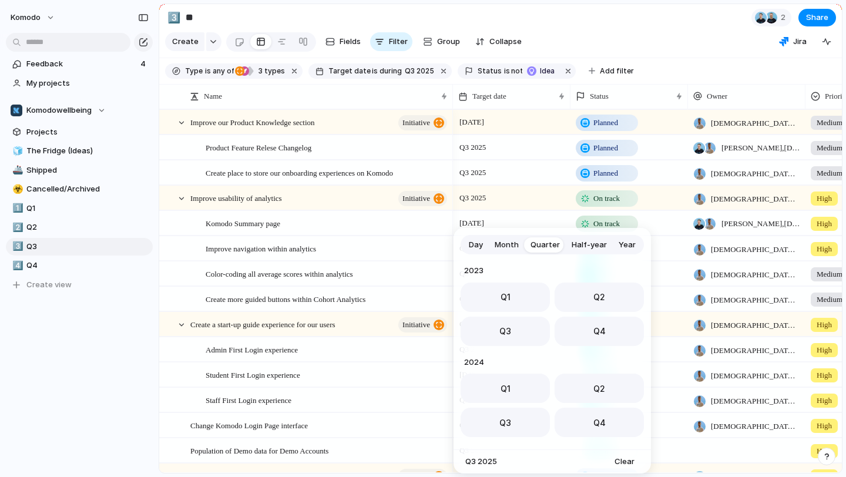
scroll to position [186, 0]
click at [128, 333] on div "Day Month Quarter Half-year Year [DATE] Q1 Q2 Q3 Q4 2024 Q1 Q2 Q3 Q4 2025 Q1 Q2…" at bounding box center [423, 238] width 846 height 477
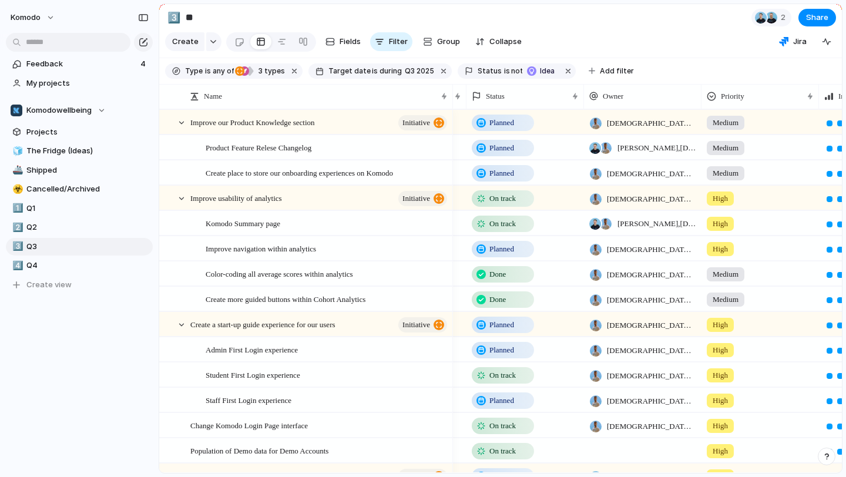
scroll to position [0, 0]
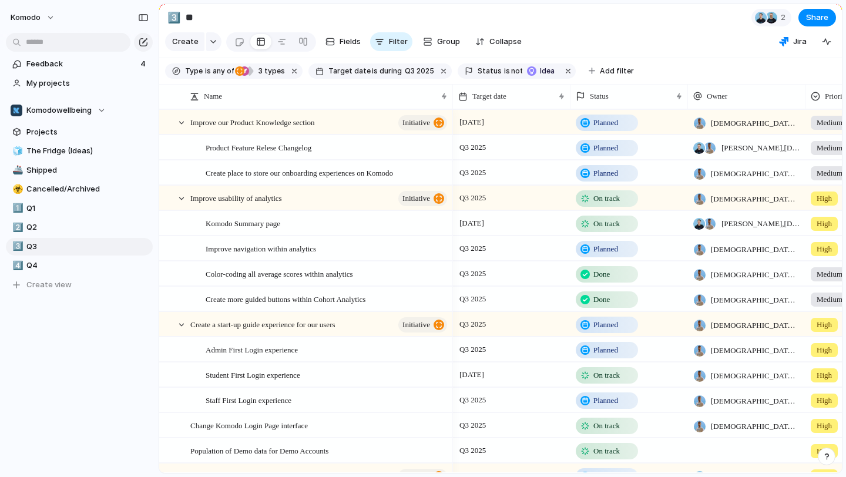
click at [601, 151] on span "Planned" at bounding box center [606, 148] width 25 height 12
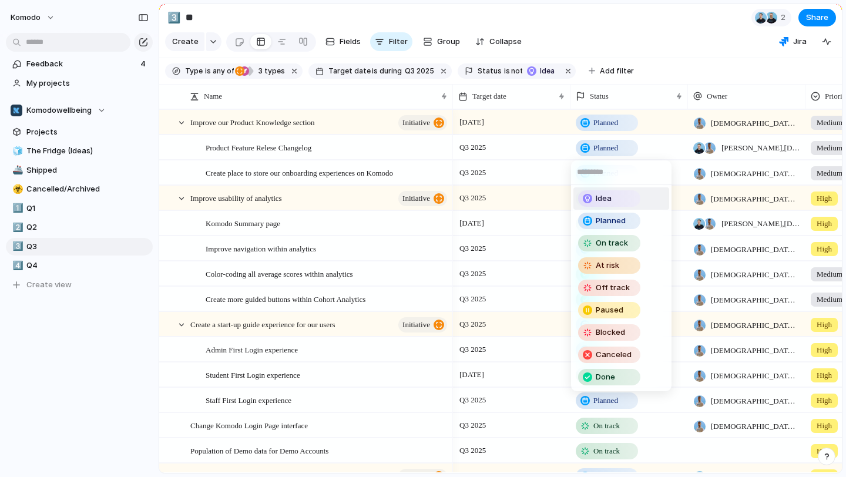
click at [611, 195] on span "Idea" at bounding box center [604, 199] width 16 height 12
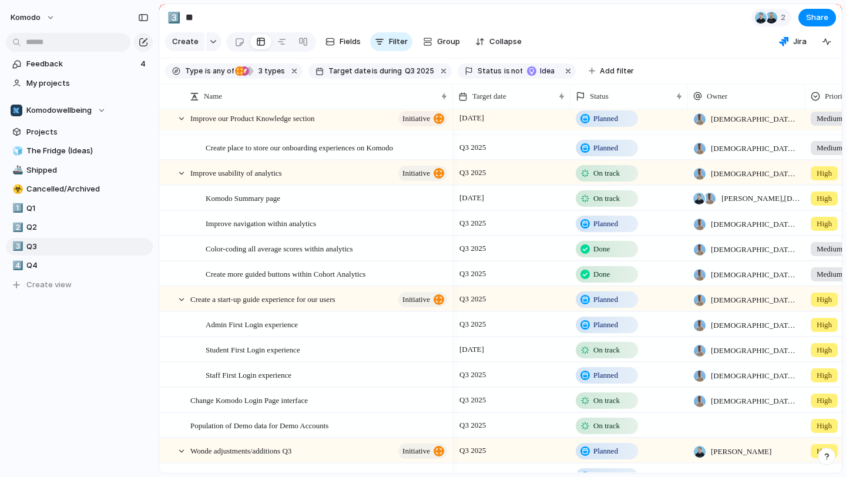
scroll to position [92, 0]
click at [611, 228] on span "Planned" at bounding box center [606, 224] width 25 height 12
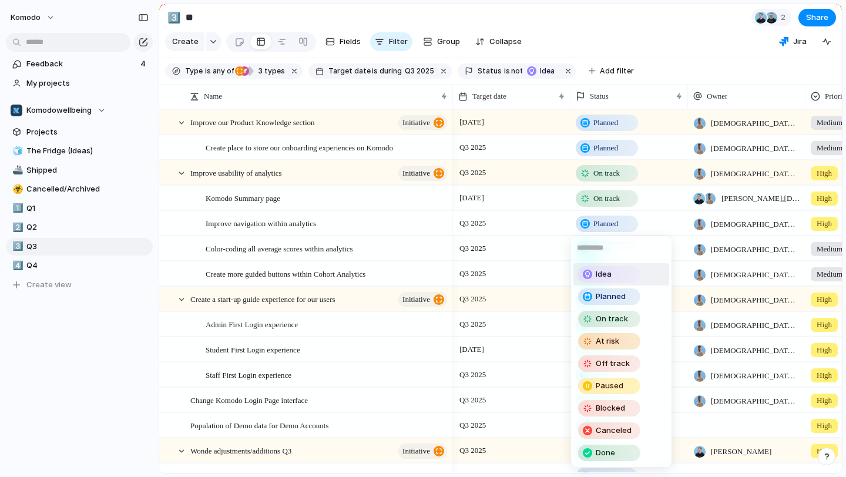
click at [619, 273] on div "Idea" at bounding box center [610, 274] width 60 height 14
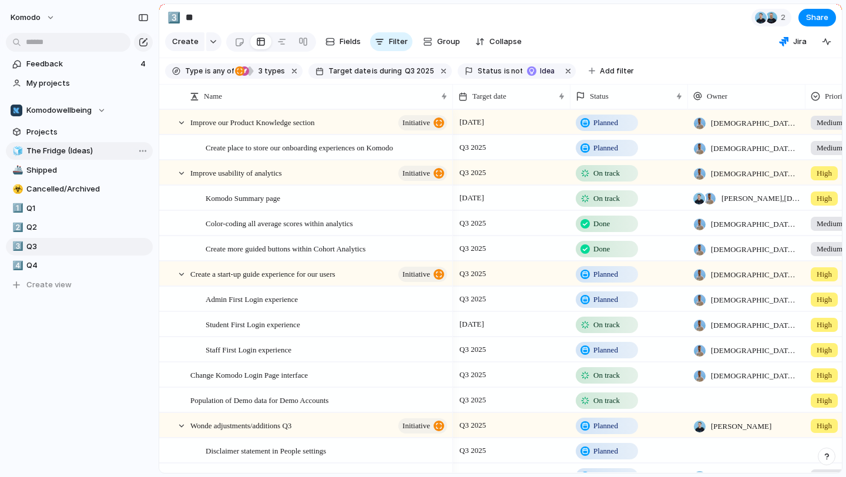
click at [71, 145] on span "The Fridge (Ideas)" at bounding box center [87, 151] width 122 height 12
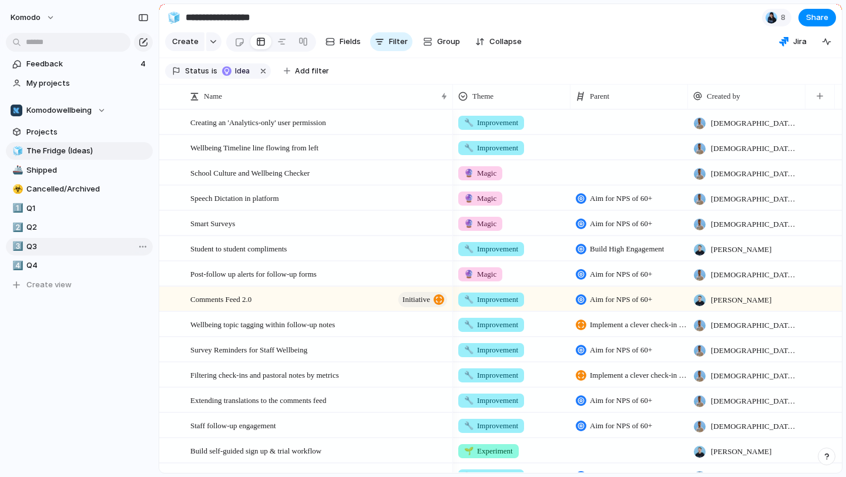
click at [36, 244] on span "Q3" at bounding box center [87, 247] width 122 height 12
type input "**"
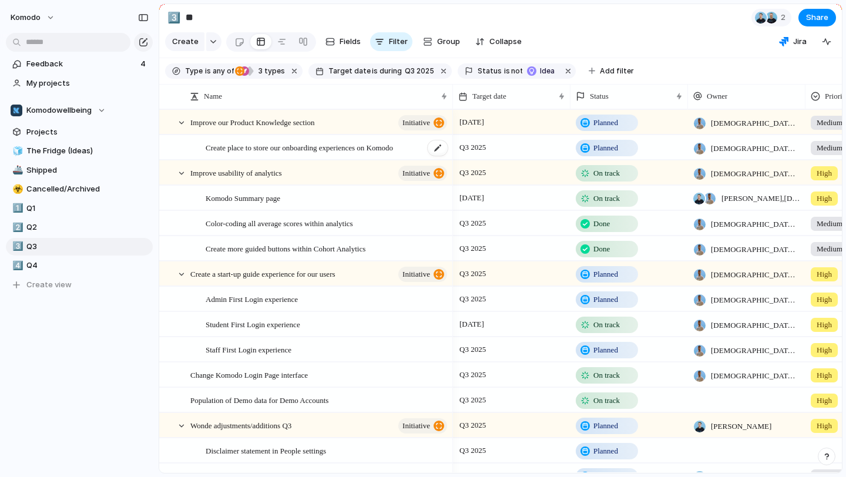
click at [393, 150] on span "Create place to store our onboarding experiences on Komodo" at bounding box center [300, 147] width 188 height 14
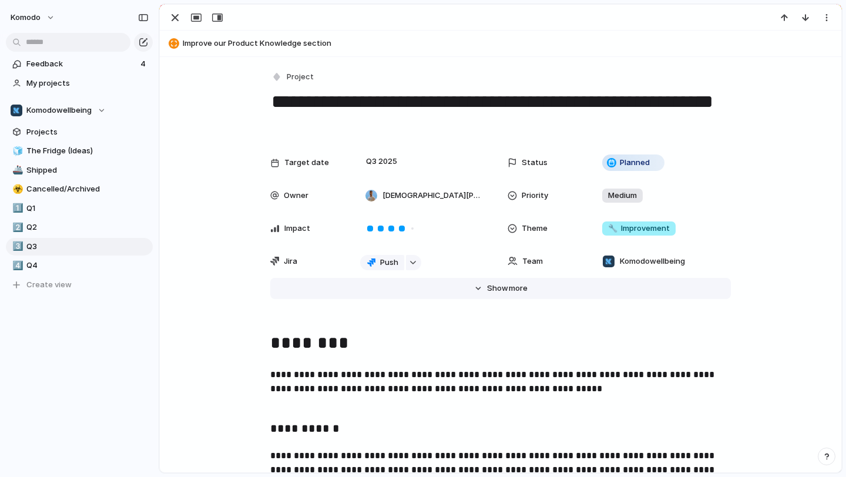
click at [476, 289] on button "Hide Show more" at bounding box center [500, 288] width 461 height 21
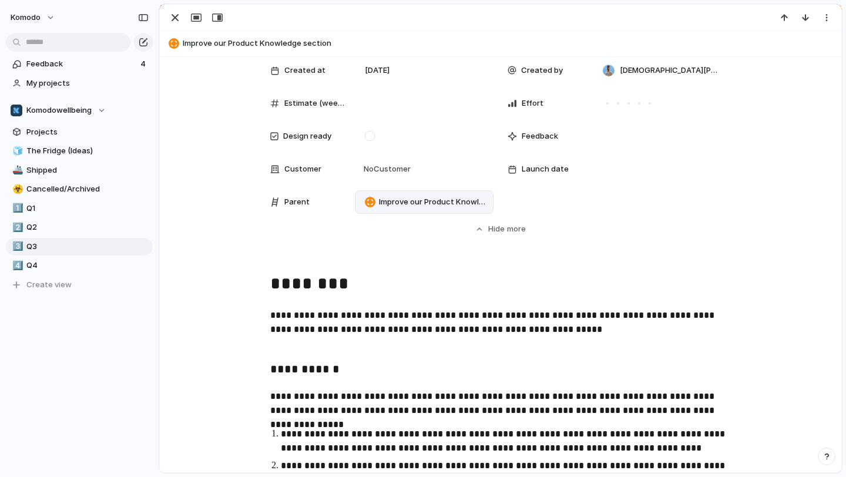
click at [420, 202] on span "Improve our Product Knowledge section" at bounding box center [433, 202] width 109 height 12
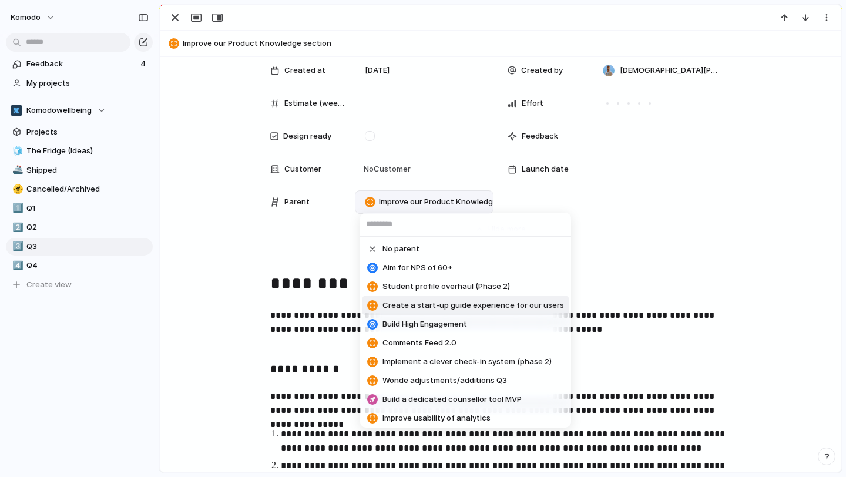
click at [456, 312] on li "Create a start-up guide experience for our users" at bounding box center [466, 305] width 206 height 19
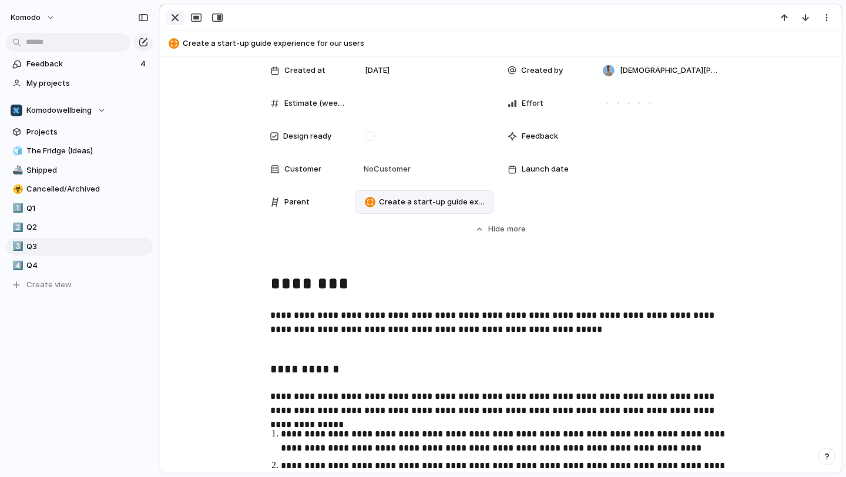
click at [178, 15] on div "button" at bounding box center [175, 18] width 14 height 14
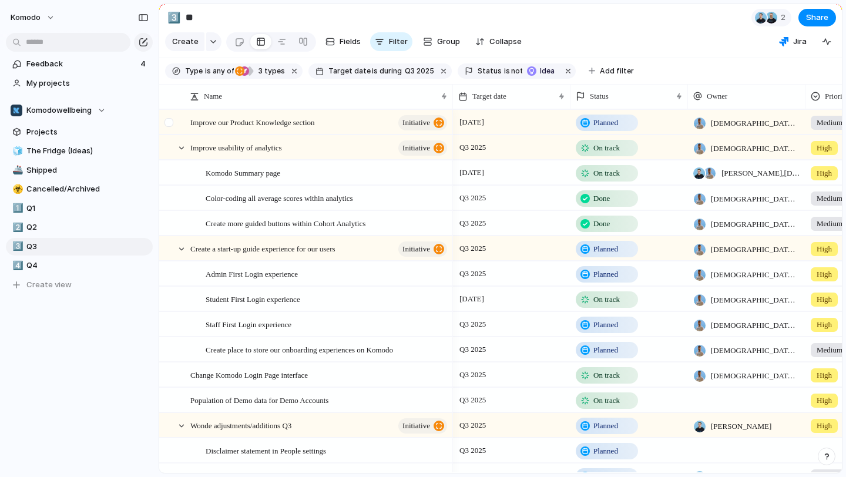
click at [168, 122] on div at bounding box center [169, 122] width 9 height 9
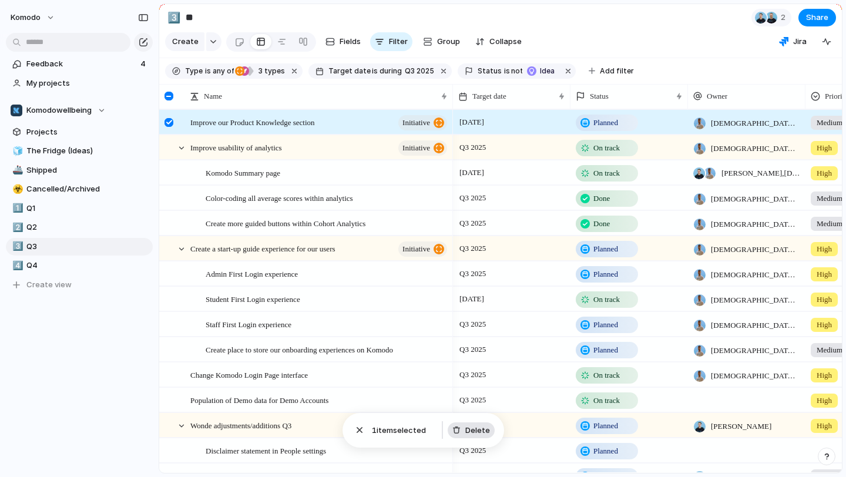
click at [473, 426] on span "Delete" at bounding box center [478, 431] width 25 height 12
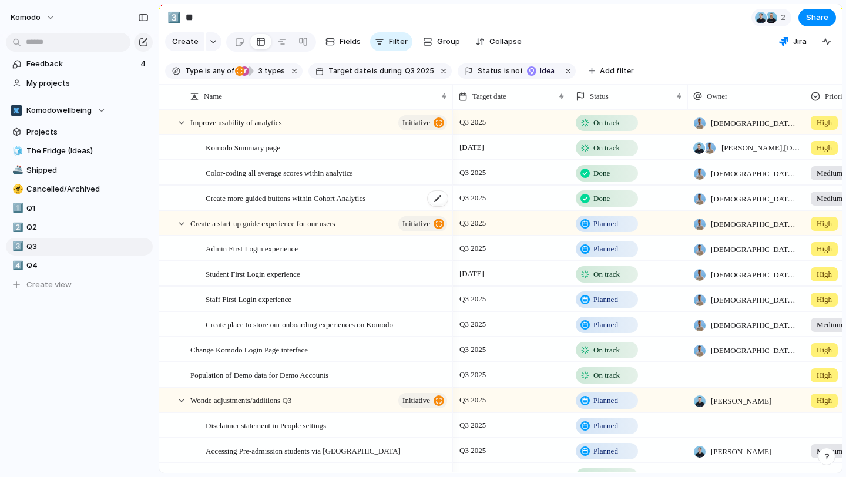
click at [297, 199] on span "Create more guided buttons within Cohort Analytics" at bounding box center [286, 198] width 160 height 14
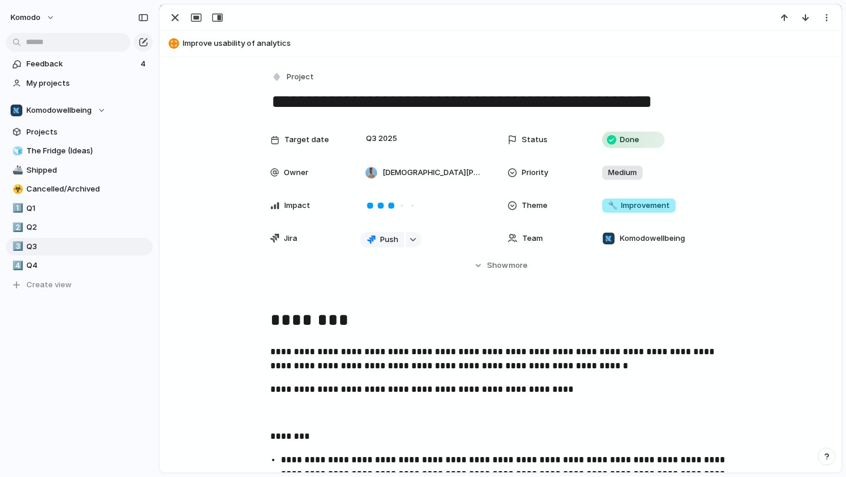
drag, startPoint x: 504, startPoint y: 105, endPoint x: 446, endPoint y: 96, distance: 59.4
click at [446, 96] on textarea "**********" at bounding box center [500, 101] width 461 height 25
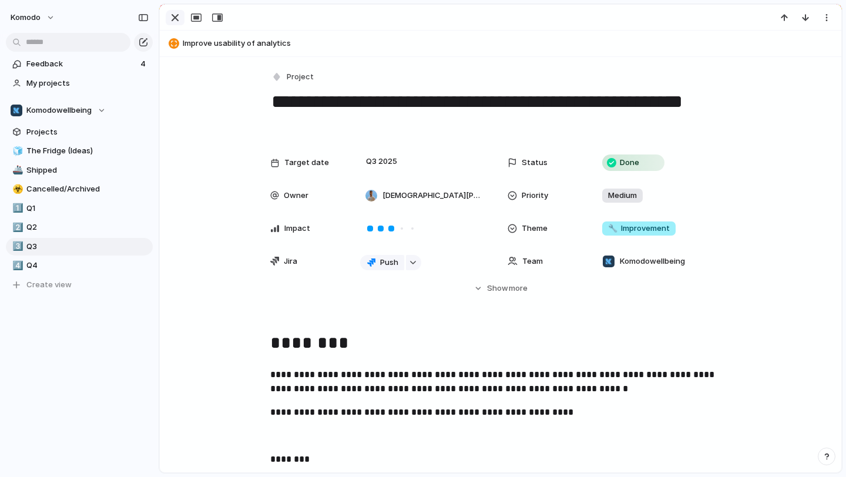
type textarea "**********"
click at [172, 15] on div "button" at bounding box center [175, 18] width 14 height 14
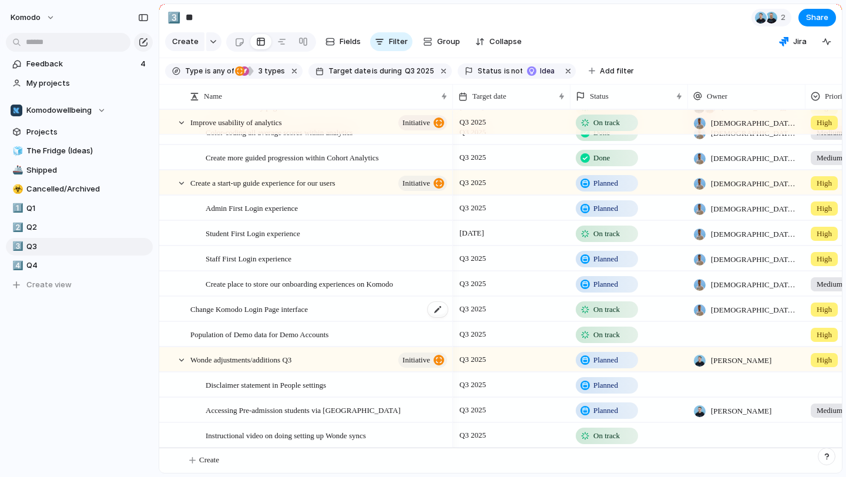
scroll to position [0, 1]
